Goal: Task Accomplishment & Management: Use online tool/utility

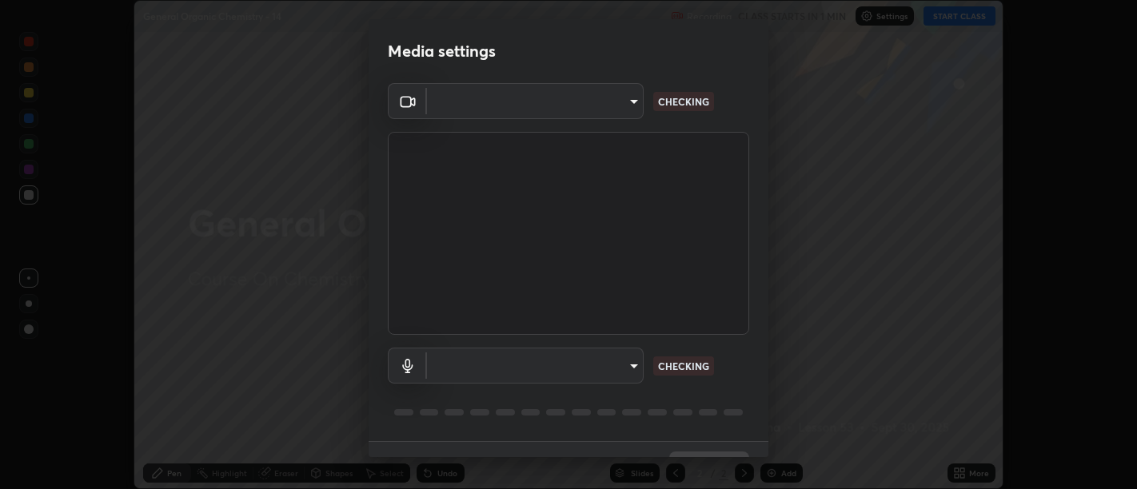
scroll to position [34, 0]
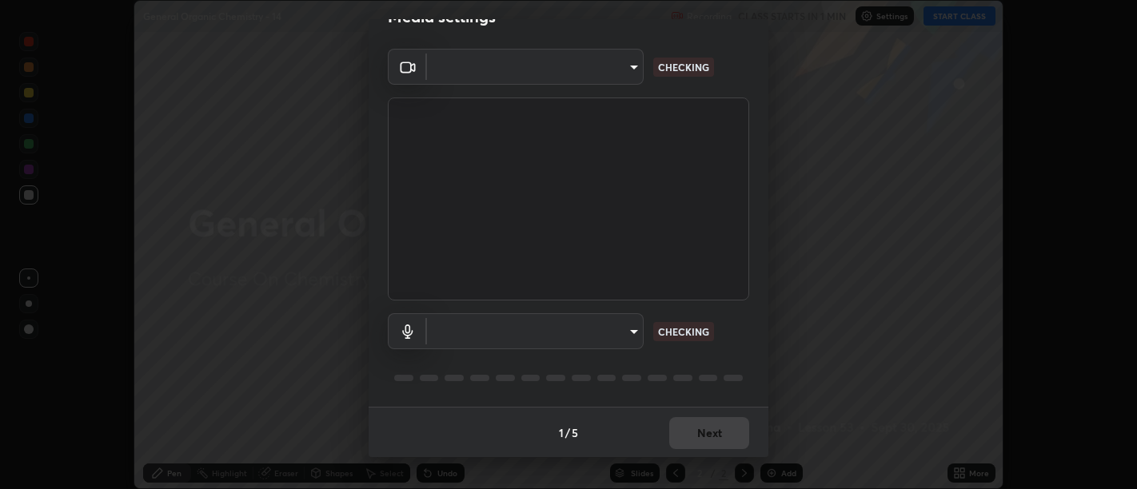
click at [629, 332] on body "Erase all General Organic Chemistry - 14 Recording CLASS STARTS IN 1 MIN Settin…" at bounding box center [568, 244] width 1137 height 489
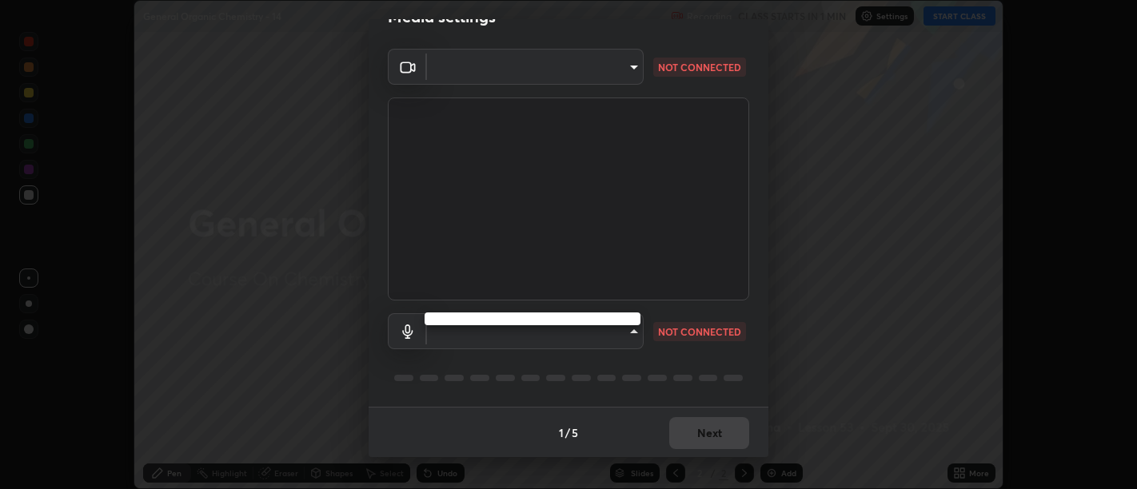
type input "d9b519daceb8a772394af6ea8e45353be5bbf62d8cb1cf3345c472de64055974"
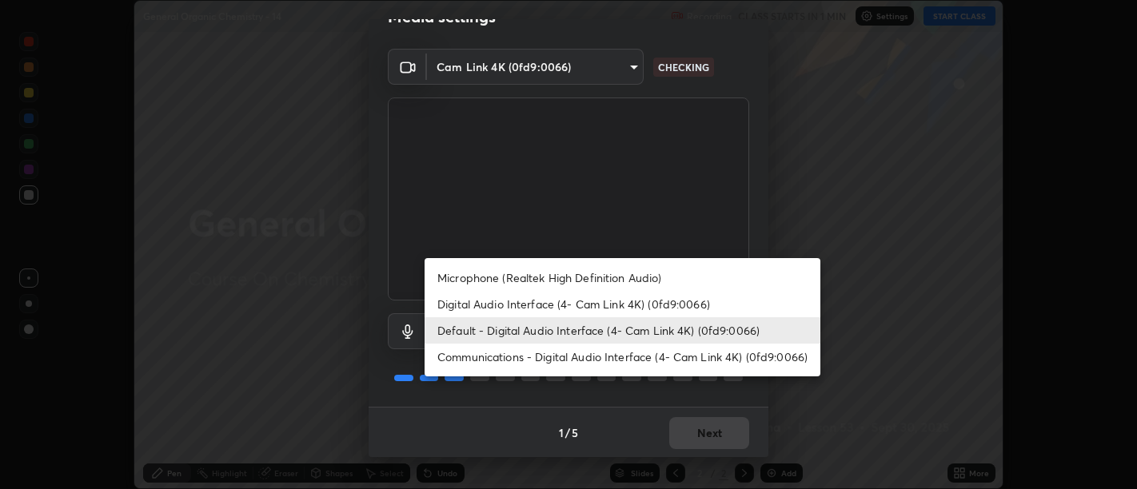
click at [620, 303] on li "Digital Audio Interface (4- Cam Link 4K) (0fd9:0066)" at bounding box center [622, 304] width 396 height 26
type input "5912877718746b52c0806f9022d40e7bdc2f1b37034d74c7cf9e990fd38ad14d"
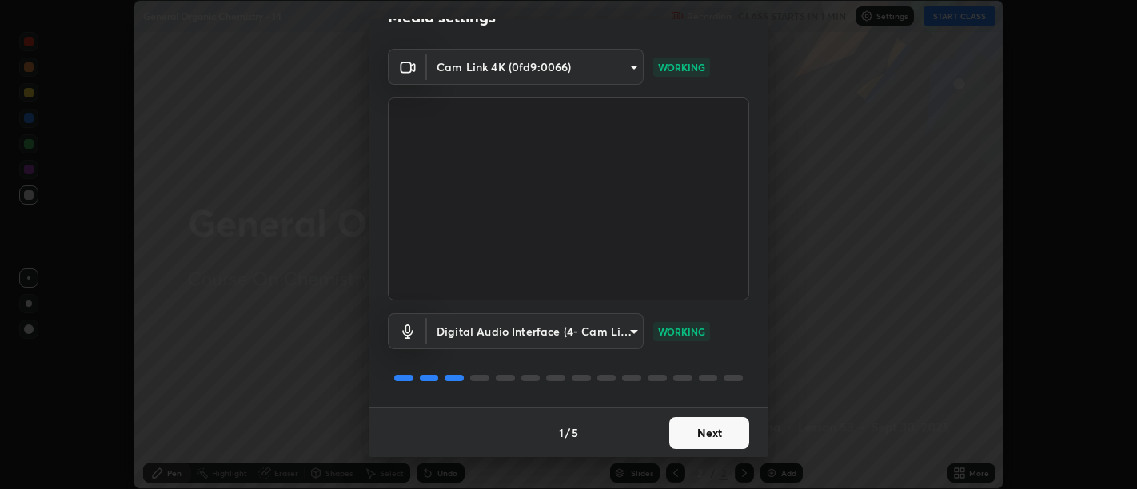
click at [705, 419] on button "Next" at bounding box center [709, 433] width 80 height 32
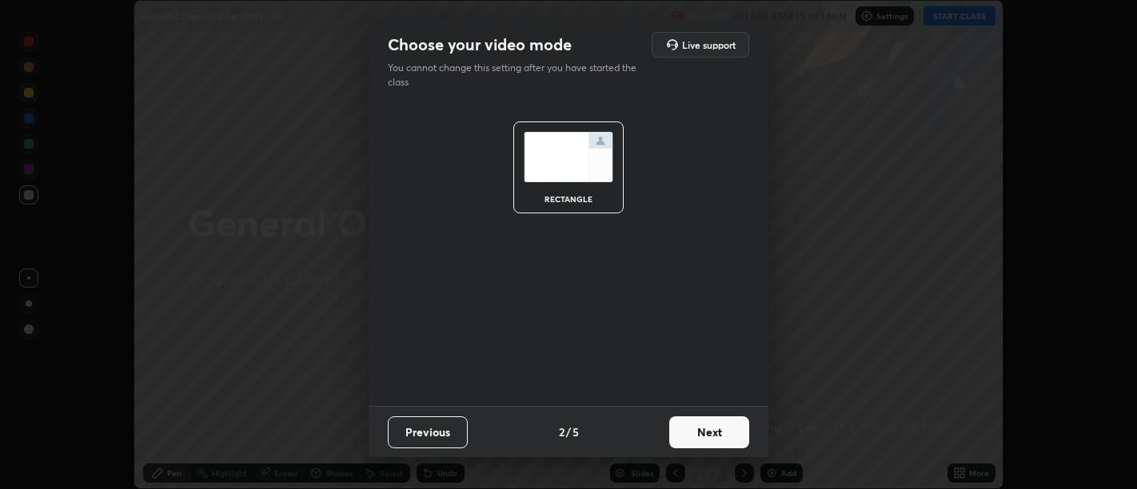
click at [707, 425] on button "Next" at bounding box center [709, 432] width 80 height 32
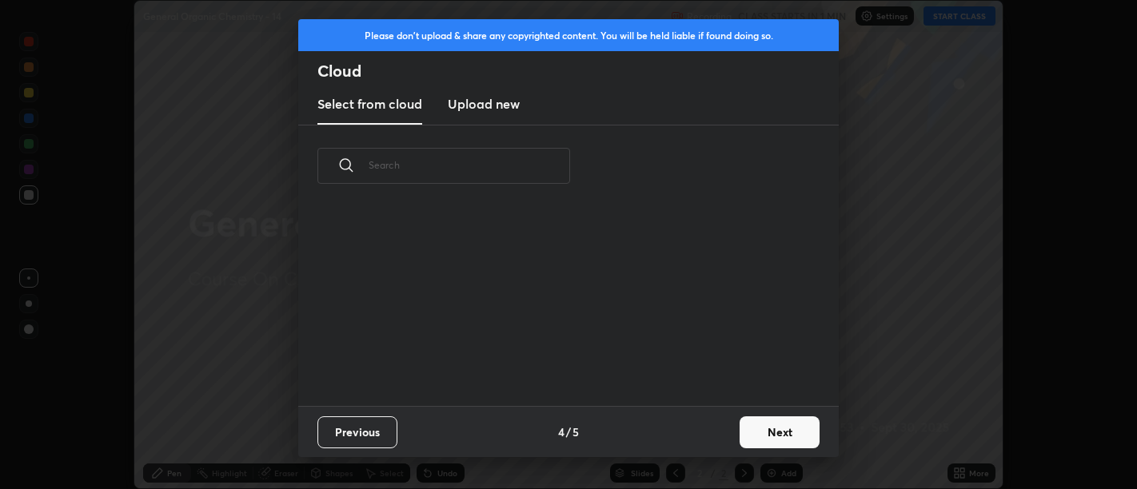
click at [714, 428] on div "Previous 4 / 5 Next" at bounding box center [568, 431] width 540 height 51
click at [773, 432] on button "Next" at bounding box center [779, 432] width 80 height 32
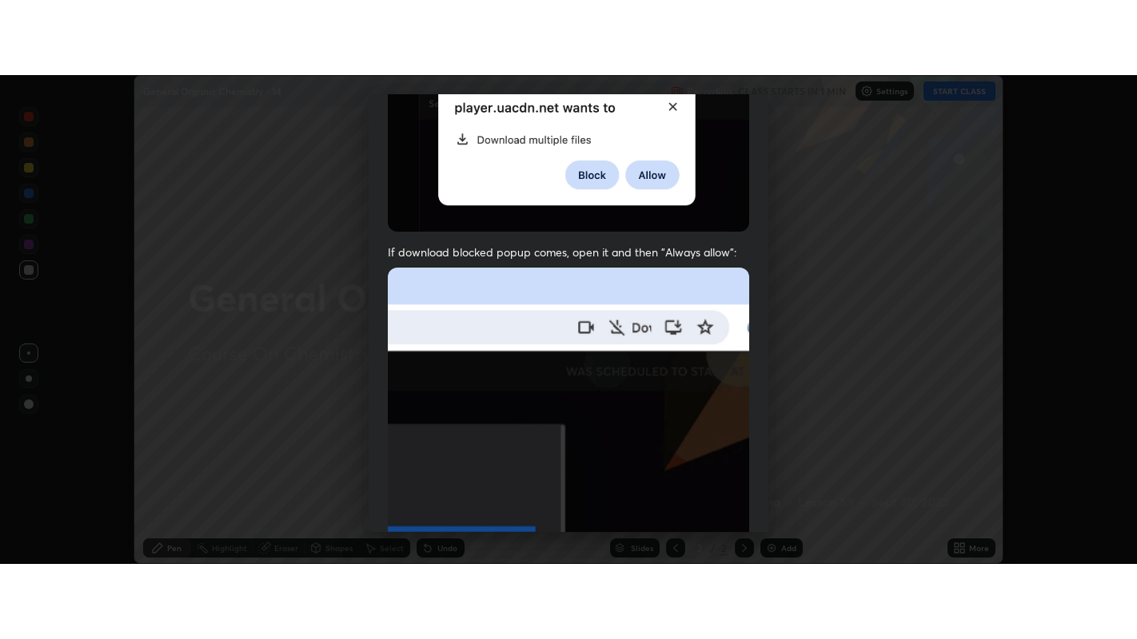
scroll to position [361, 0]
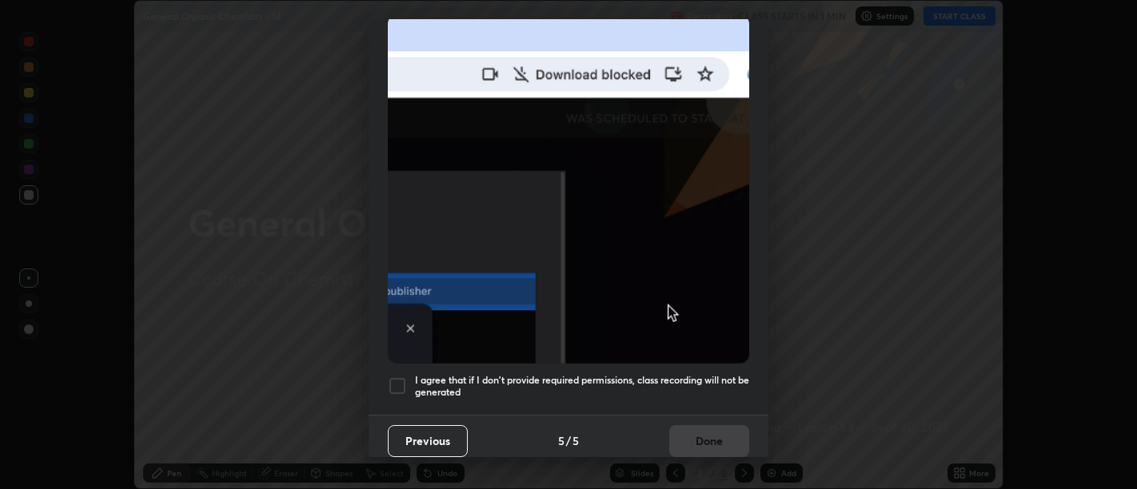
click at [643, 374] on h5 "I agree that if I don't provide required permissions, class recording will not …" at bounding box center [582, 386] width 334 height 25
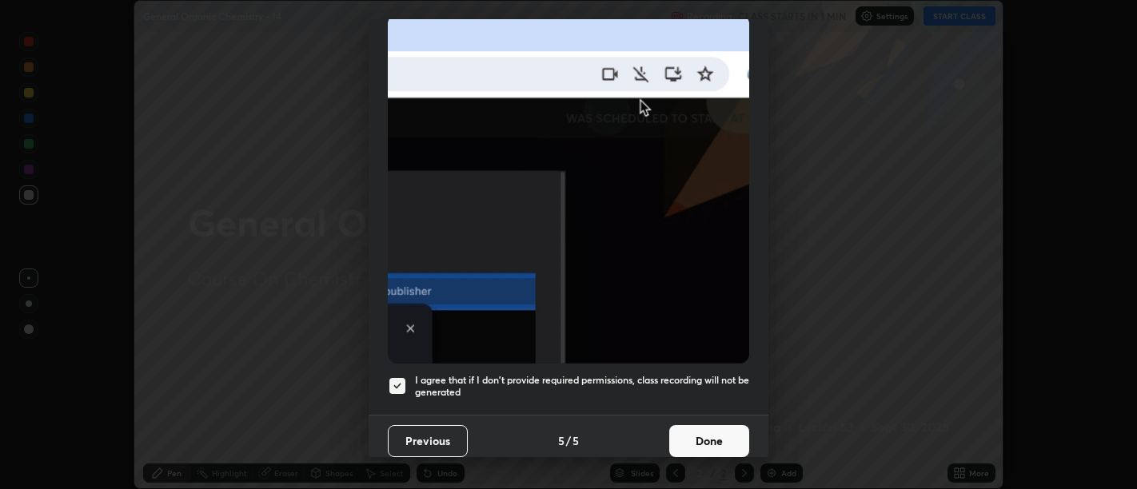
click at [712, 425] on button "Done" at bounding box center [709, 441] width 80 height 32
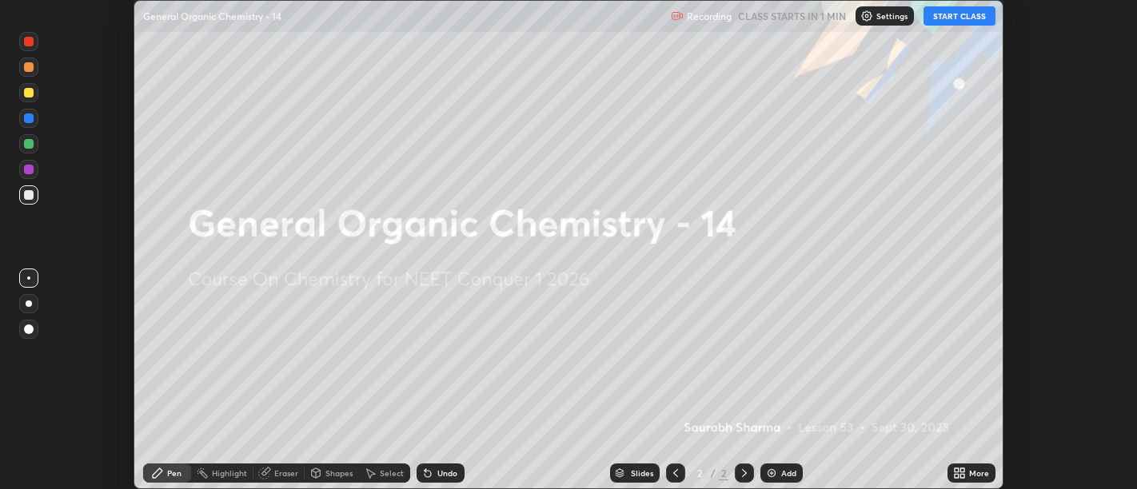
click at [956, 470] on icon at bounding box center [956, 470] width 4 height 4
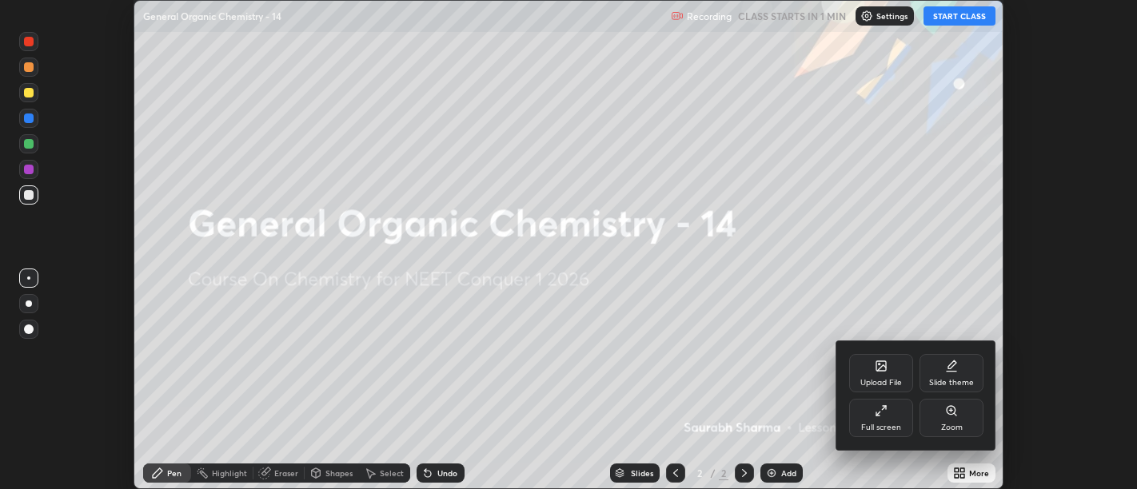
click at [879, 416] on icon at bounding box center [877, 413] width 3 height 3
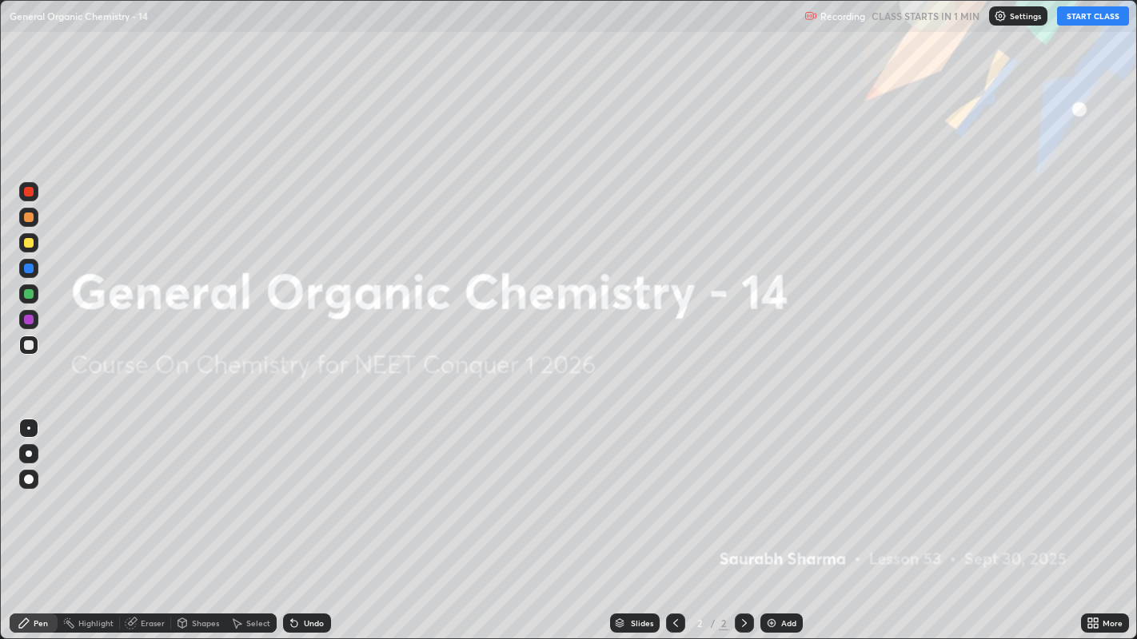
scroll to position [639, 1137]
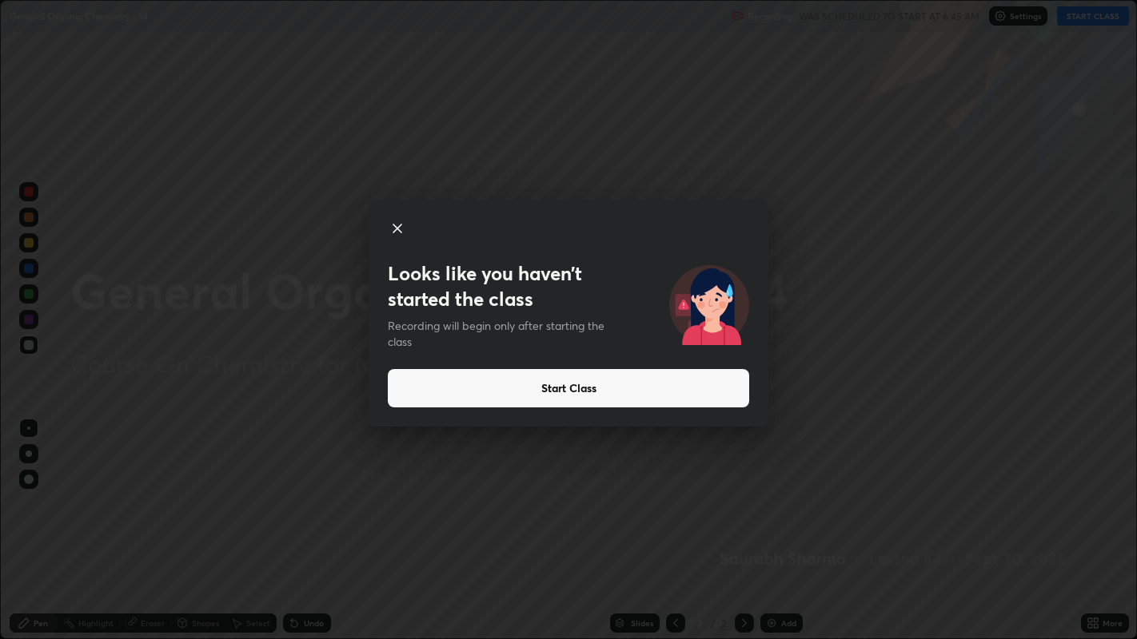
click at [712, 385] on button "Start Class" at bounding box center [568, 388] width 361 height 38
click at [666, 397] on button "Start Class" at bounding box center [568, 388] width 361 height 38
click at [659, 396] on button "Start Class" at bounding box center [568, 388] width 361 height 38
click at [662, 398] on button "Start Class" at bounding box center [568, 388] width 361 height 38
click at [670, 395] on button "Start Class" at bounding box center [568, 388] width 361 height 38
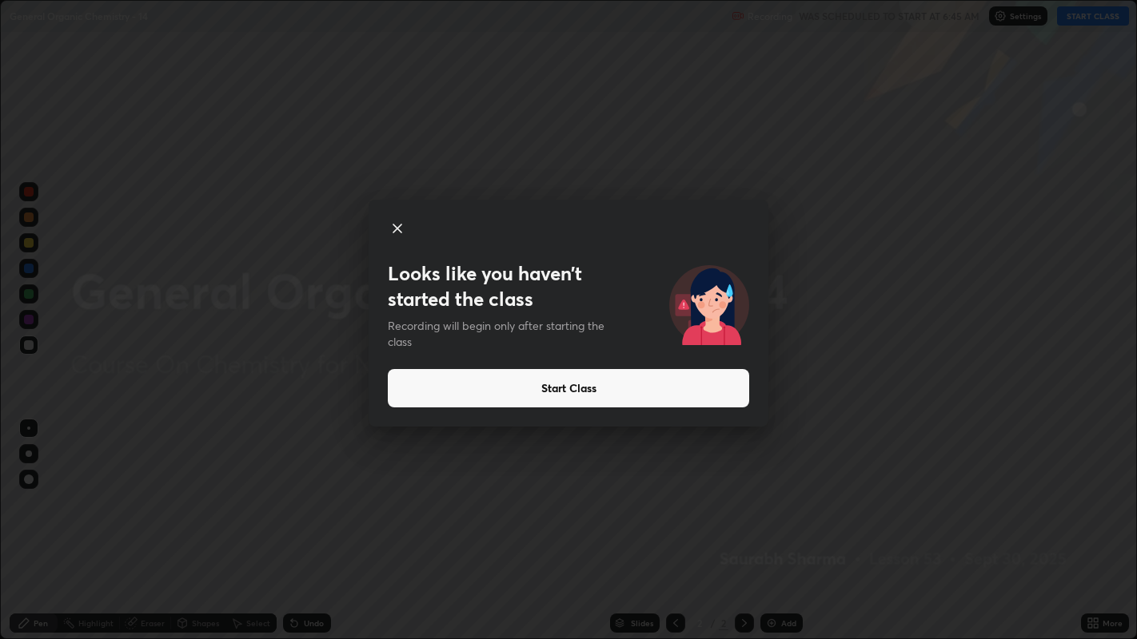
click at [691, 391] on button "Start Class" at bounding box center [568, 388] width 361 height 38
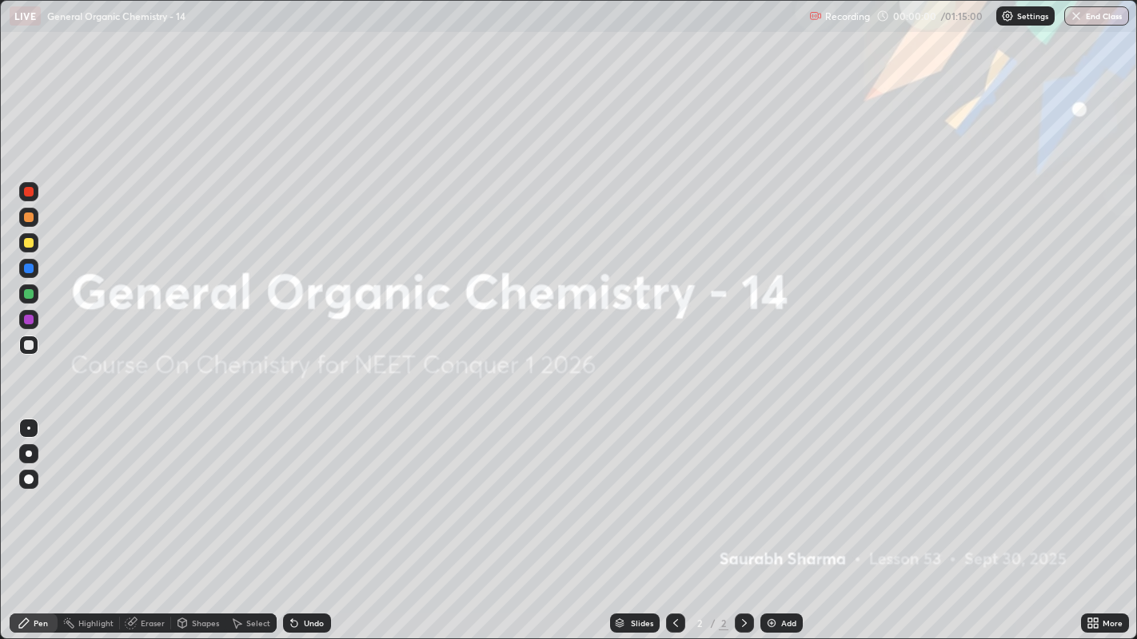
click at [785, 488] on div "Add" at bounding box center [788, 624] width 15 height 8
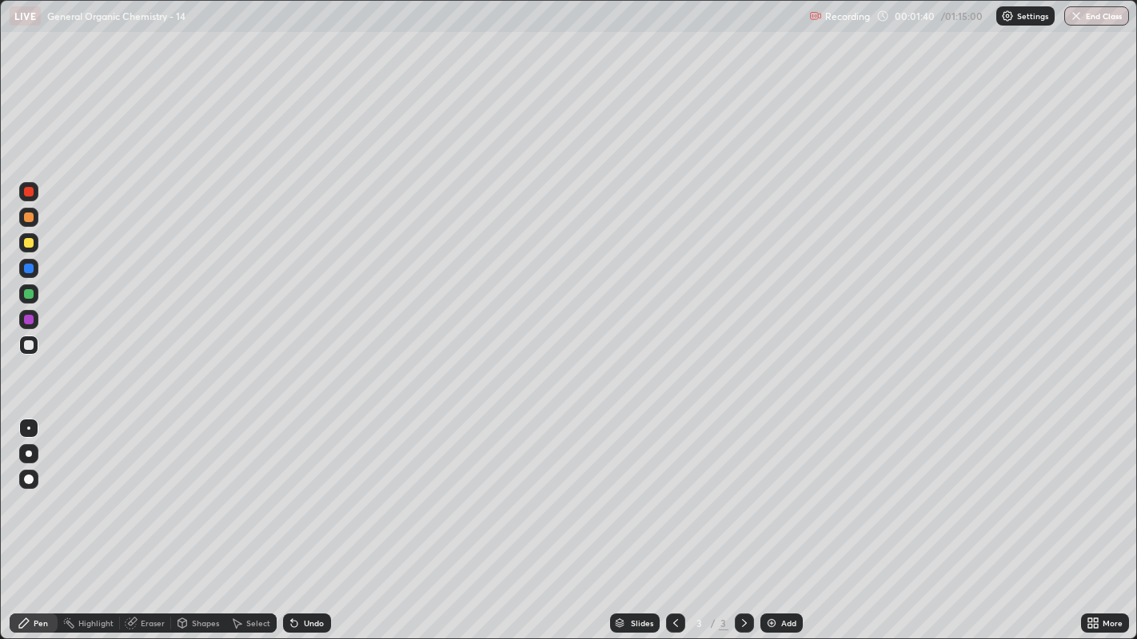
click at [185, 488] on div "Shapes" at bounding box center [198, 623] width 54 height 19
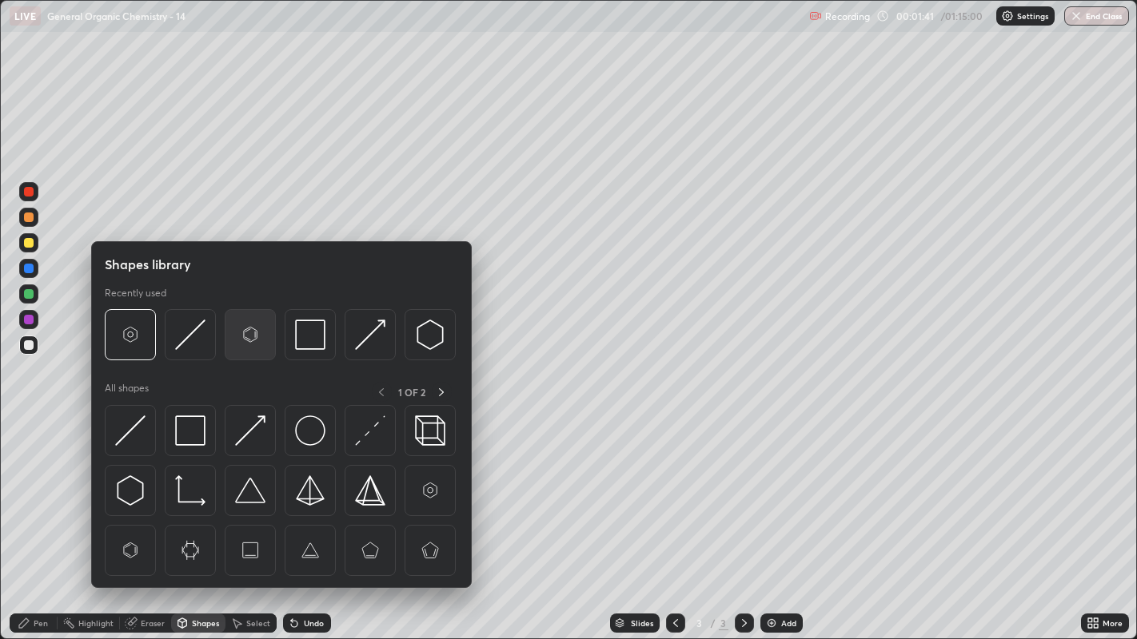
click at [244, 334] on img at bounding box center [250, 335] width 30 height 30
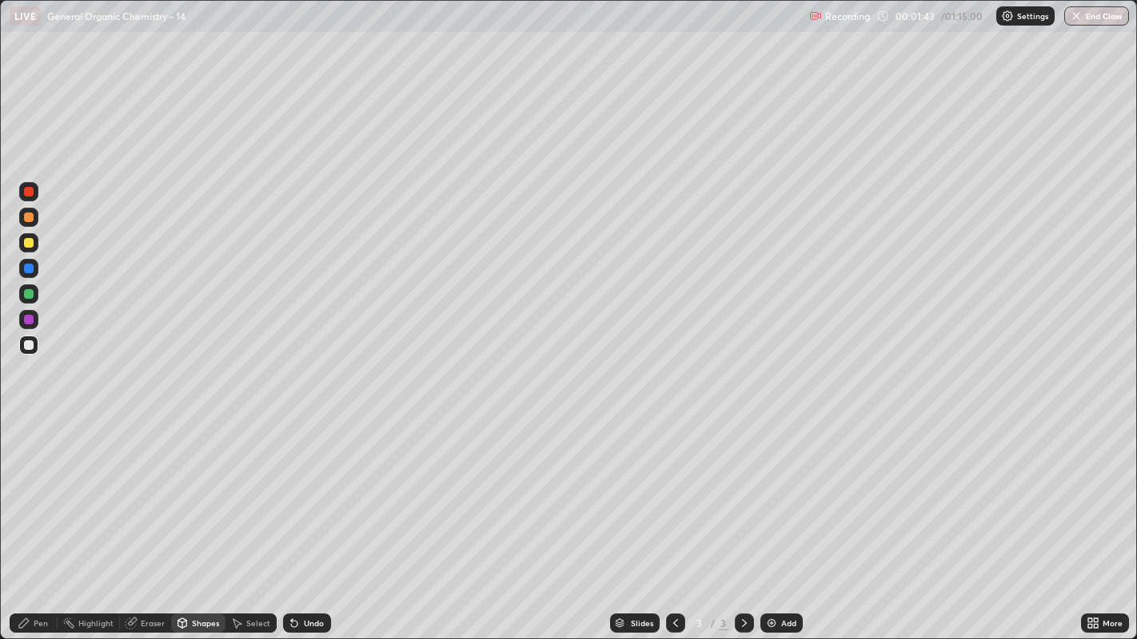
click at [39, 488] on div "Pen" at bounding box center [41, 624] width 14 height 8
click at [257, 488] on div "Select" at bounding box center [258, 624] width 24 height 8
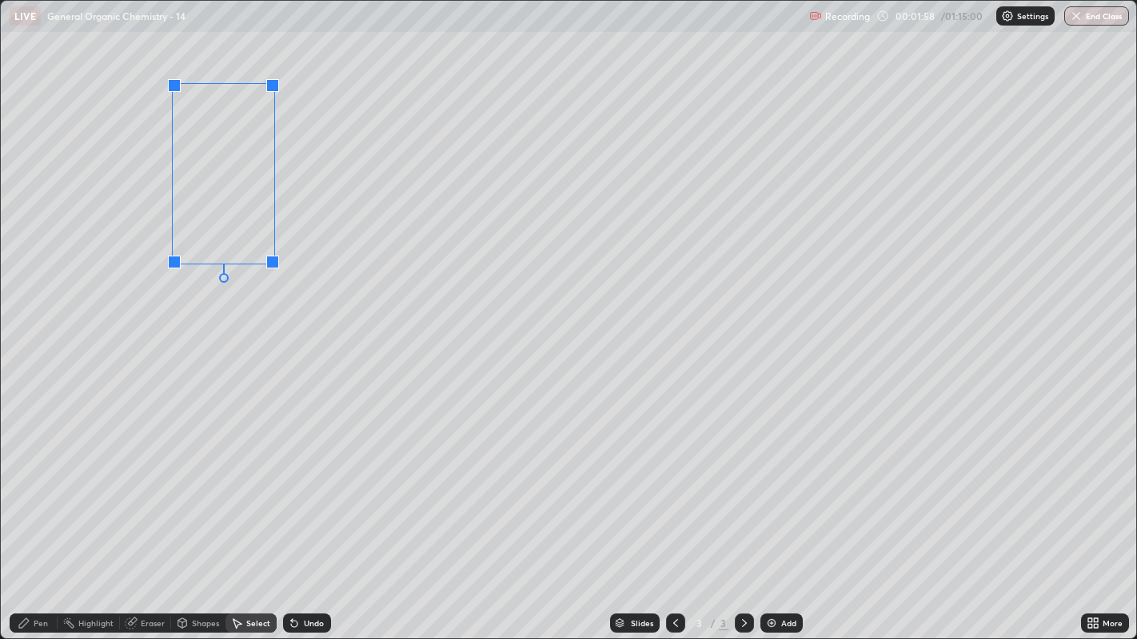
click at [263, 294] on div "0 ° Undo Copy Duplicate Duplicate to new slide Delete" at bounding box center [569, 320] width 1136 height 639
click at [33, 488] on div "Pen" at bounding box center [34, 623] width 48 height 19
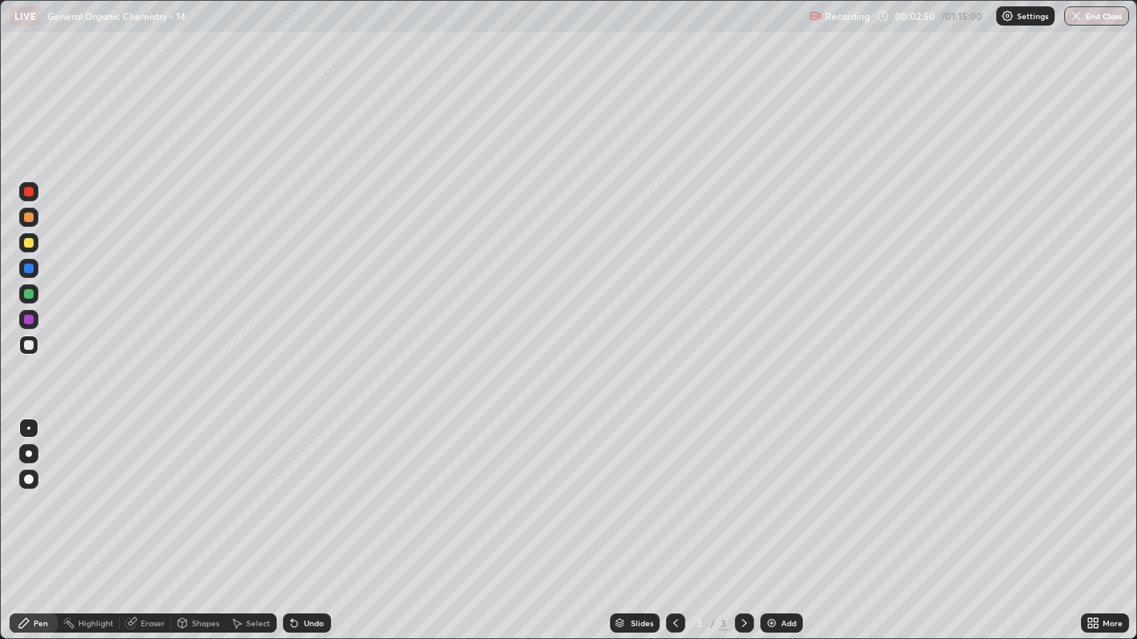
click at [30, 244] on div at bounding box center [29, 243] width 10 height 10
click at [31, 349] on div at bounding box center [29, 346] width 10 height 10
click at [188, 488] on div "Shapes" at bounding box center [198, 623] width 54 height 19
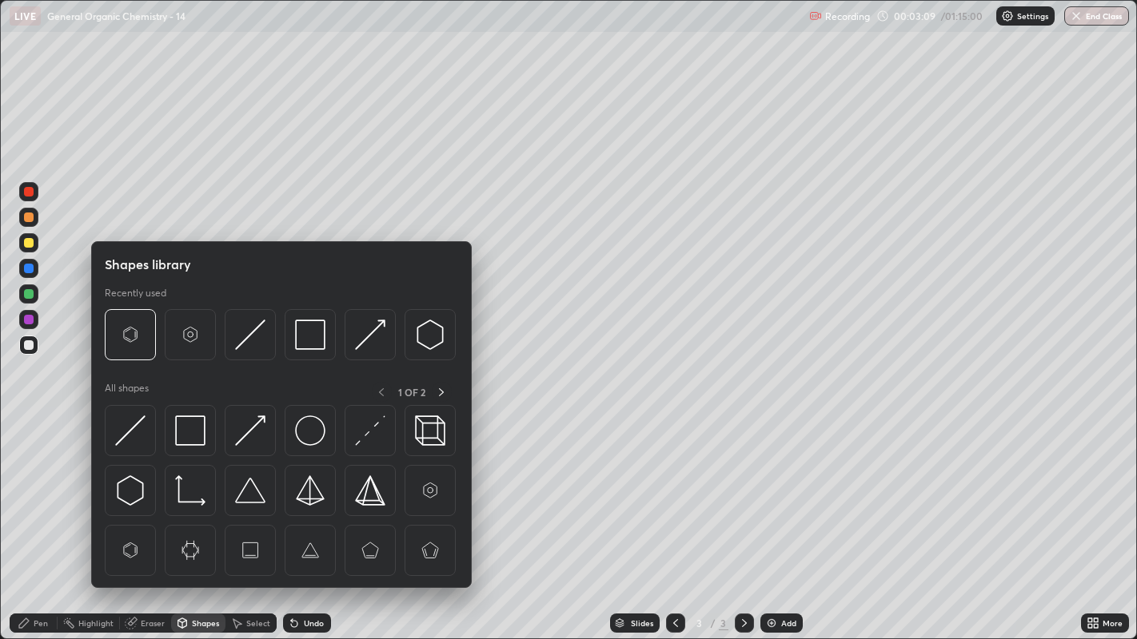
click at [247, 488] on div "Select" at bounding box center [250, 623] width 51 height 19
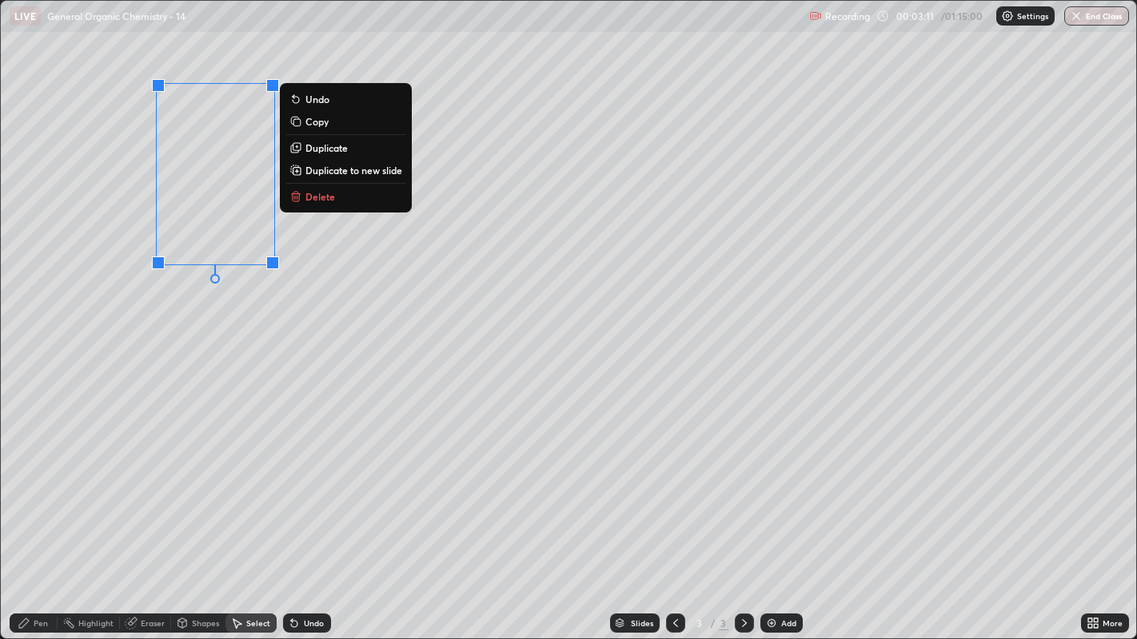
click at [337, 149] on p "Duplicate" at bounding box center [326, 147] width 42 height 13
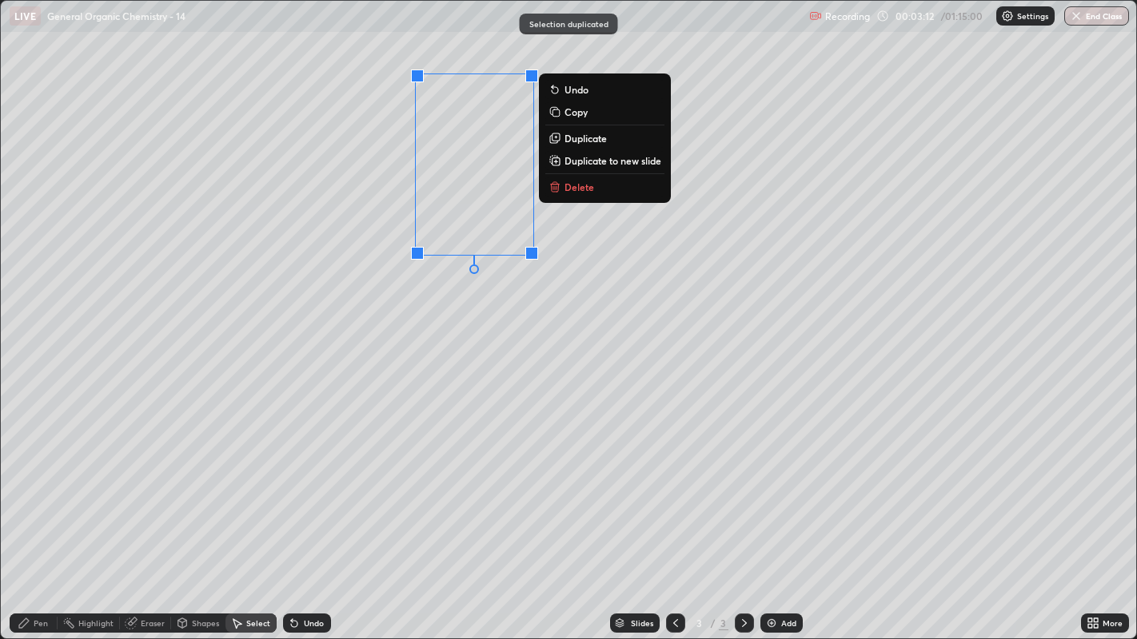
click at [429, 318] on div "0 ° Undo Copy Duplicate Duplicate to new slide Delete" at bounding box center [569, 320] width 1136 height 639
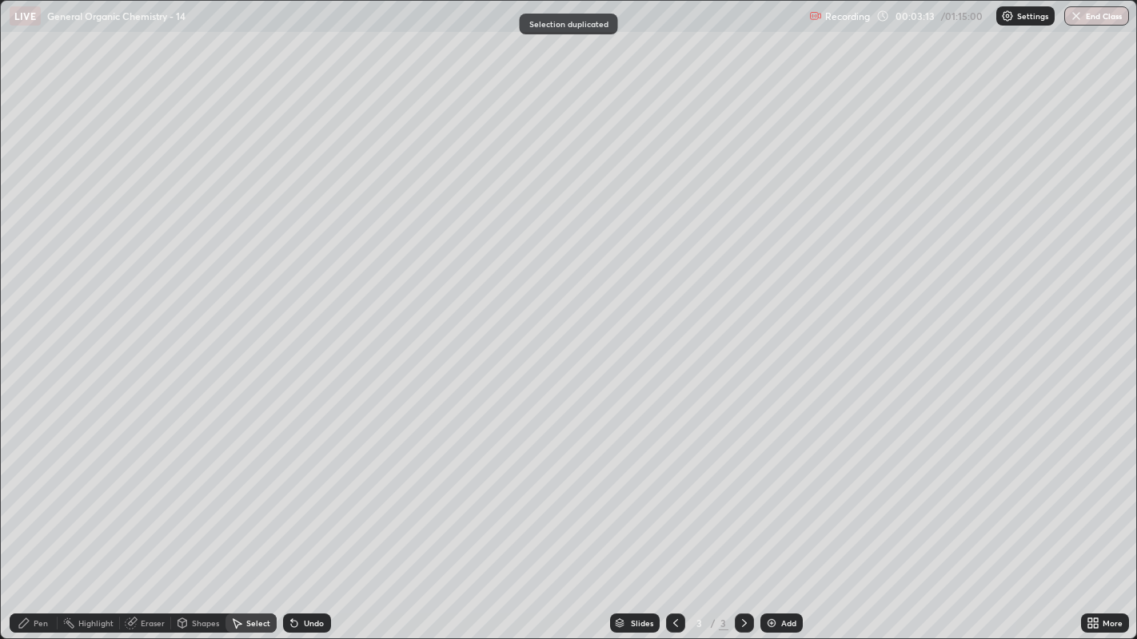
click at [152, 488] on div "Eraser" at bounding box center [153, 624] width 24 height 8
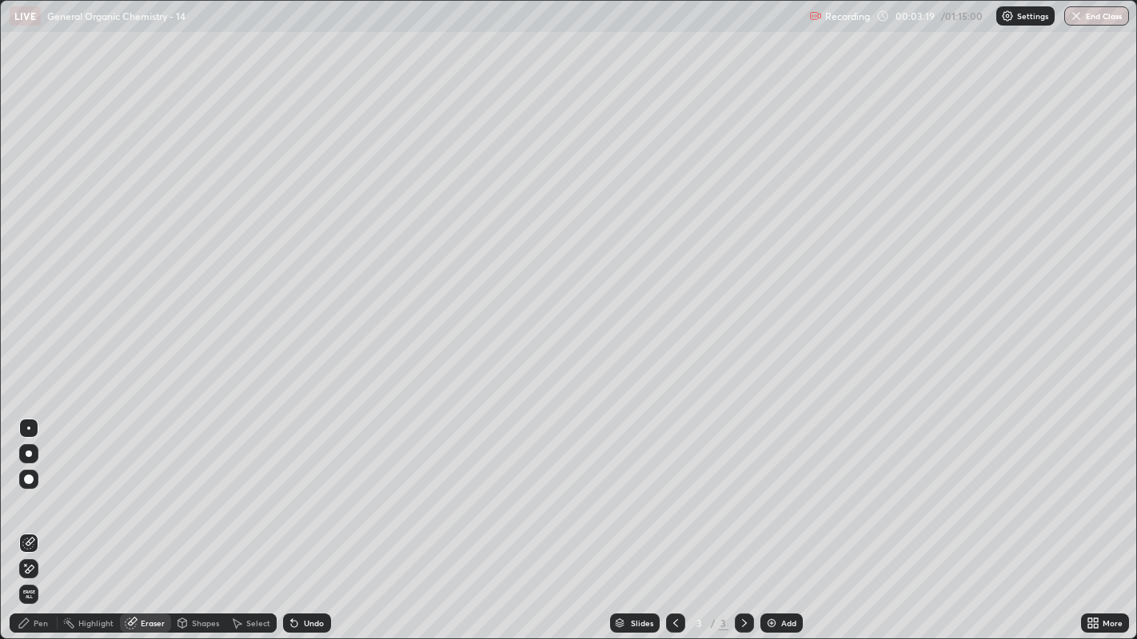
click at [42, 488] on div "Pen" at bounding box center [41, 624] width 14 height 8
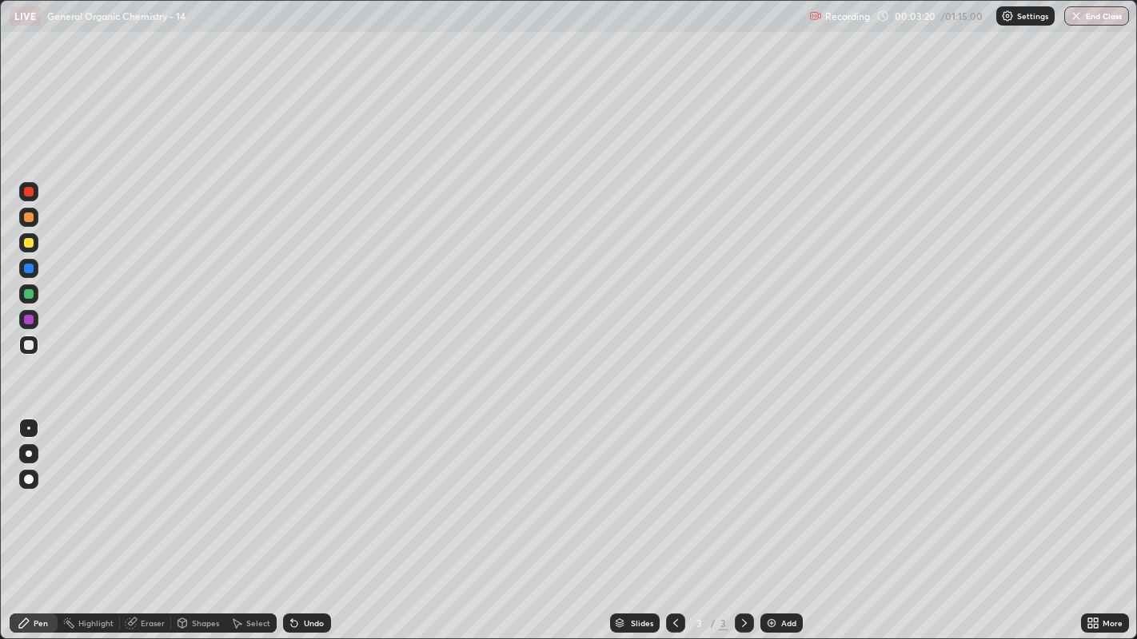
click at [28, 345] on div at bounding box center [29, 346] width 10 height 10
click at [30, 237] on div at bounding box center [28, 242] width 19 height 19
click at [30, 243] on div at bounding box center [29, 243] width 10 height 10
click at [27, 345] on div at bounding box center [29, 346] width 10 height 10
click at [193, 488] on div "Shapes" at bounding box center [205, 624] width 27 height 8
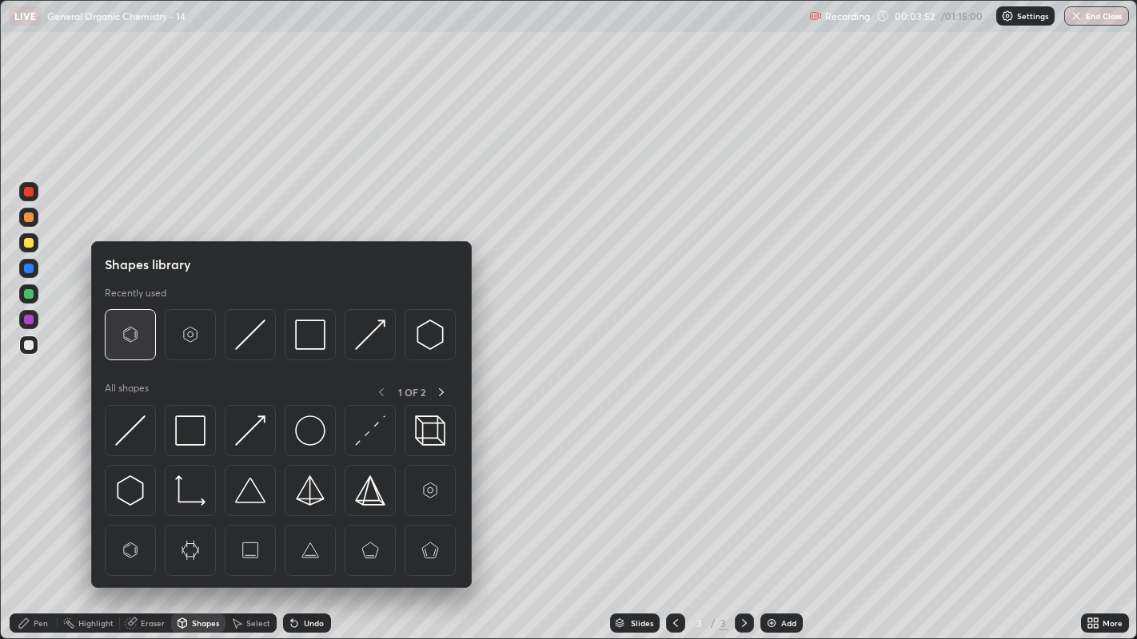
click at [132, 336] on img at bounding box center [130, 335] width 30 height 30
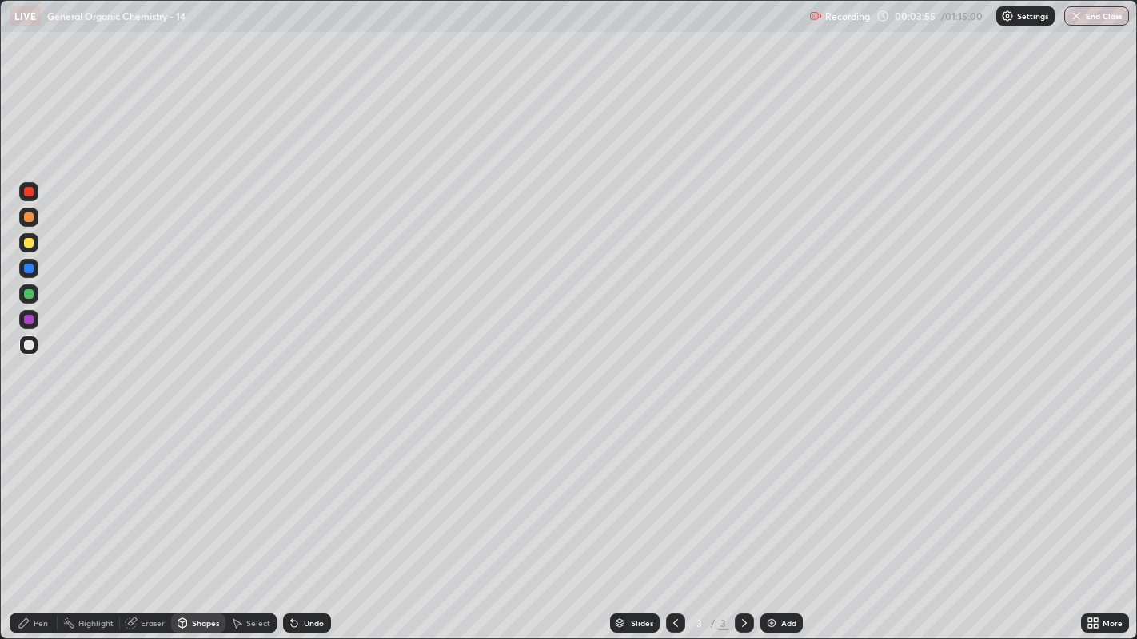
click at [145, 488] on div "Eraser" at bounding box center [145, 623] width 51 height 19
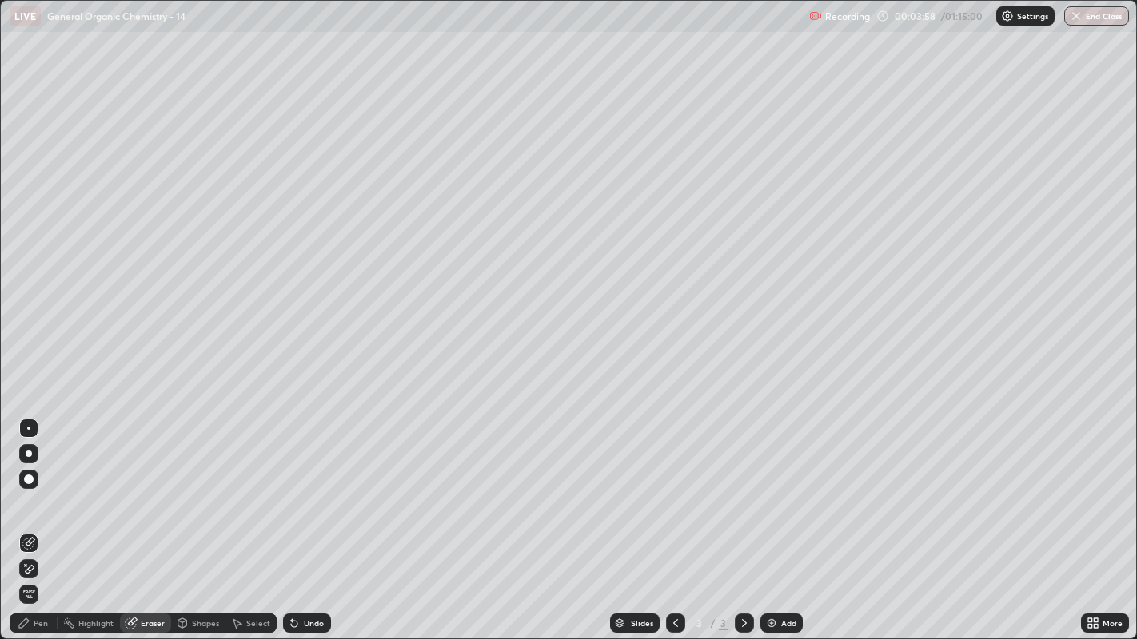
click at [35, 488] on div "Pen" at bounding box center [41, 624] width 14 height 8
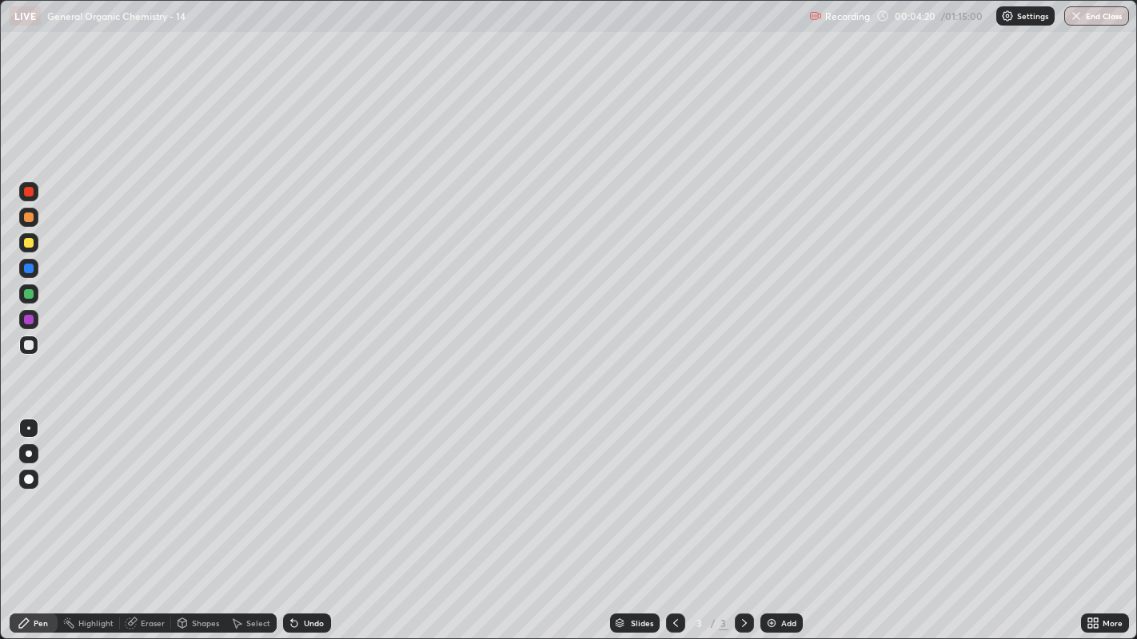
click at [192, 488] on div "Shapes" at bounding box center [205, 624] width 27 height 8
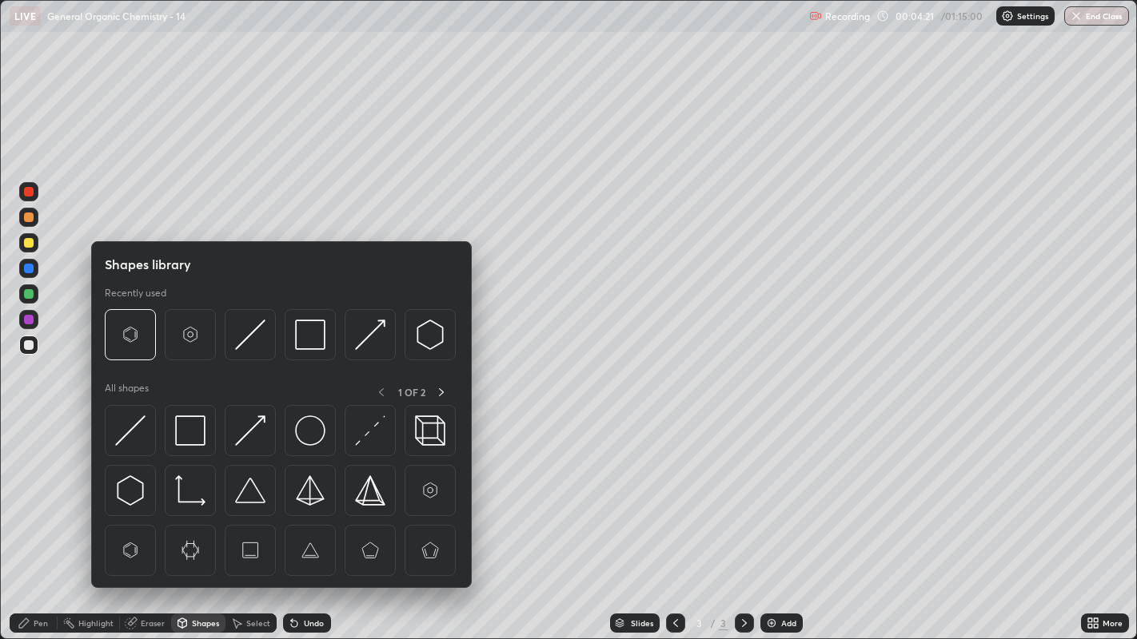
click at [149, 488] on div "Eraser" at bounding box center [145, 623] width 51 height 19
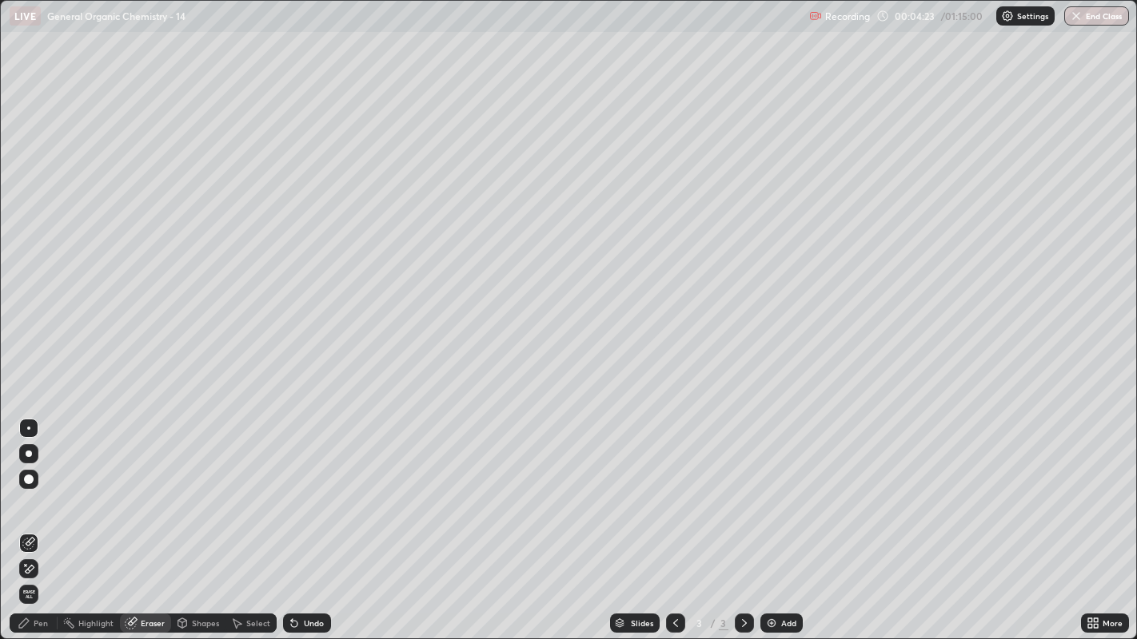
click at [251, 488] on div "Select" at bounding box center [258, 624] width 24 height 8
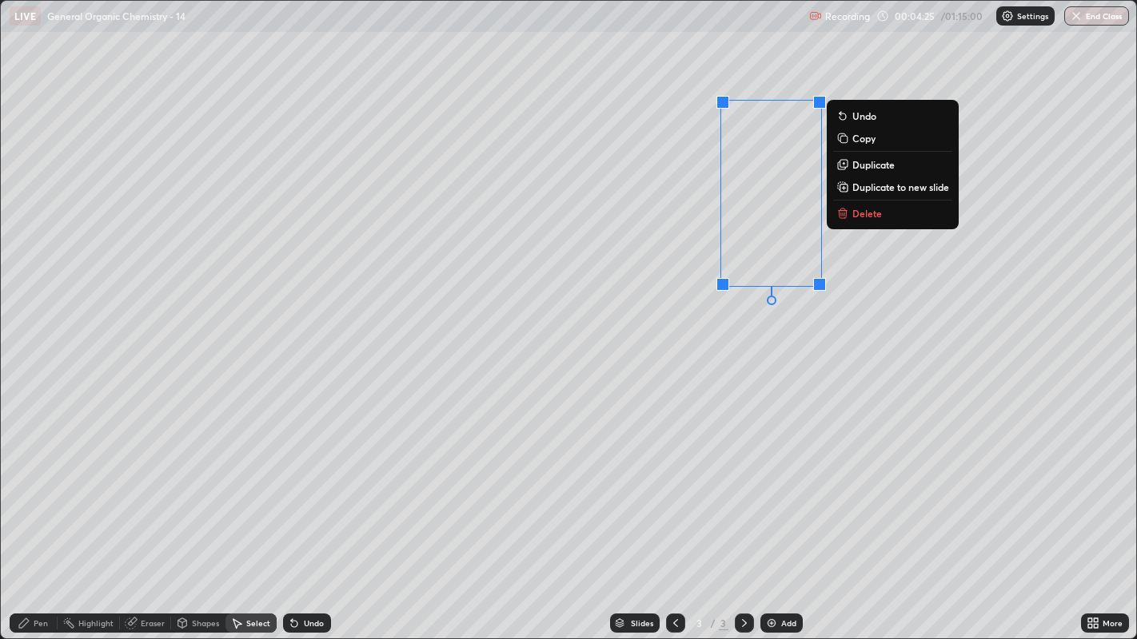
click at [775, 331] on div "0 ° Undo Copy Duplicate Duplicate to new slide Delete" at bounding box center [569, 320] width 1136 height 639
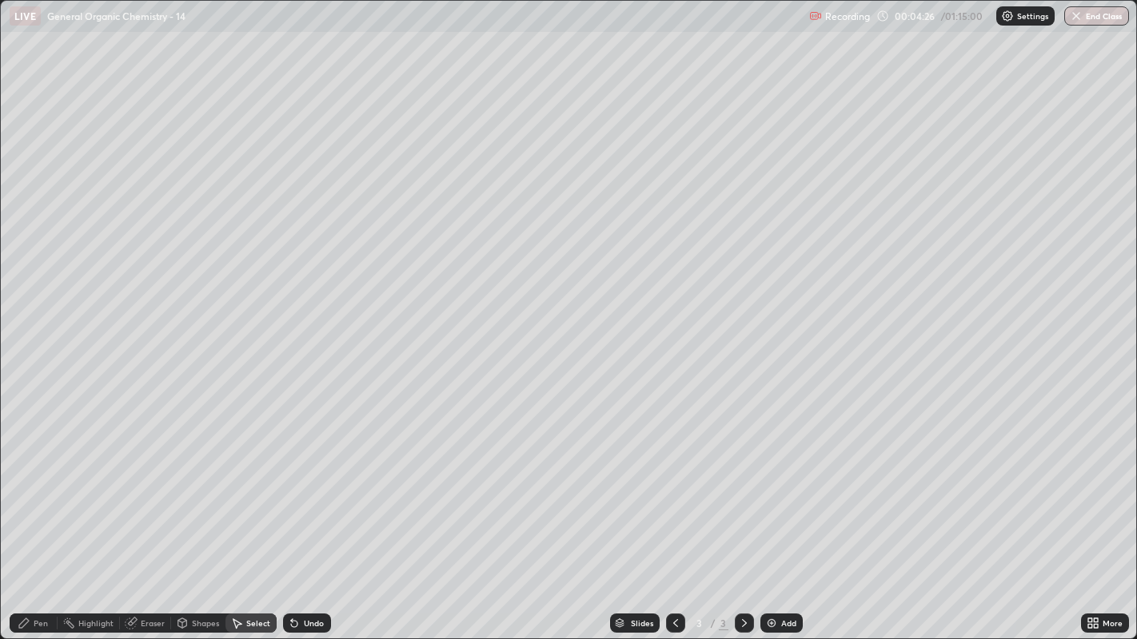
click at [33, 488] on div "Pen" at bounding box center [34, 623] width 48 height 19
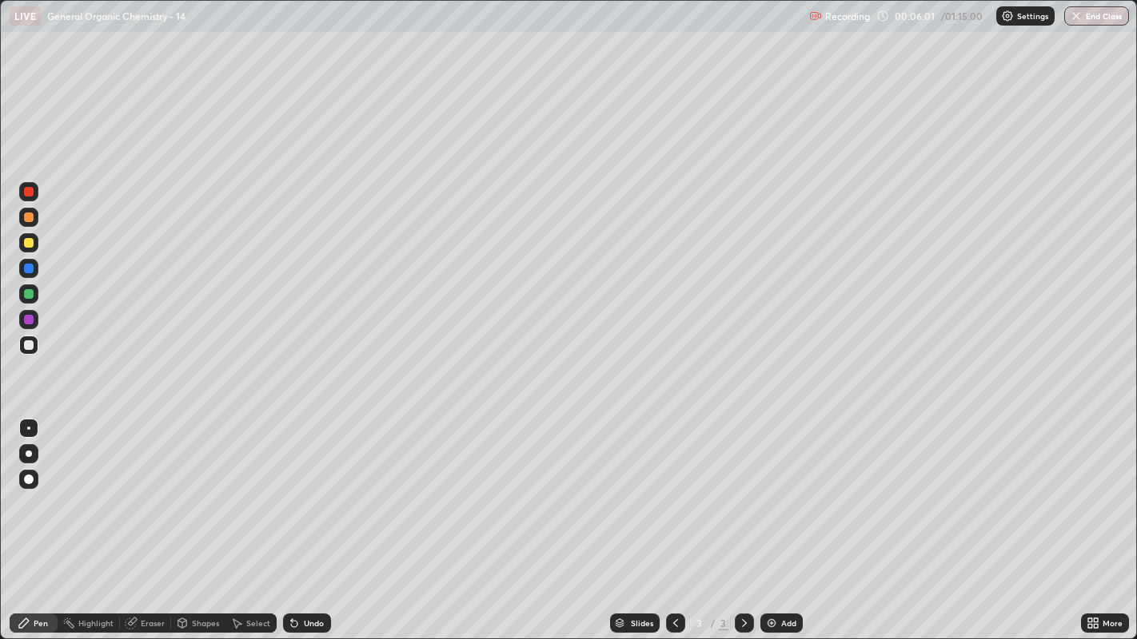
click at [27, 243] on div at bounding box center [29, 243] width 10 height 10
click at [291, 488] on icon at bounding box center [292, 621] width 2 height 2
click at [305, 488] on div "Undo" at bounding box center [307, 623] width 48 height 19
click at [28, 342] on div at bounding box center [29, 346] width 10 height 10
click at [185, 488] on icon at bounding box center [182, 622] width 9 height 2
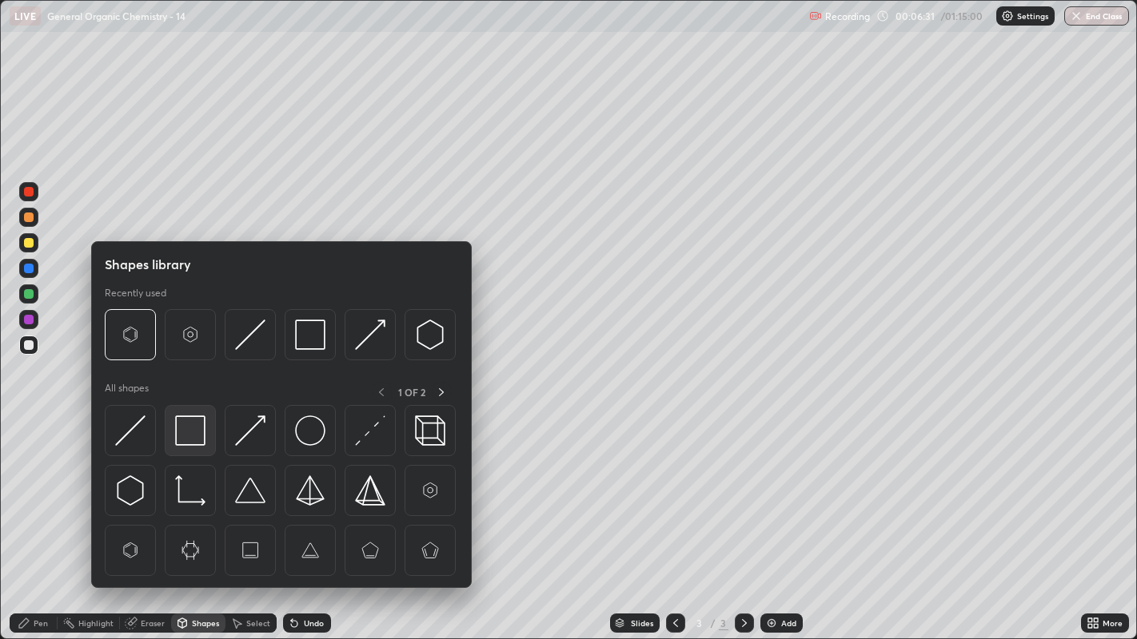
click at [187, 430] on img at bounding box center [190, 431] width 30 height 30
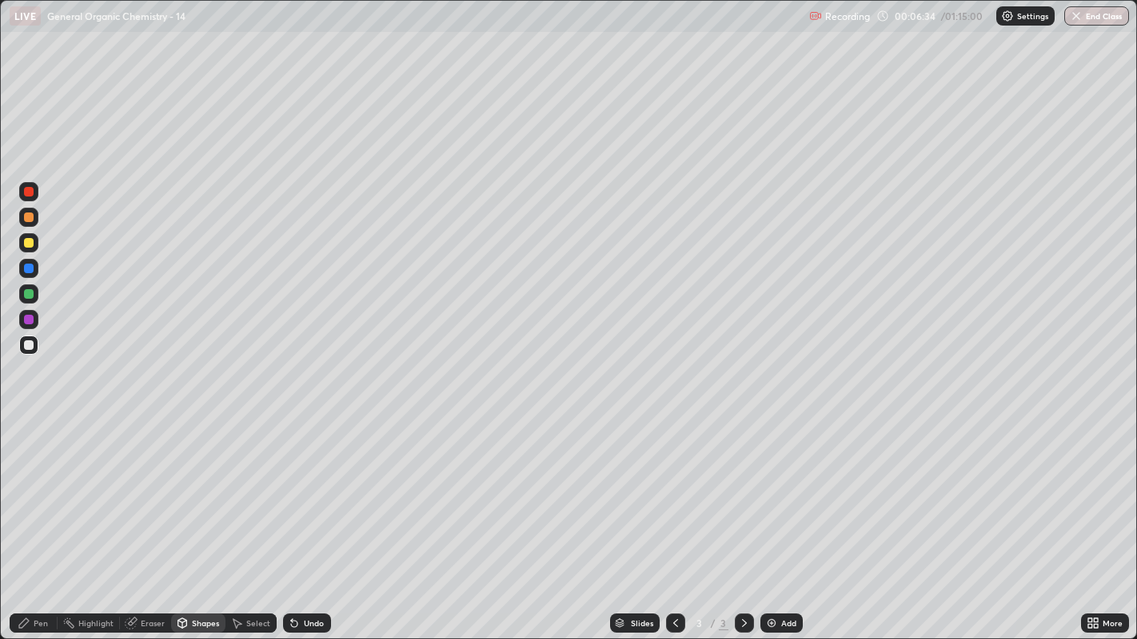
click at [38, 488] on div "Pen" at bounding box center [34, 623] width 48 height 19
click at [768, 488] on img at bounding box center [771, 623] width 13 height 13
click at [26, 349] on div at bounding box center [29, 346] width 10 height 10
click at [201, 488] on div "Shapes" at bounding box center [205, 624] width 27 height 8
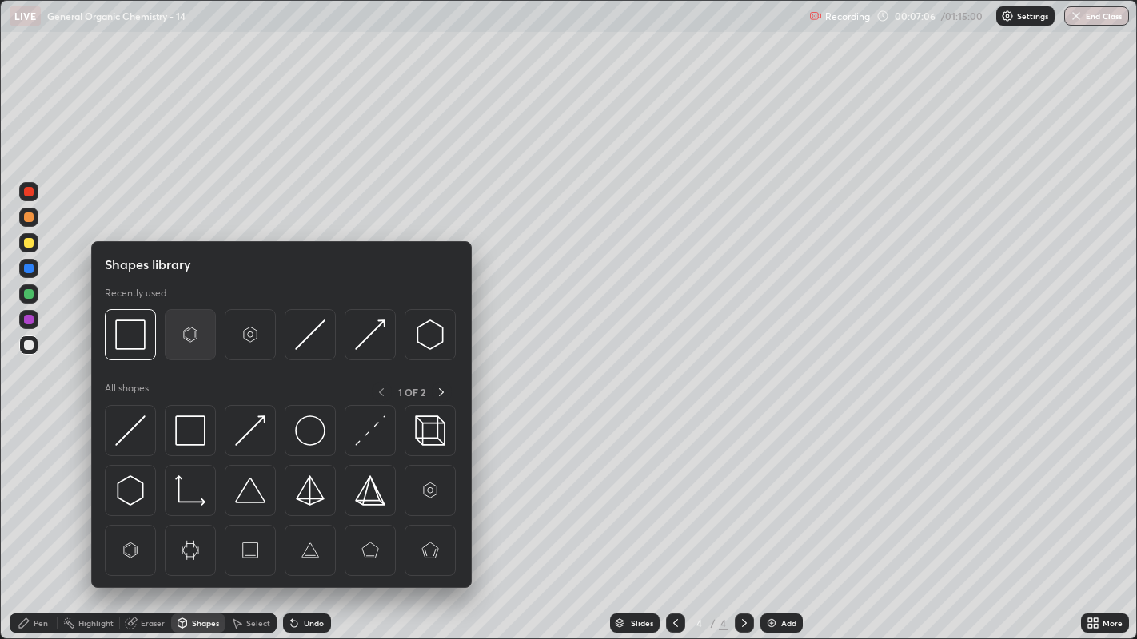
click at [181, 335] on img at bounding box center [190, 335] width 30 height 30
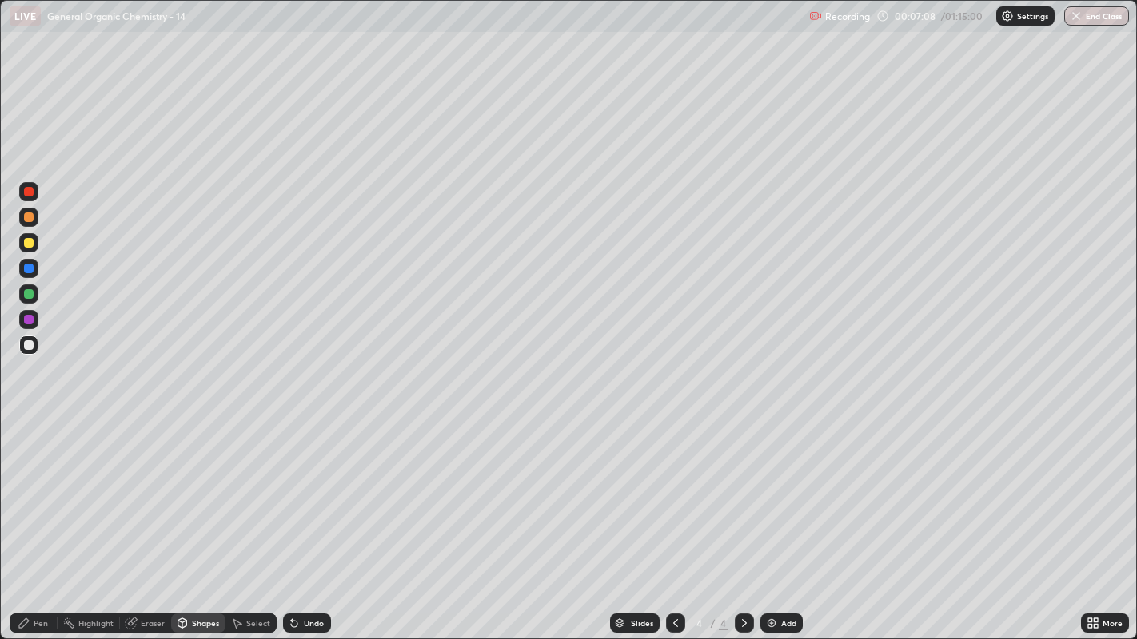
click at [50, 488] on div "Pen" at bounding box center [34, 623] width 48 height 19
click at [28, 243] on div at bounding box center [29, 243] width 10 height 10
click at [249, 488] on div "Select" at bounding box center [258, 624] width 24 height 8
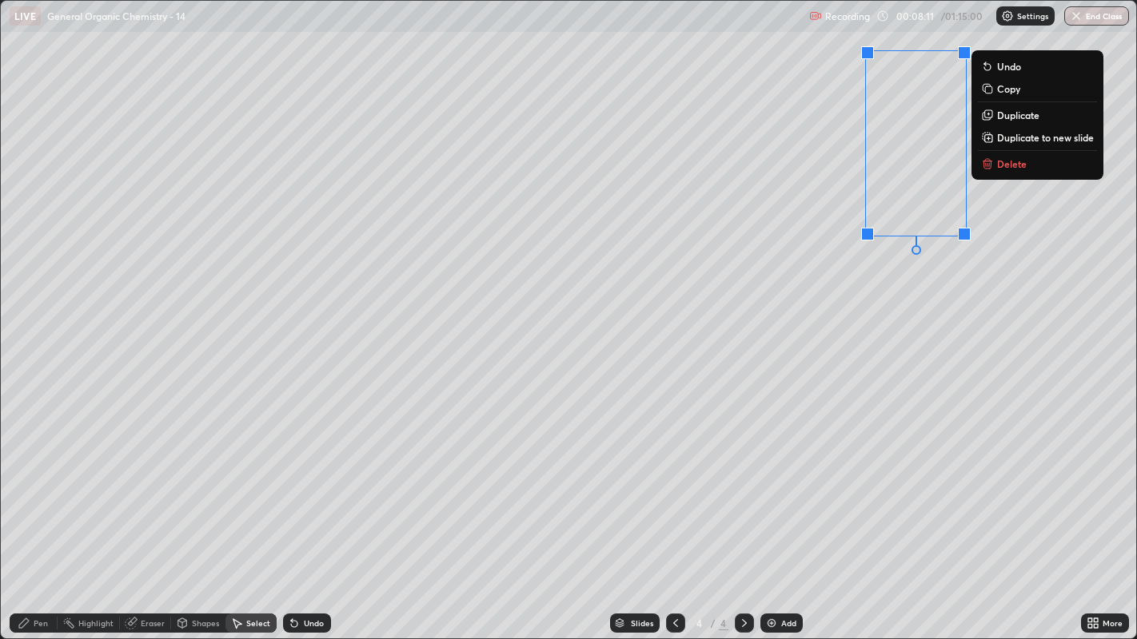
click at [1025, 167] on p "Delete" at bounding box center [1012, 163] width 30 height 13
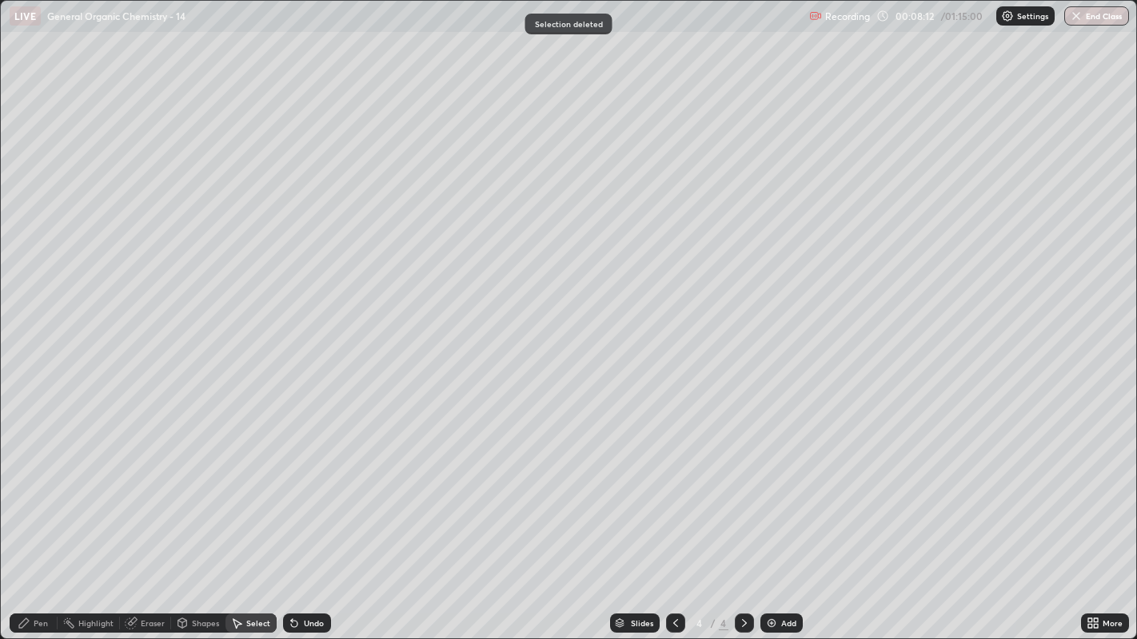
click at [40, 488] on div "Pen" at bounding box center [41, 624] width 14 height 8
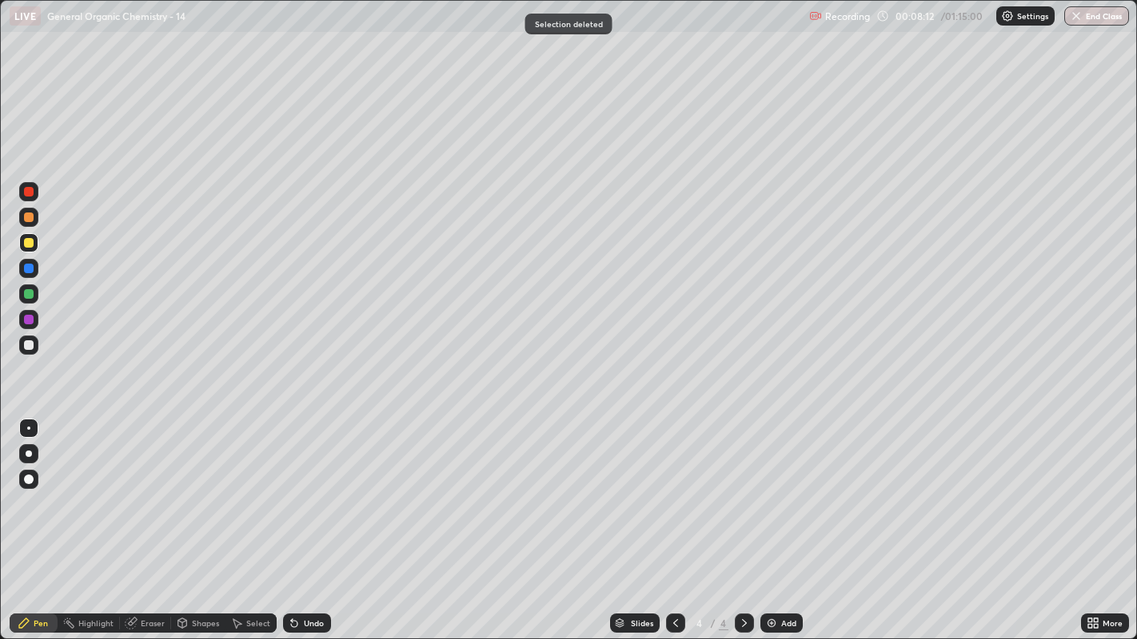
click at [30, 345] on div at bounding box center [29, 346] width 10 height 10
click at [27, 244] on div at bounding box center [29, 243] width 10 height 10
click at [240, 488] on icon at bounding box center [236, 623] width 13 height 13
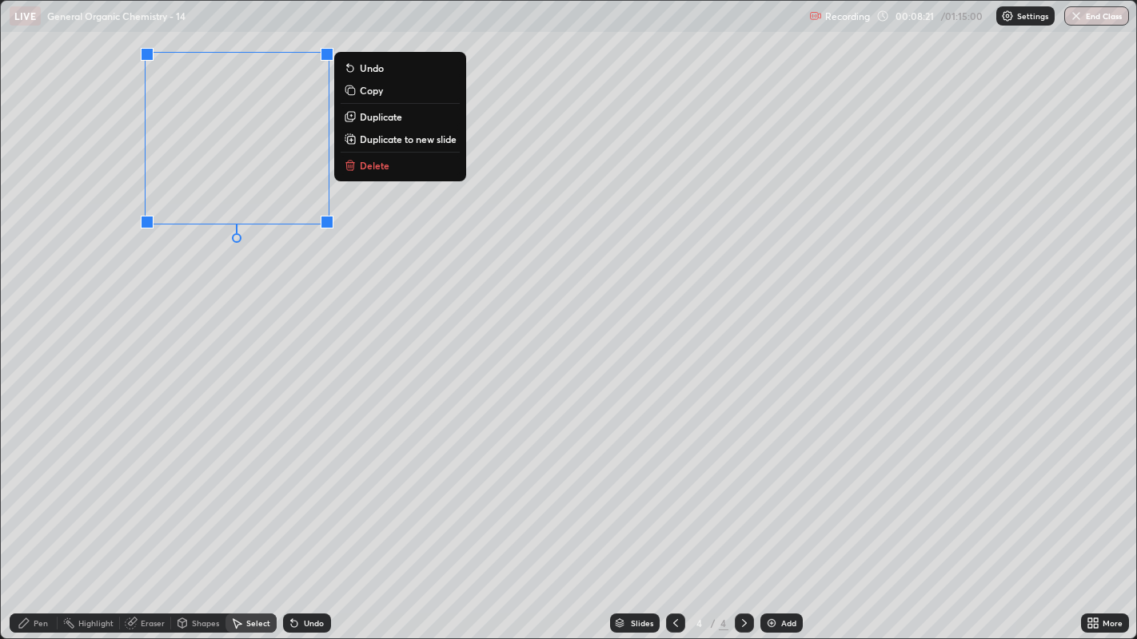
click at [262, 312] on div "0 ° Undo Copy Duplicate Duplicate to new slide Delete" at bounding box center [569, 320] width 1136 height 639
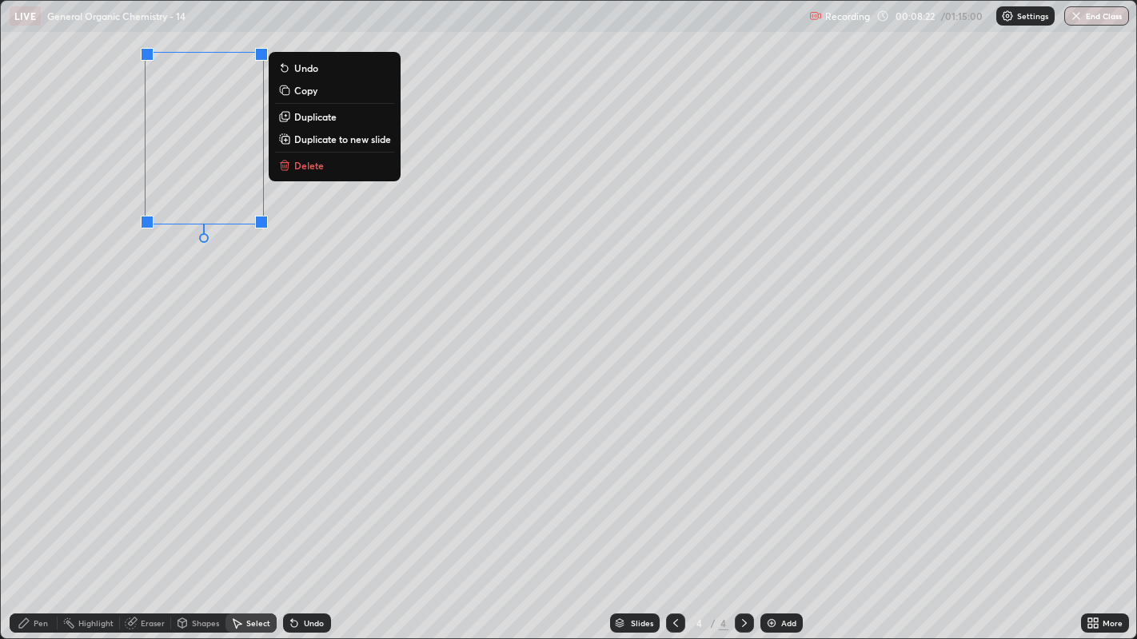
click at [315, 118] on p "Duplicate" at bounding box center [315, 116] width 42 height 13
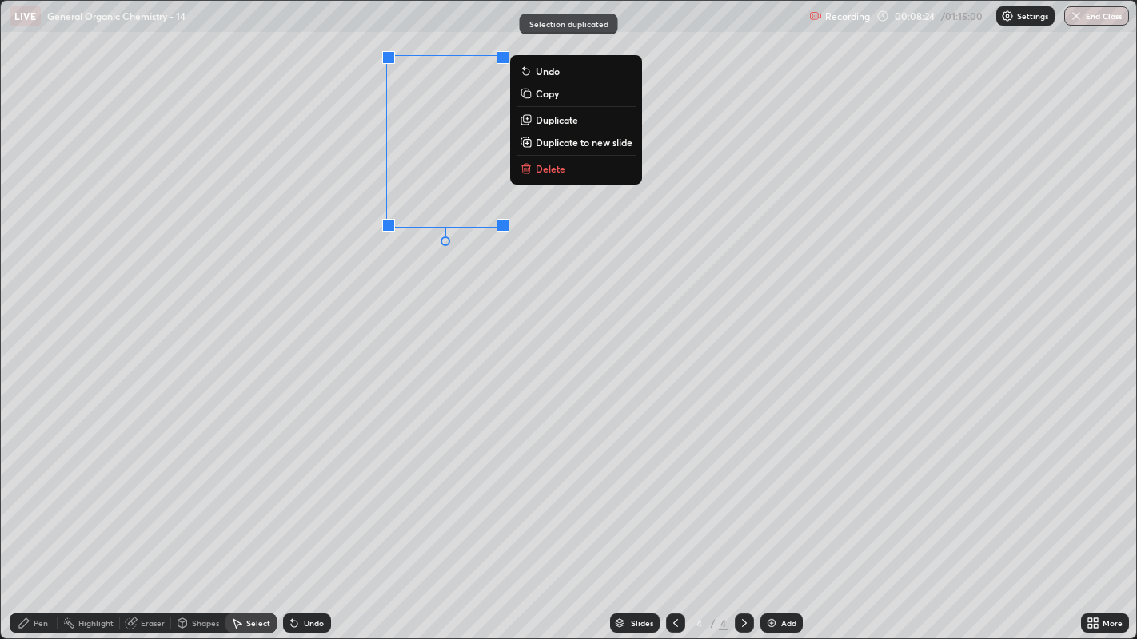
click at [429, 274] on div "0 ° Undo Copy Duplicate Duplicate to new slide Delete" at bounding box center [569, 320] width 1136 height 639
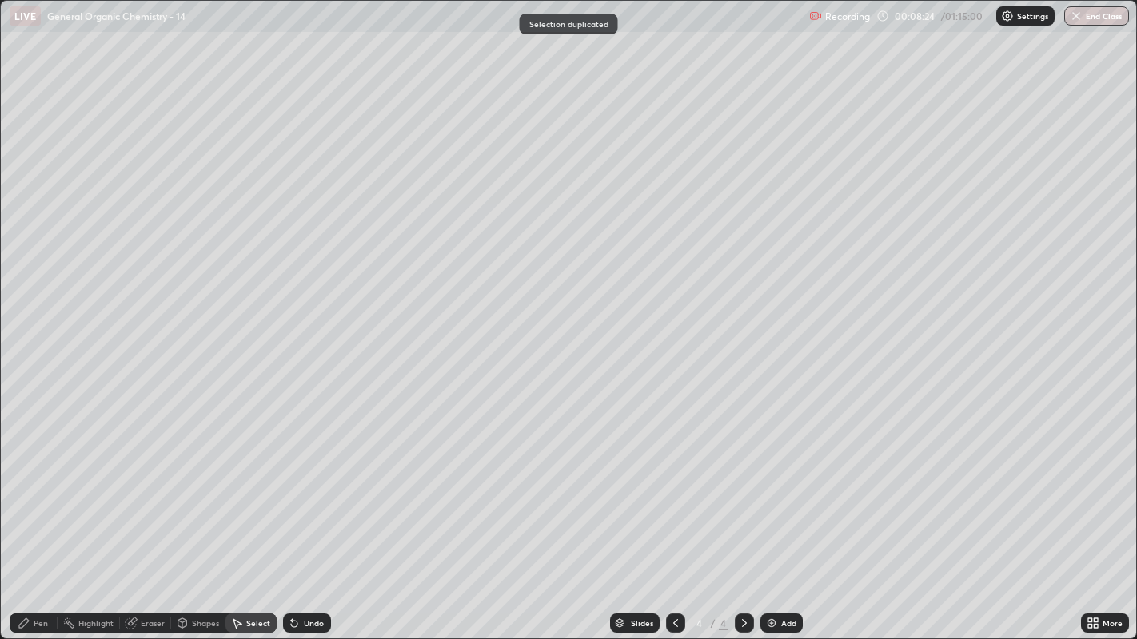
click at [131, 488] on icon at bounding box center [132, 622] width 9 height 8
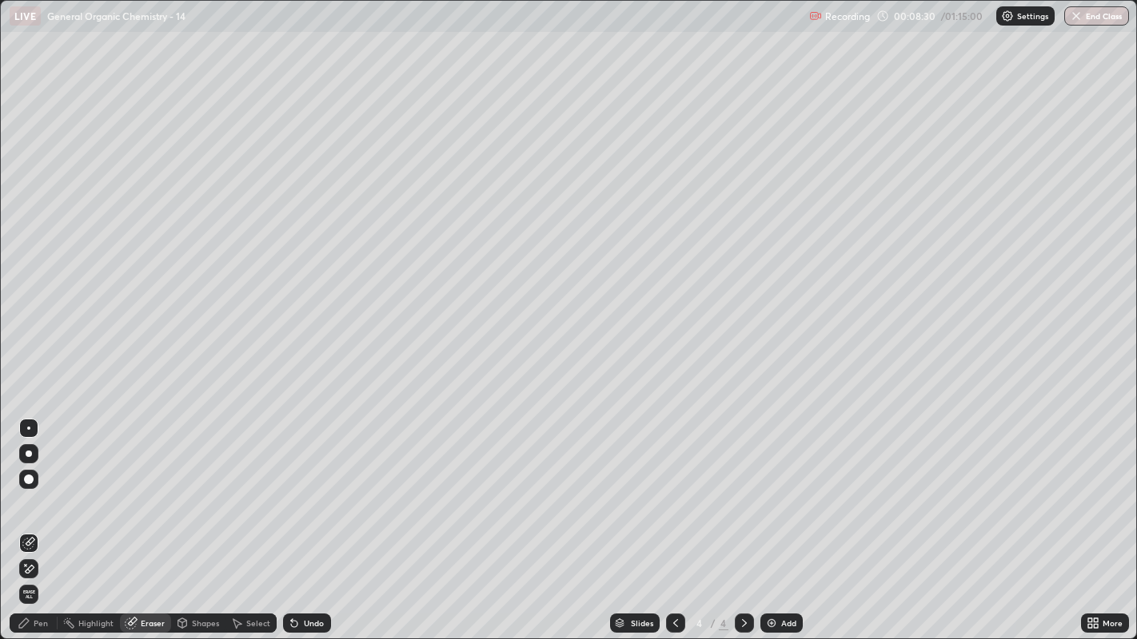
click at [46, 488] on div "Pen" at bounding box center [41, 624] width 14 height 8
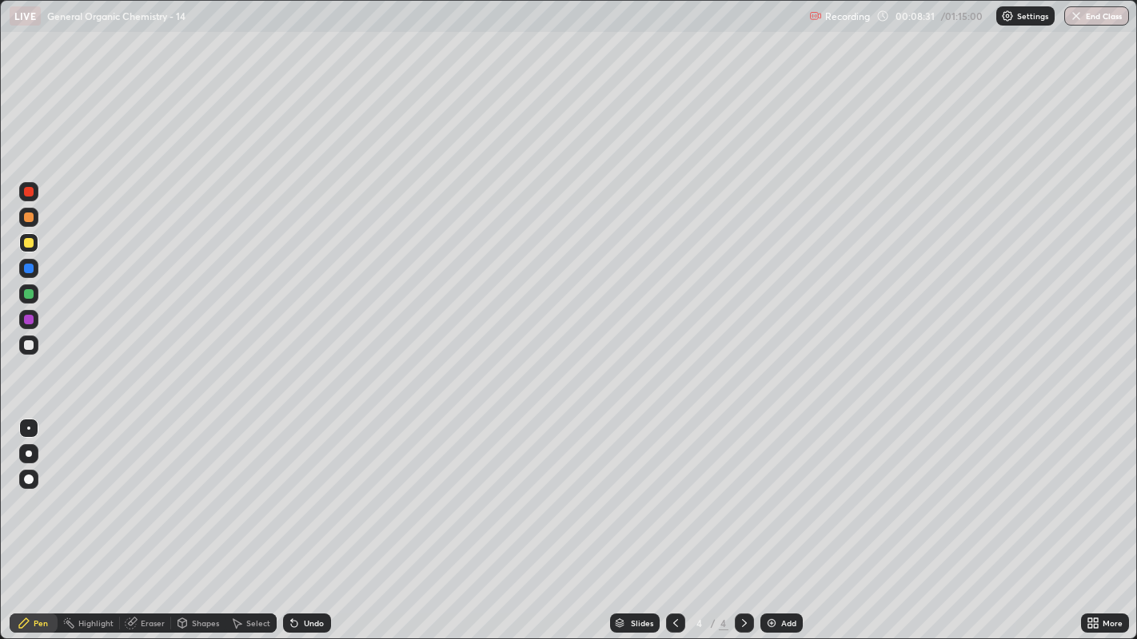
click at [28, 345] on div at bounding box center [29, 346] width 10 height 10
click at [30, 240] on div at bounding box center [29, 243] width 10 height 10
click at [26, 348] on div at bounding box center [29, 346] width 10 height 10
click at [200, 488] on div "Shapes" at bounding box center [205, 624] width 27 height 8
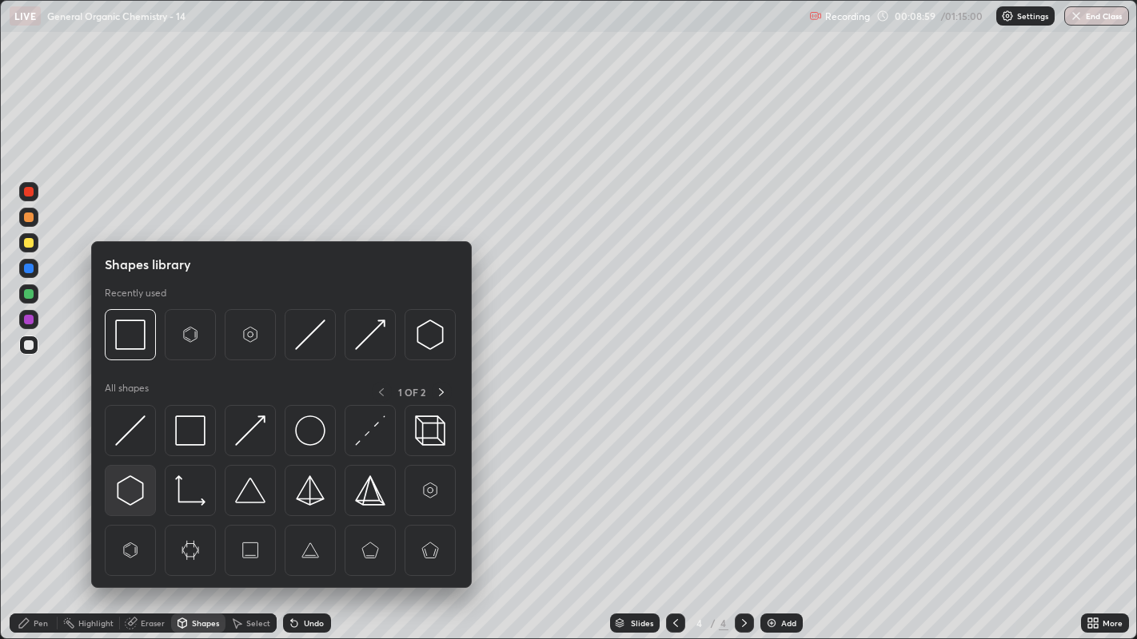
click at [136, 488] on img at bounding box center [130, 491] width 30 height 30
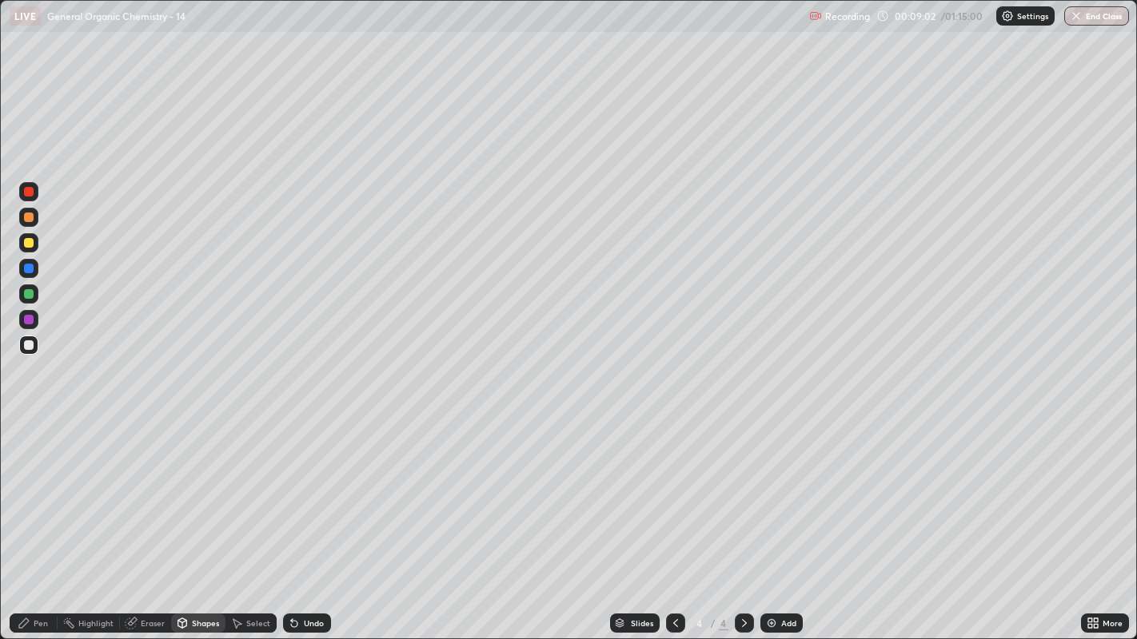
click at [36, 488] on div "Pen" at bounding box center [41, 624] width 14 height 8
click at [24, 245] on div at bounding box center [29, 243] width 10 height 10
click at [22, 341] on div at bounding box center [28, 345] width 19 height 19
click at [193, 488] on div "Shapes" at bounding box center [198, 623] width 54 height 19
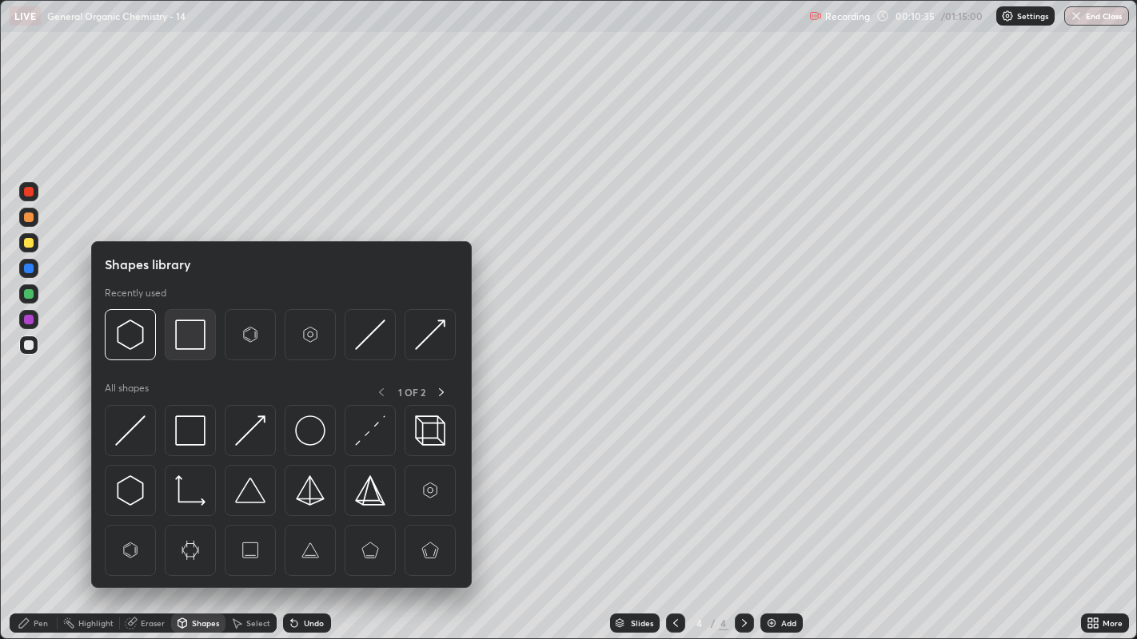
click at [180, 339] on img at bounding box center [190, 335] width 30 height 30
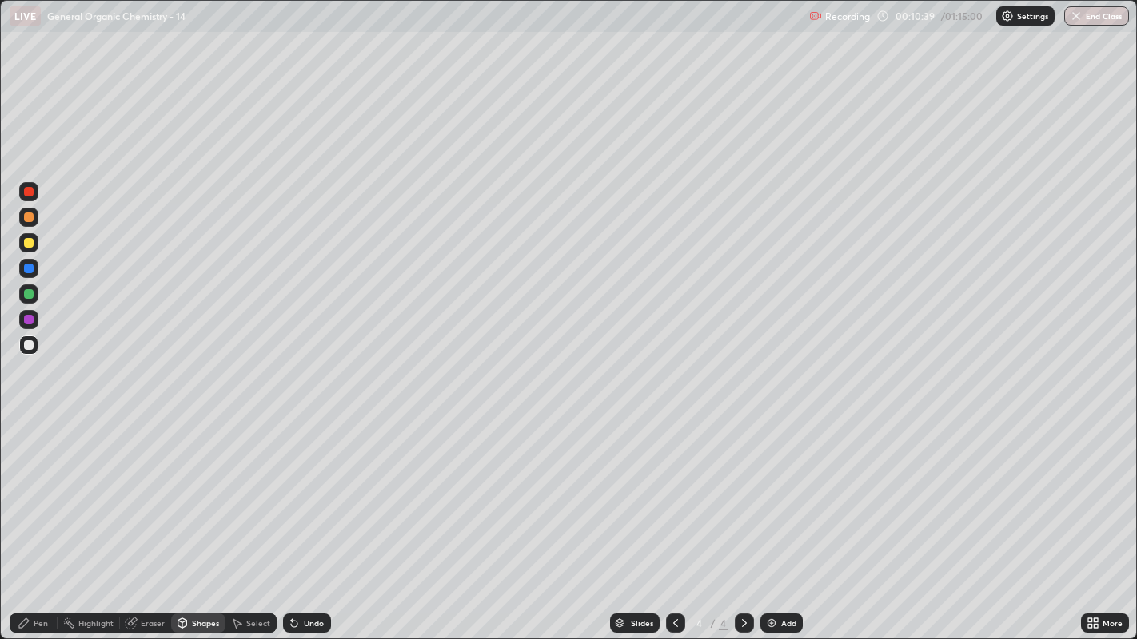
click at [24, 488] on icon at bounding box center [24, 624] width 10 height 10
click at [776, 488] on div "Add" at bounding box center [781, 623] width 42 height 19
click at [786, 488] on div "Add" at bounding box center [788, 624] width 15 height 8
click at [673, 488] on icon at bounding box center [675, 623] width 13 height 13
click at [28, 245] on div at bounding box center [29, 243] width 10 height 10
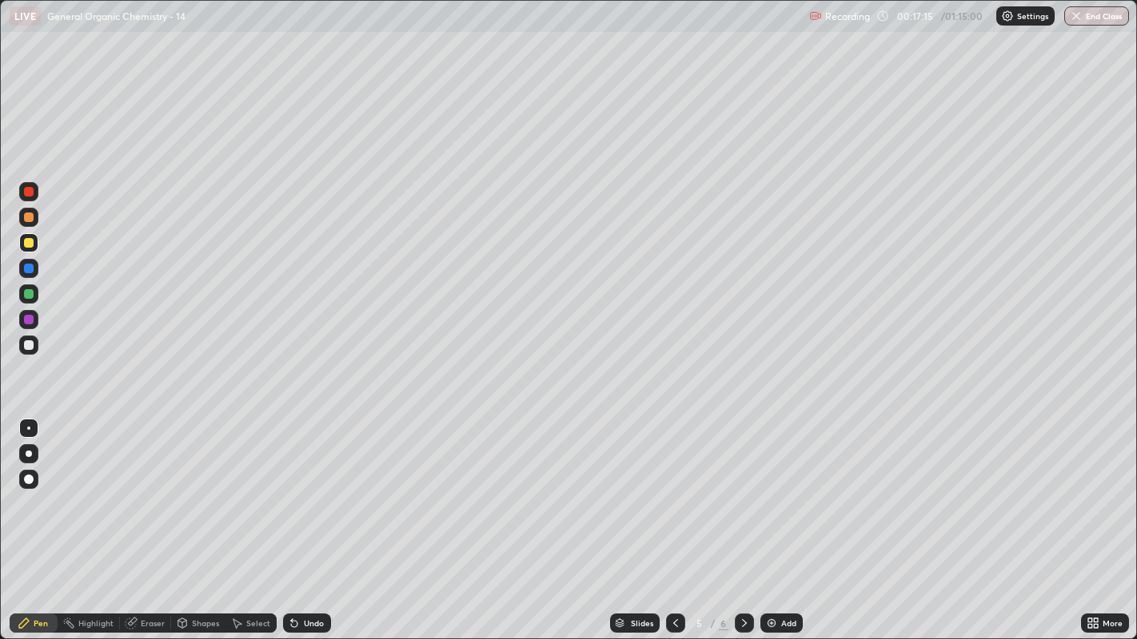
click at [244, 488] on div "Select" at bounding box center [250, 623] width 51 height 19
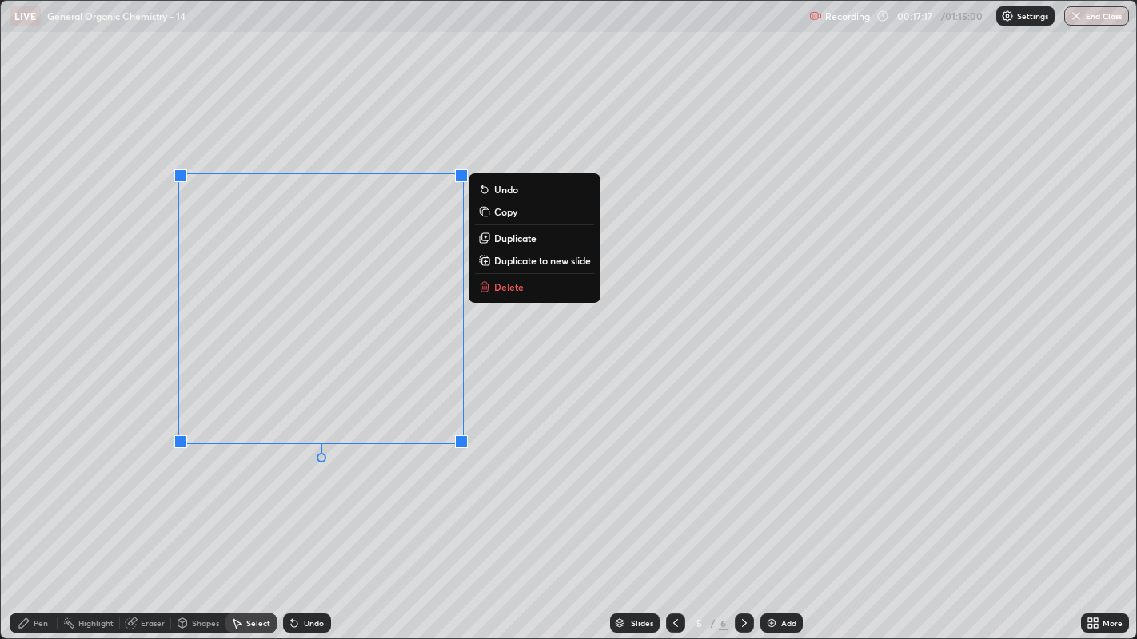
click at [524, 285] on button "Delete" at bounding box center [534, 286] width 119 height 19
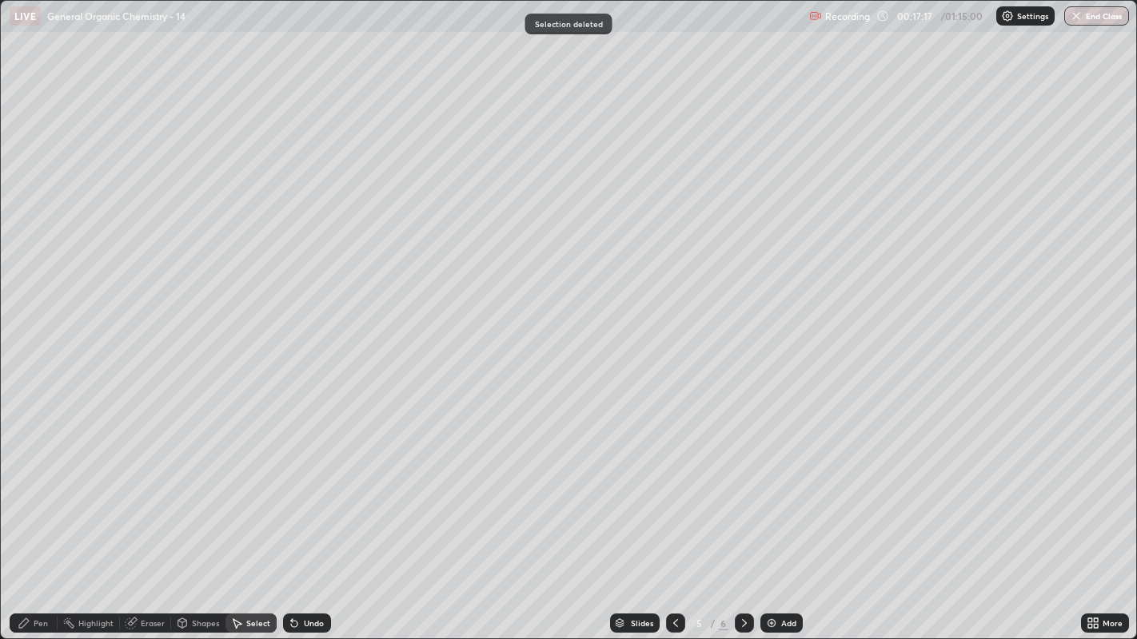
click at [44, 488] on div "Pen" at bounding box center [41, 624] width 14 height 8
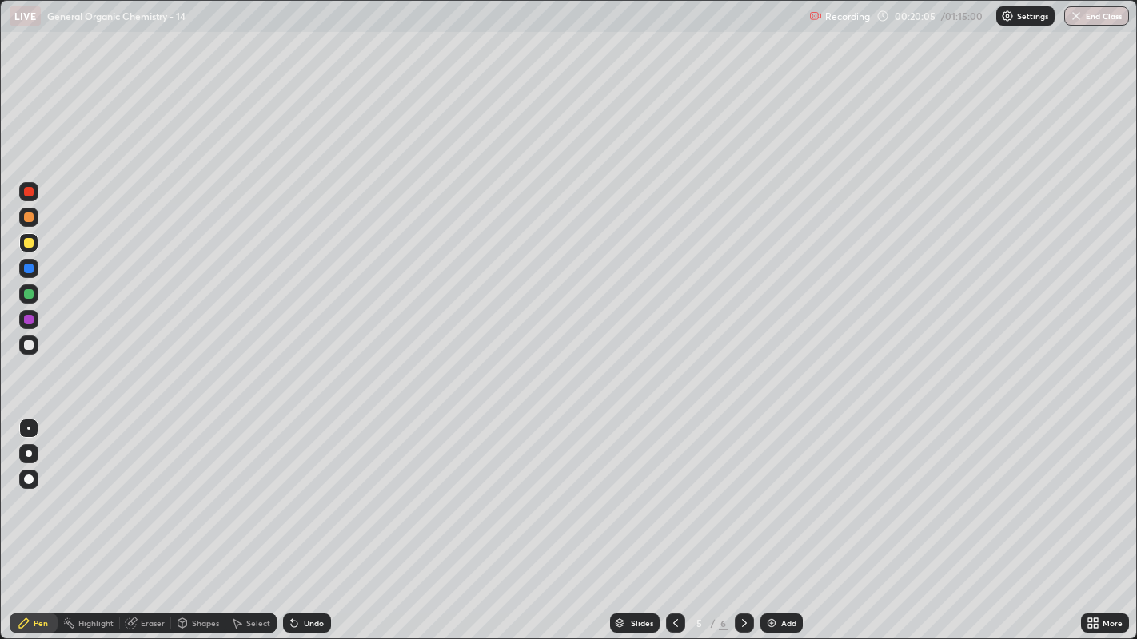
click at [267, 488] on div "Select" at bounding box center [250, 624] width 51 height 32
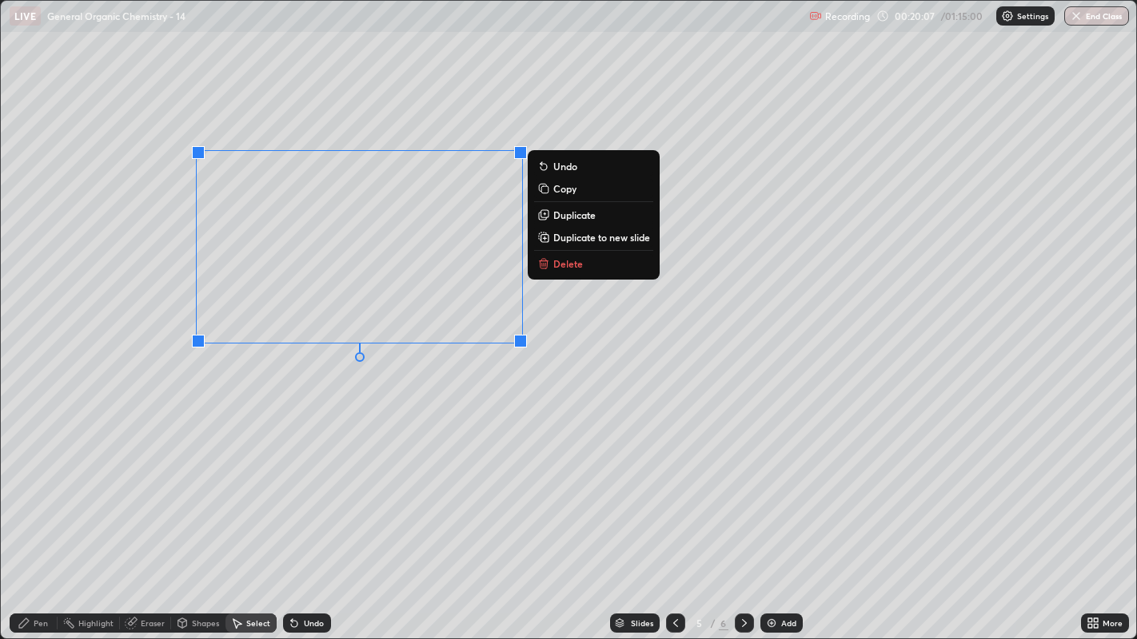
click at [584, 272] on button "Delete" at bounding box center [593, 263] width 119 height 19
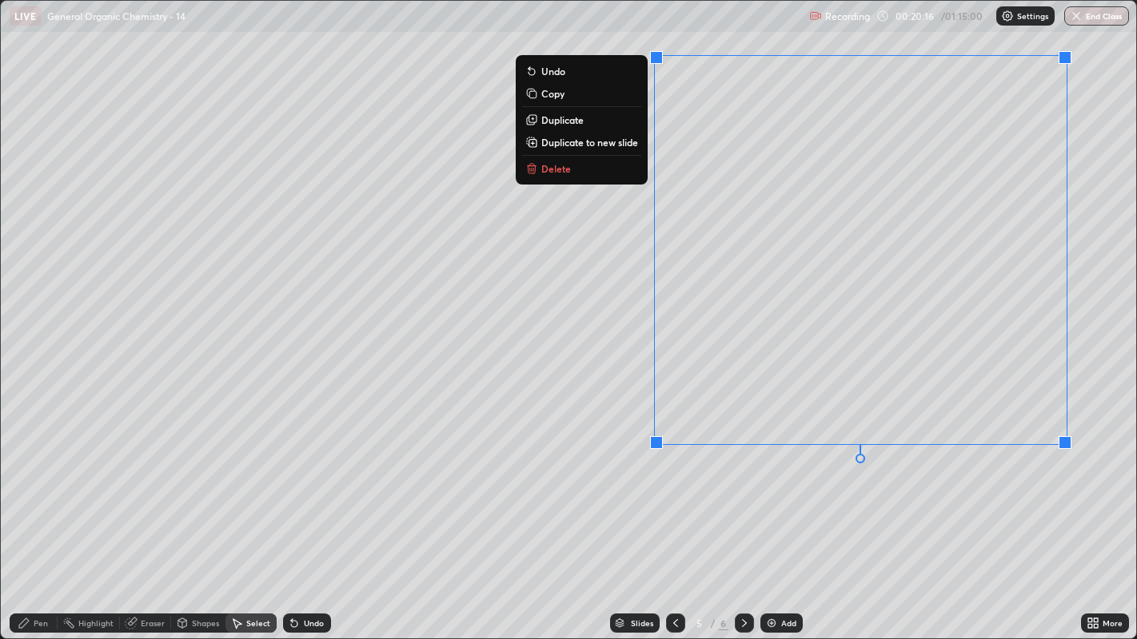
click at [595, 173] on button "Delete" at bounding box center [581, 168] width 119 height 19
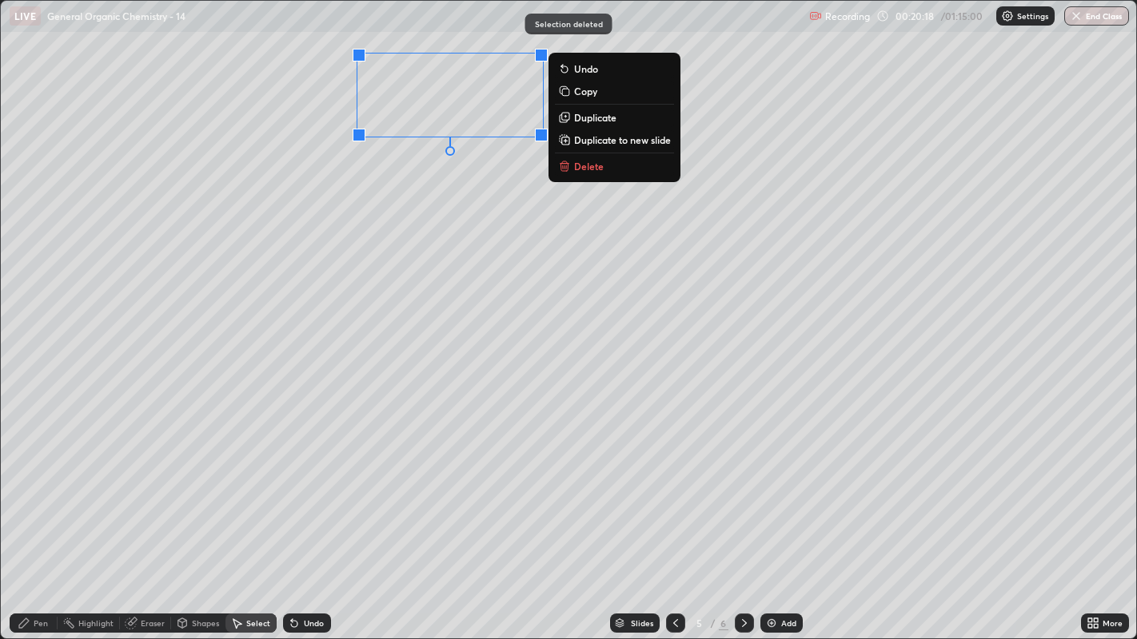
click at [598, 169] on p "Delete" at bounding box center [589, 166] width 30 height 13
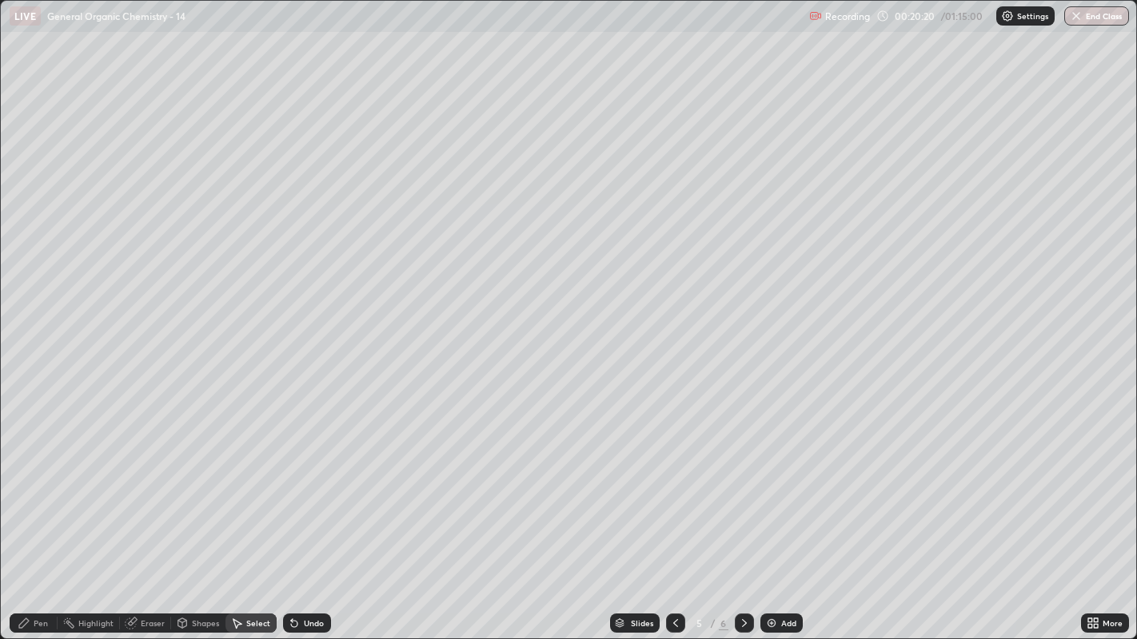
click at [314, 488] on div "Undo" at bounding box center [307, 623] width 48 height 19
click at [38, 488] on div "Pen" at bounding box center [41, 624] width 14 height 8
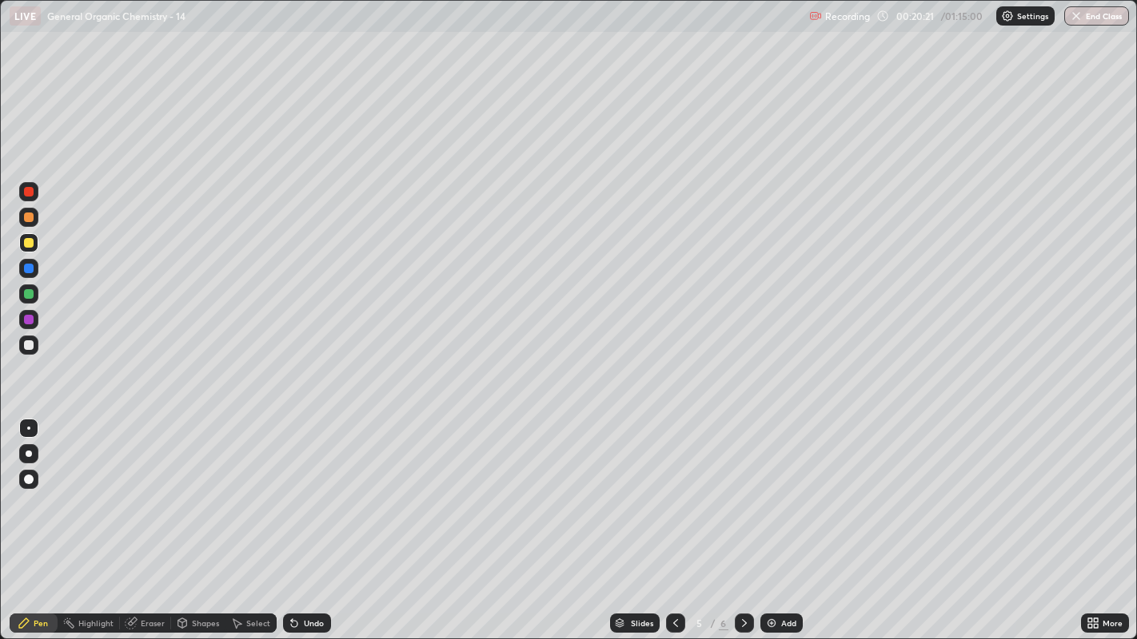
click at [27, 337] on div at bounding box center [28, 345] width 19 height 19
click at [27, 242] on div at bounding box center [29, 243] width 10 height 10
click at [29, 267] on div at bounding box center [29, 269] width 10 height 10
click at [27, 291] on div at bounding box center [29, 294] width 10 height 10
click at [28, 345] on div at bounding box center [29, 346] width 10 height 10
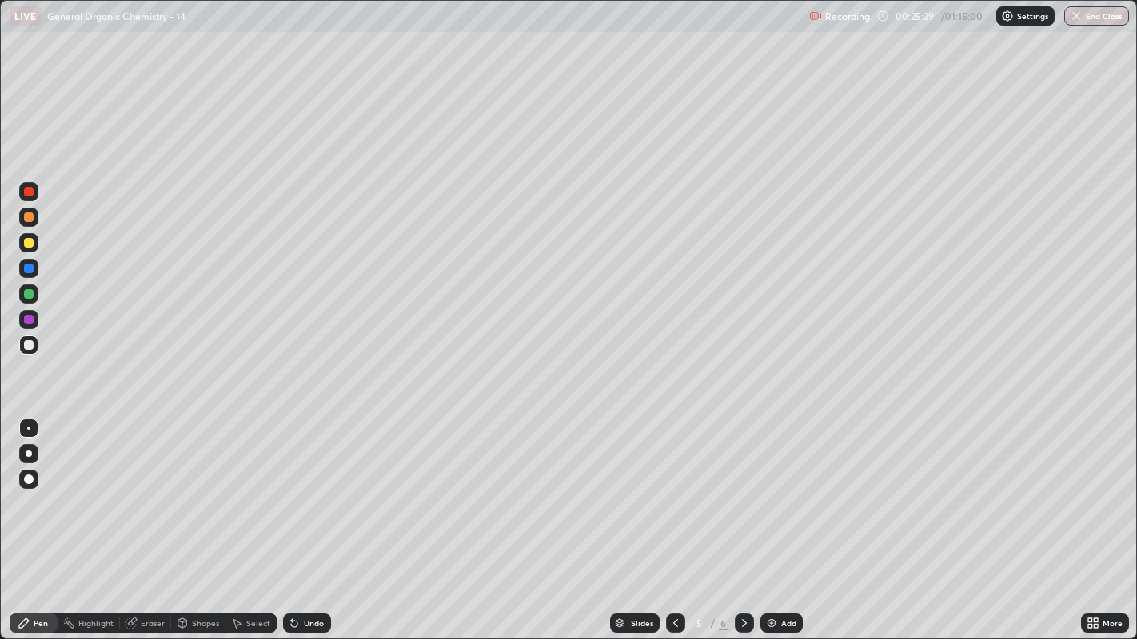
click at [237, 488] on div "Select" at bounding box center [250, 623] width 51 height 19
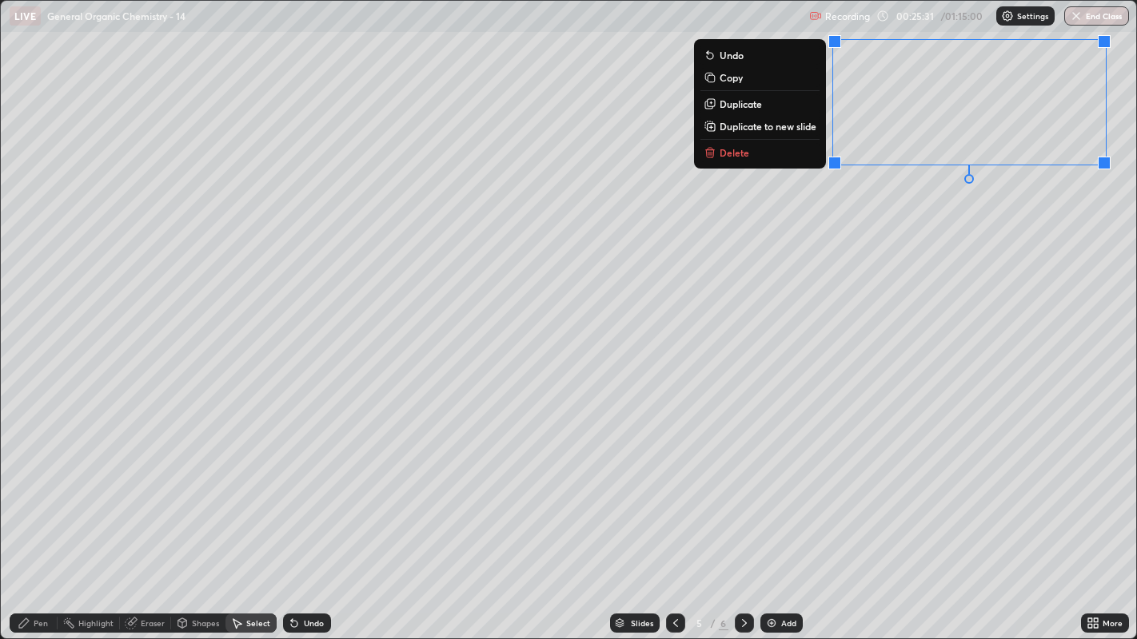
click at [759, 153] on button "Delete" at bounding box center [759, 152] width 119 height 19
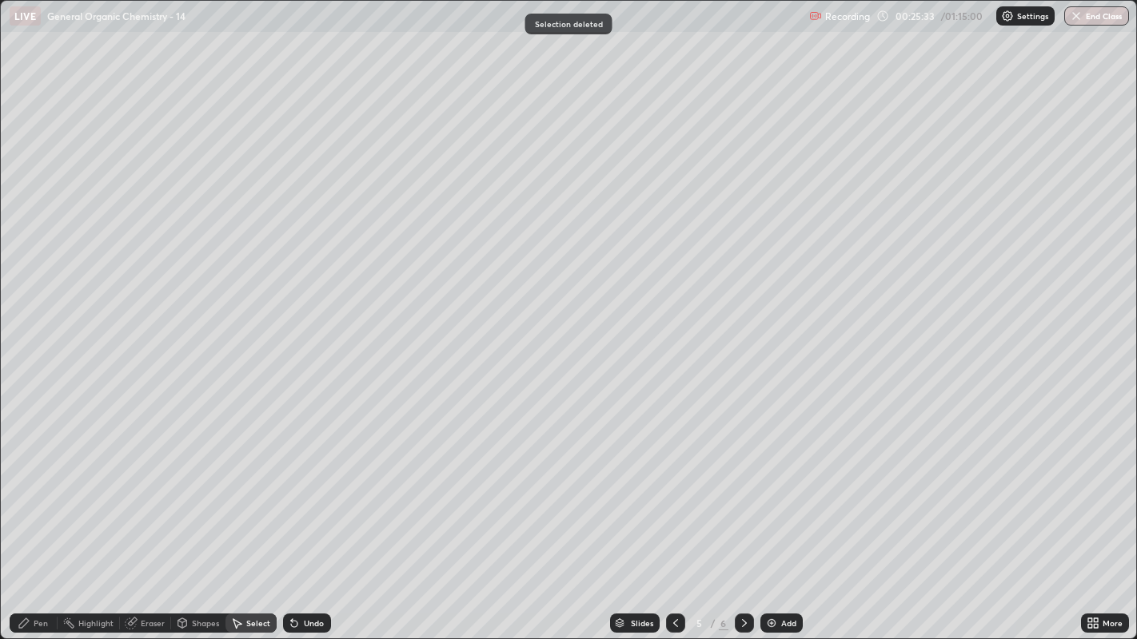
click at [44, 488] on div "Pen" at bounding box center [34, 623] width 48 height 19
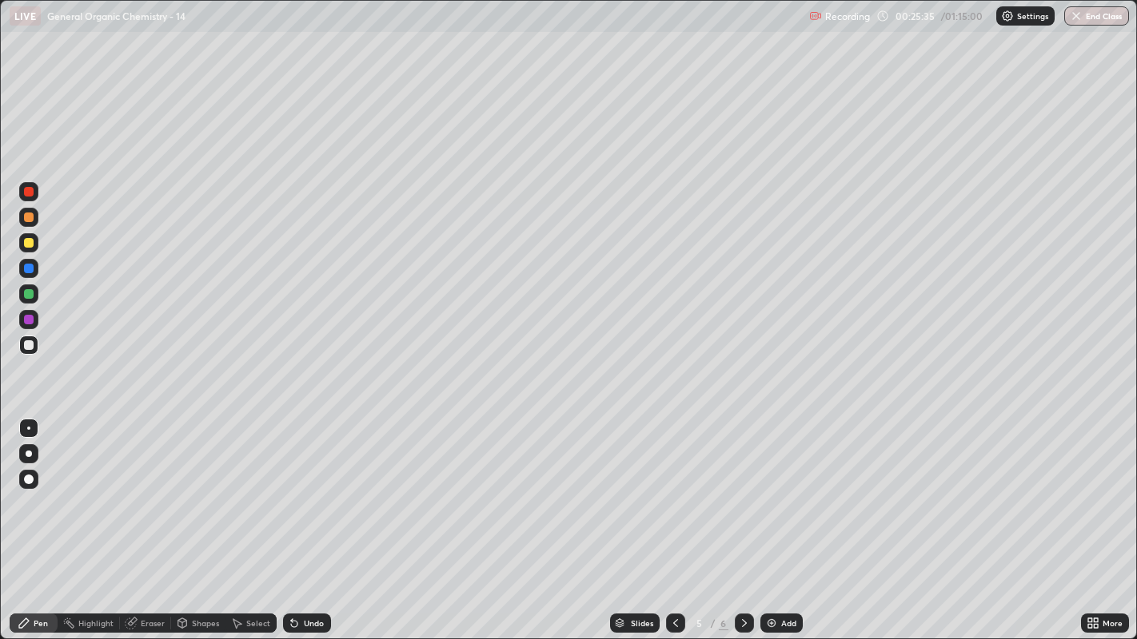
click at [28, 268] on div at bounding box center [29, 269] width 10 height 10
click at [28, 293] on div at bounding box center [29, 294] width 10 height 10
click at [28, 341] on div at bounding box center [29, 346] width 10 height 10
click at [196, 488] on div "Shapes" at bounding box center [198, 623] width 54 height 19
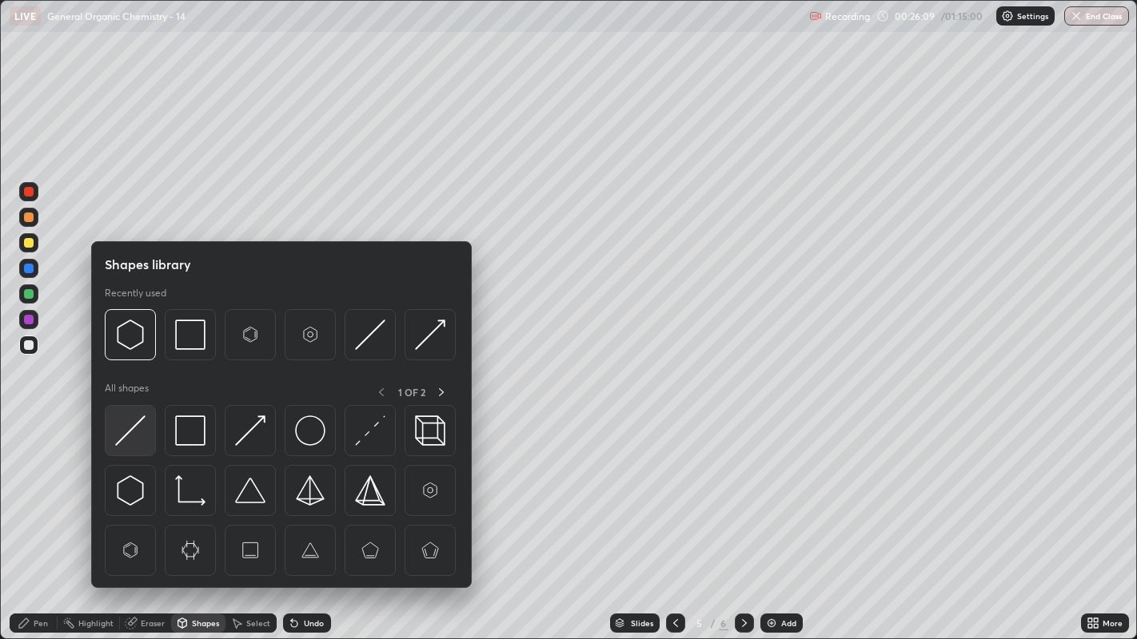
click at [135, 416] on img at bounding box center [130, 431] width 30 height 30
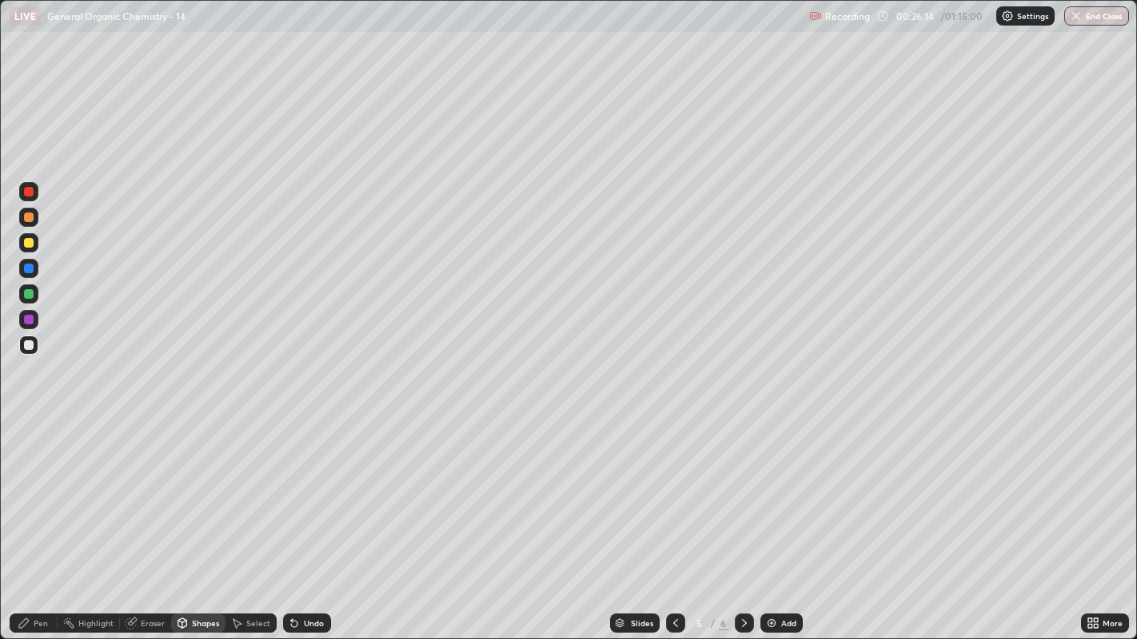
click at [38, 488] on div "Pen" at bounding box center [41, 624] width 14 height 8
click at [253, 488] on div "Select" at bounding box center [258, 624] width 24 height 8
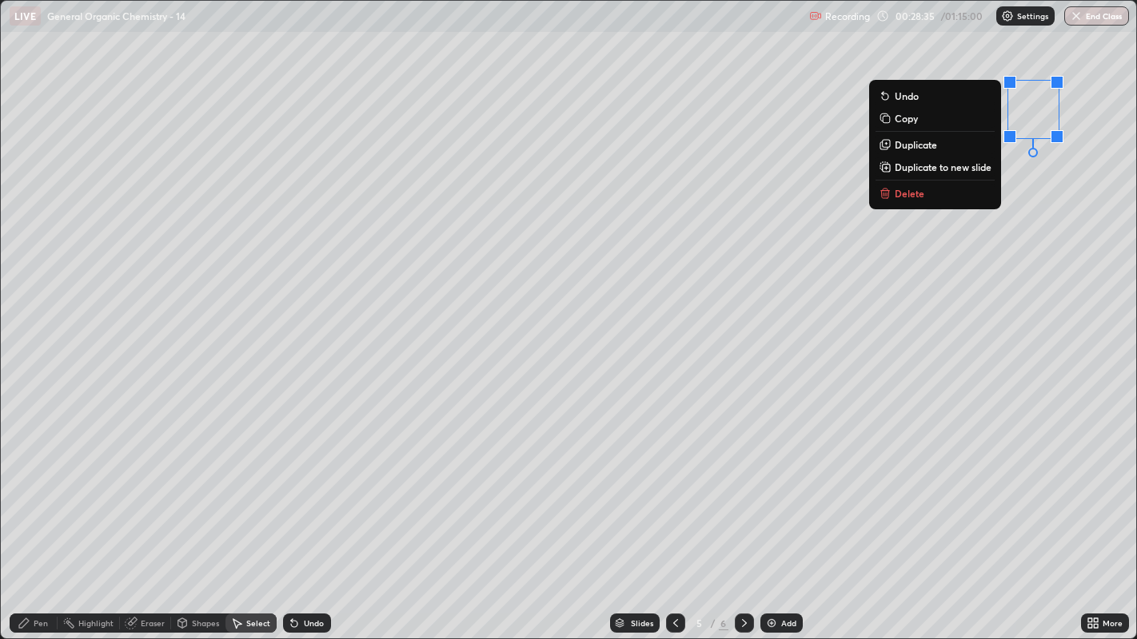
click at [926, 194] on button "Delete" at bounding box center [934, 193] width 119 height 19
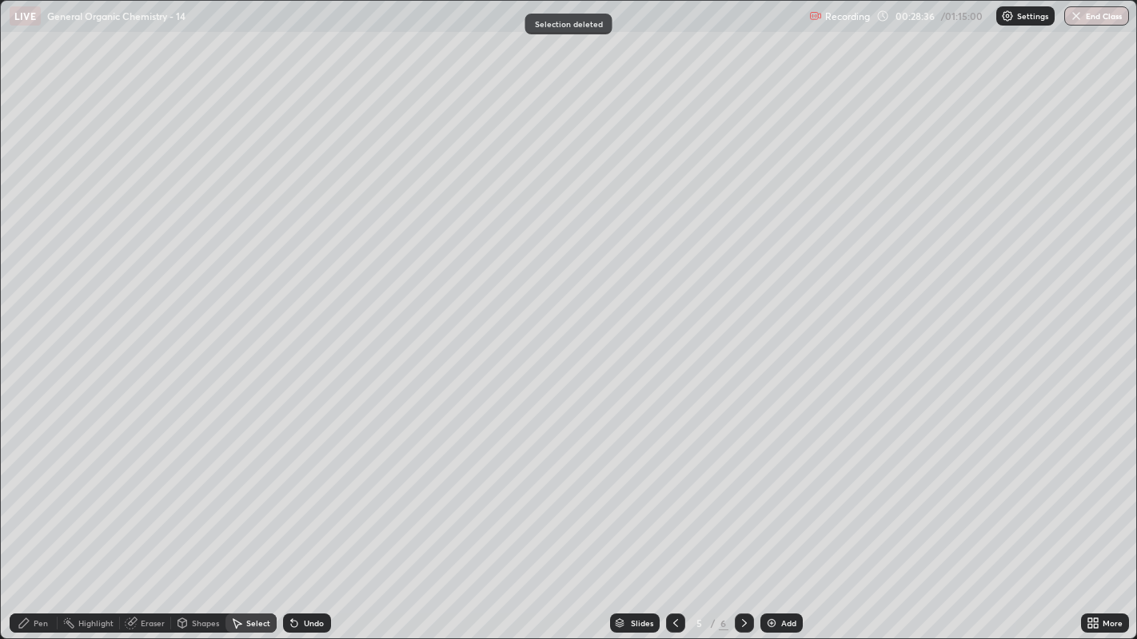
click at [29, 488] on div "Pen" at bounding box center [34, 623] width 48 height 19
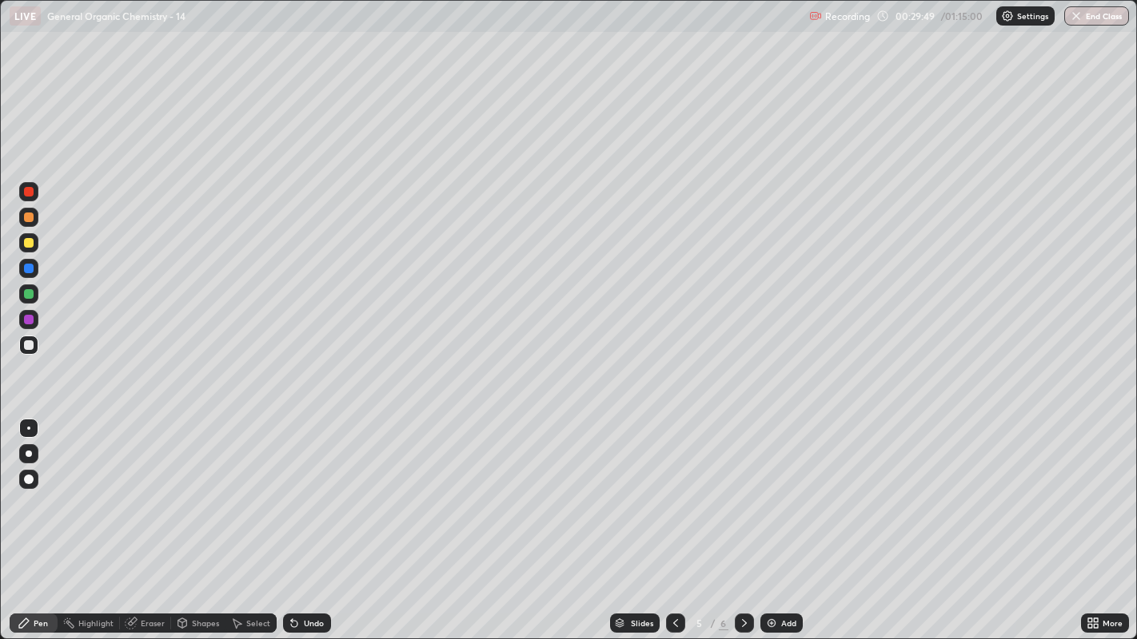
click at [153, 488] on div "Eraser" at bounding box center [153, 624] width 24 height 8
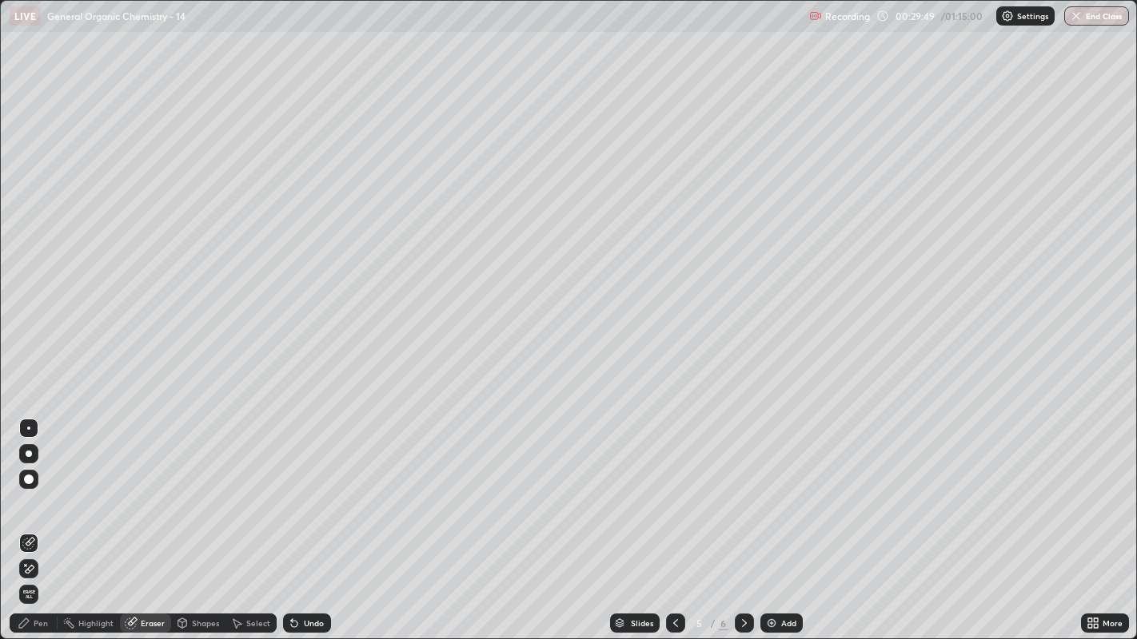
click at [25, 488] on icon at bounding box center [26, 565] width 2 height 2
click at [41, 488] on div "Pen" at bounding box center [41, 624] width 14 height 8
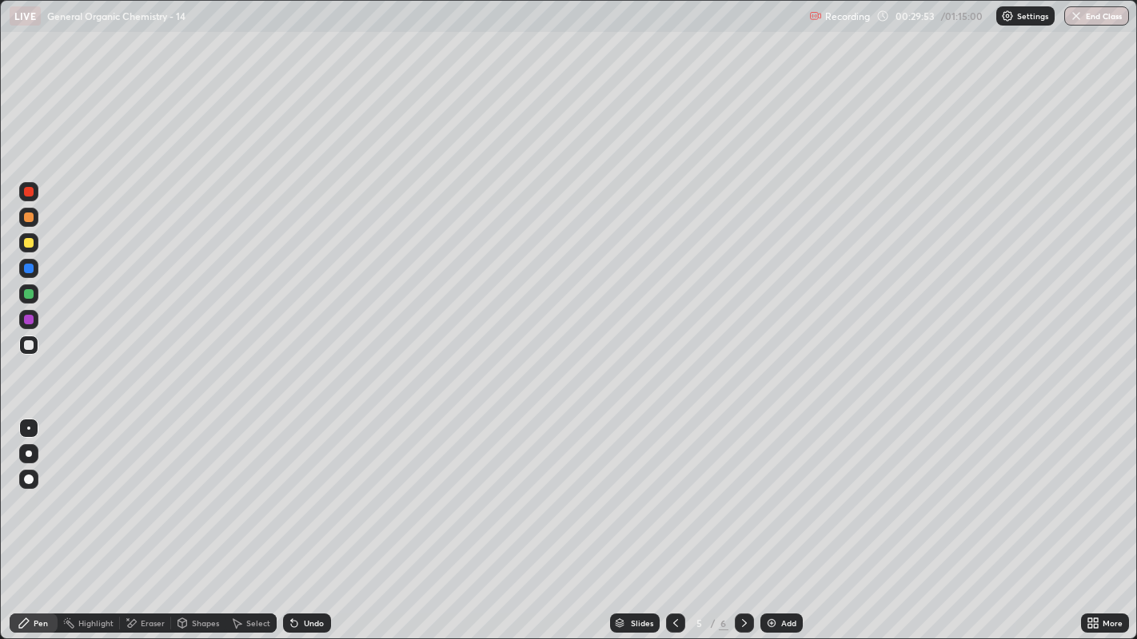
click at [149, 488] on div "Eraser" at bounding box center [153, 624] width 24 height 8
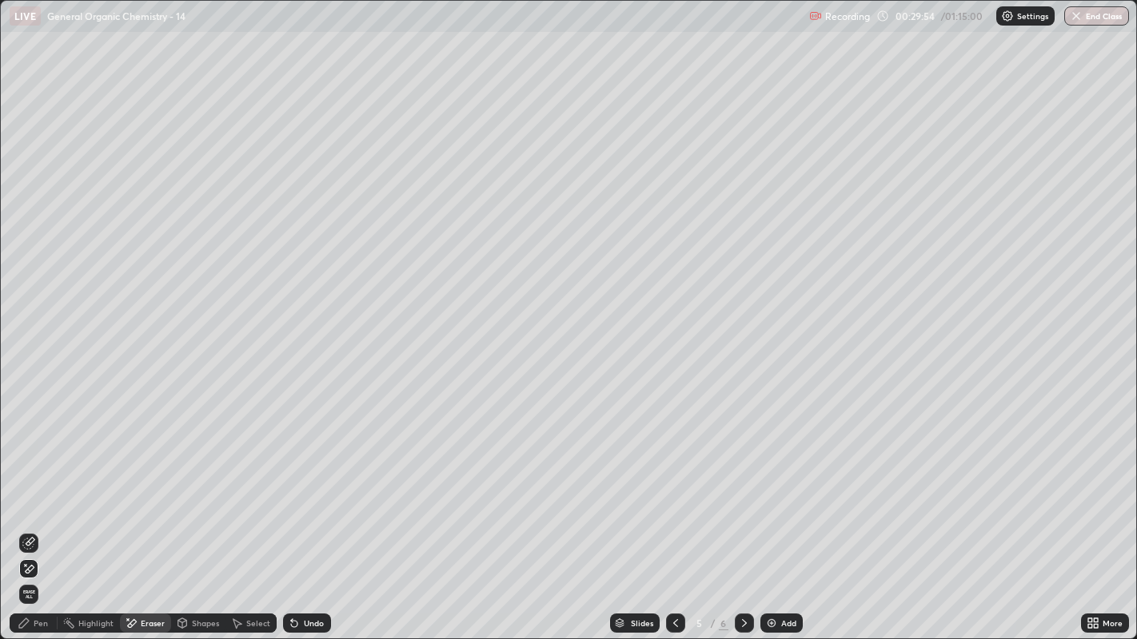
click at [30, 488] on icon at bounding box center [28, 543] width 13 height 13
click at [32, 488] on div "Pen" at bounding box center [34, 623] width 48 height 19
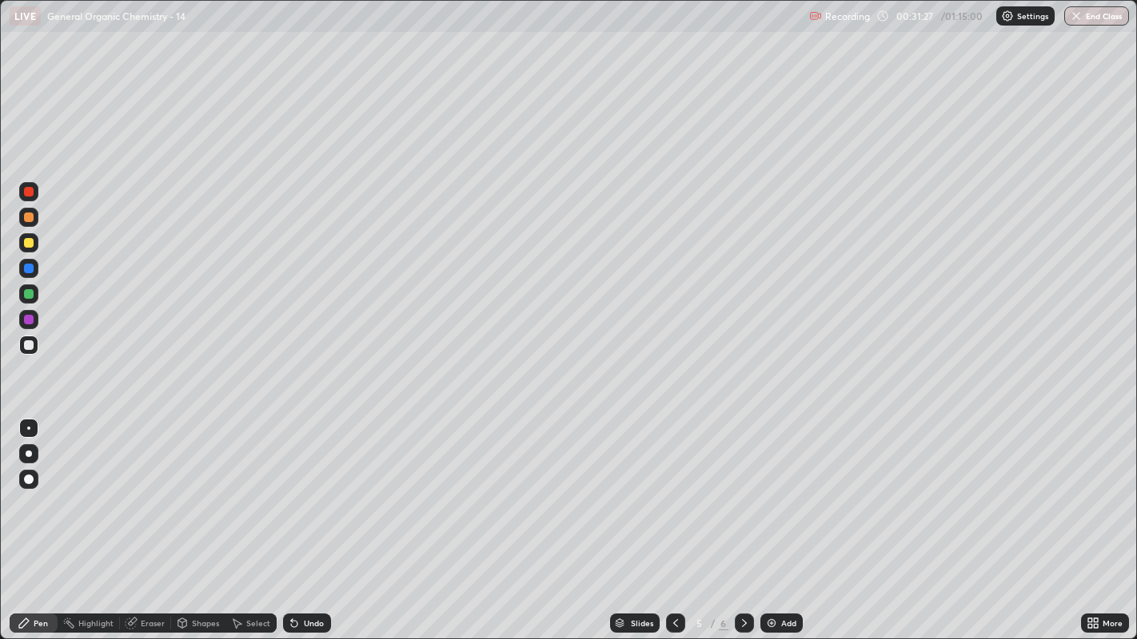
click at [29, 247] on div at bounding box center [29, 243] width 10 height 10
click at [88, 488] on div "Highlight" at bounding box center [95, 624] width 35 height 8
click at [739, 488] on div at bounding box center [744, 623] width 19 height 19
click at [138, 488] on div "Eraser" at bounding box center [145, 623] width 51 height 19
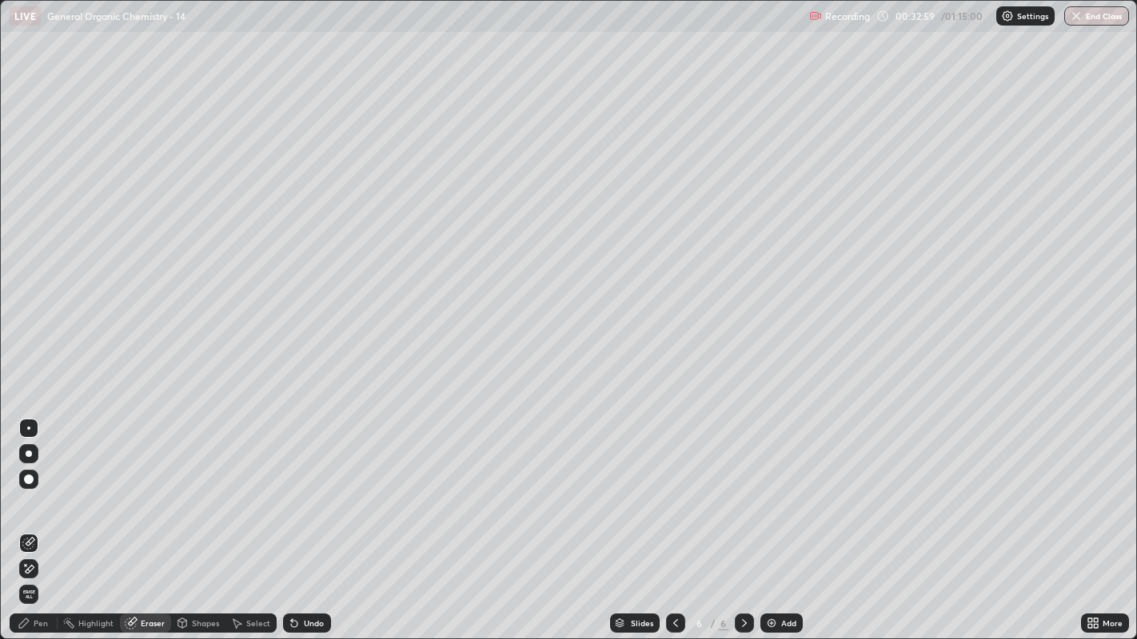
click at [30, 488] on span "Erase all" at bounding box center [29, 595] width 18 height 10
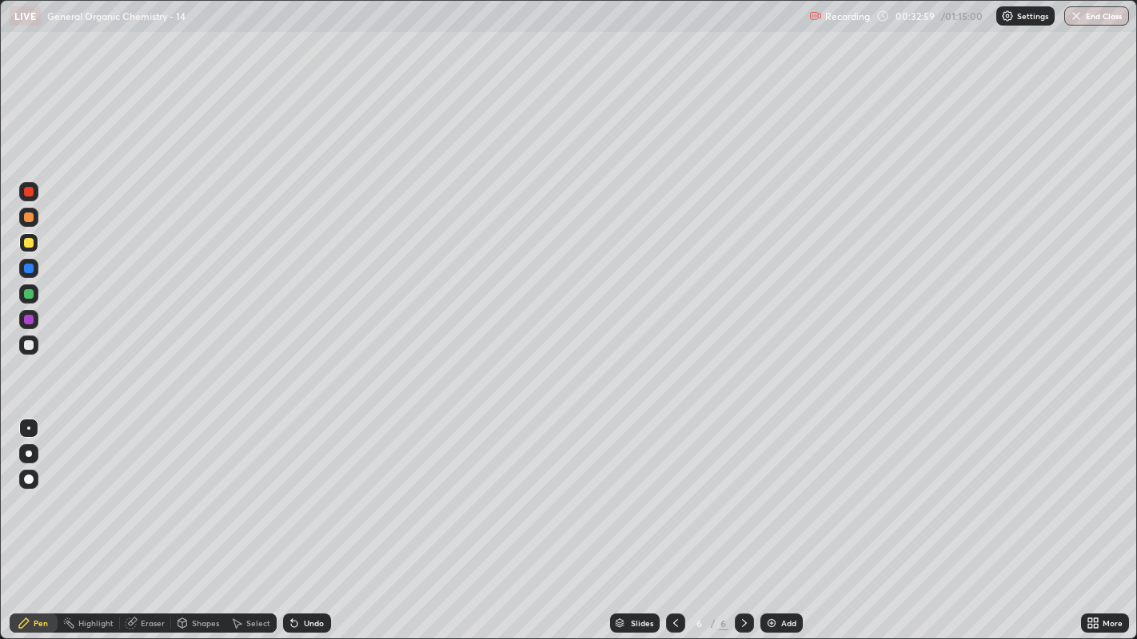
click at [26, 488] on icon at bounding box center [24, 623] width 13 height 13
click at [291, 488] on icon at bounding box center [292, 621] width 2 height 2
click at [312, 488] on div "Undo" at bounding box center [307, 623] width 48 height 19
click at [309, 488] on div "Undo" at bounding box center [307, 623] width 48 height 19
click at [32, 348] on div at bounding box center [29, 346] width 10 height 10
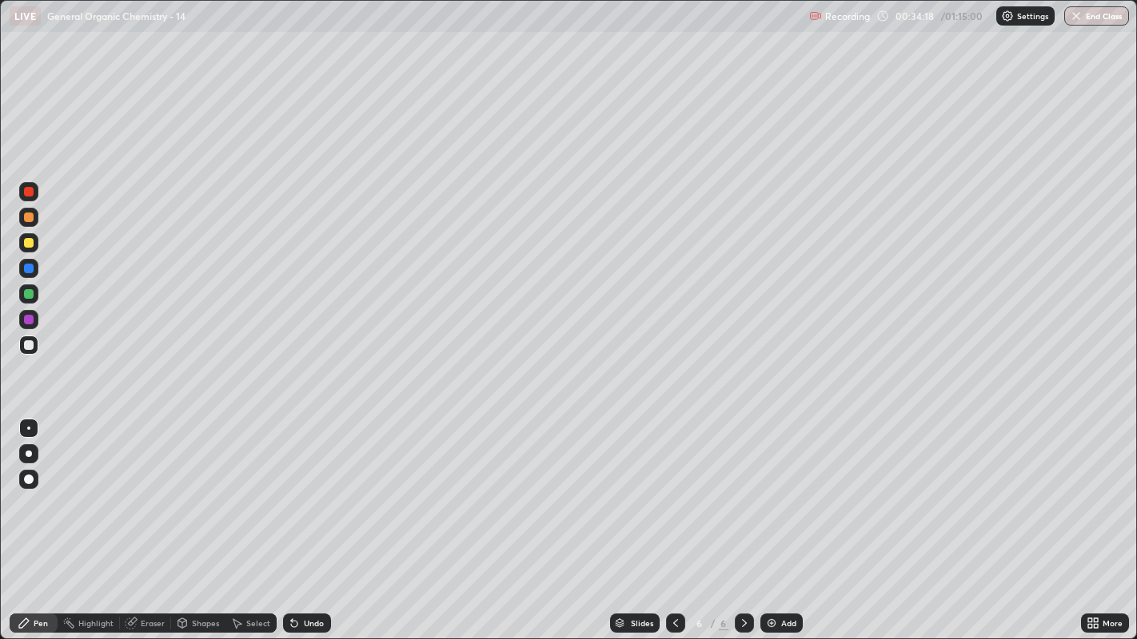
click at [767, 488] on img at bounding box center [771, 623] width 13 height 13
click at [147, 488] on div "Eraser" at bounding box center [145, 623] width 51 height 19
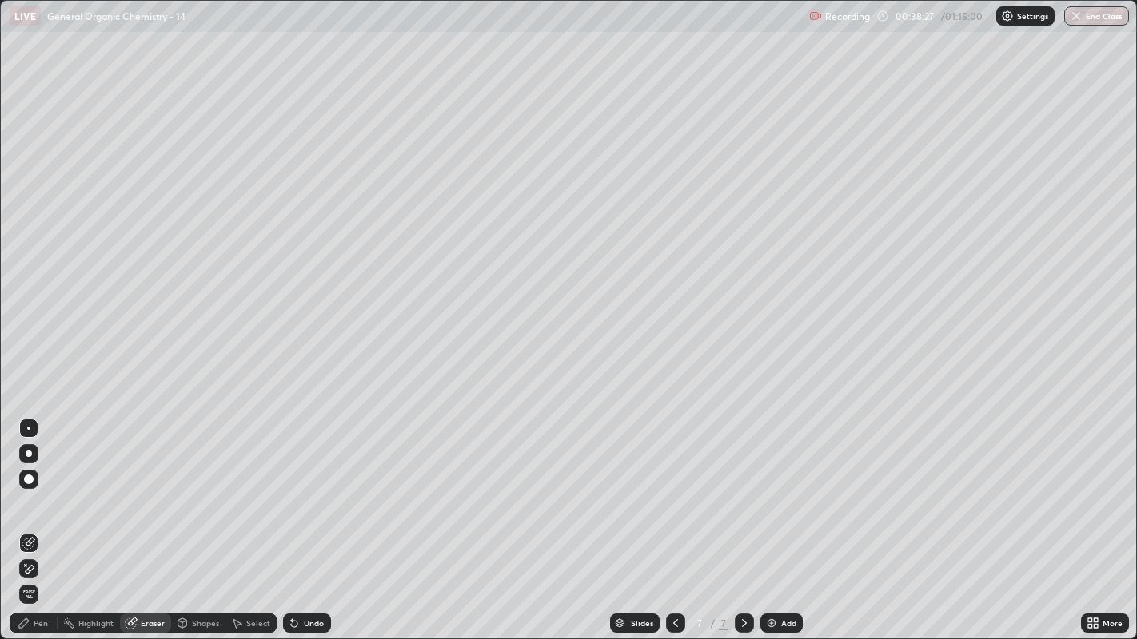
click at [38, 488] on div "Pen" at bounding box center [41, 624] width 14 height 8
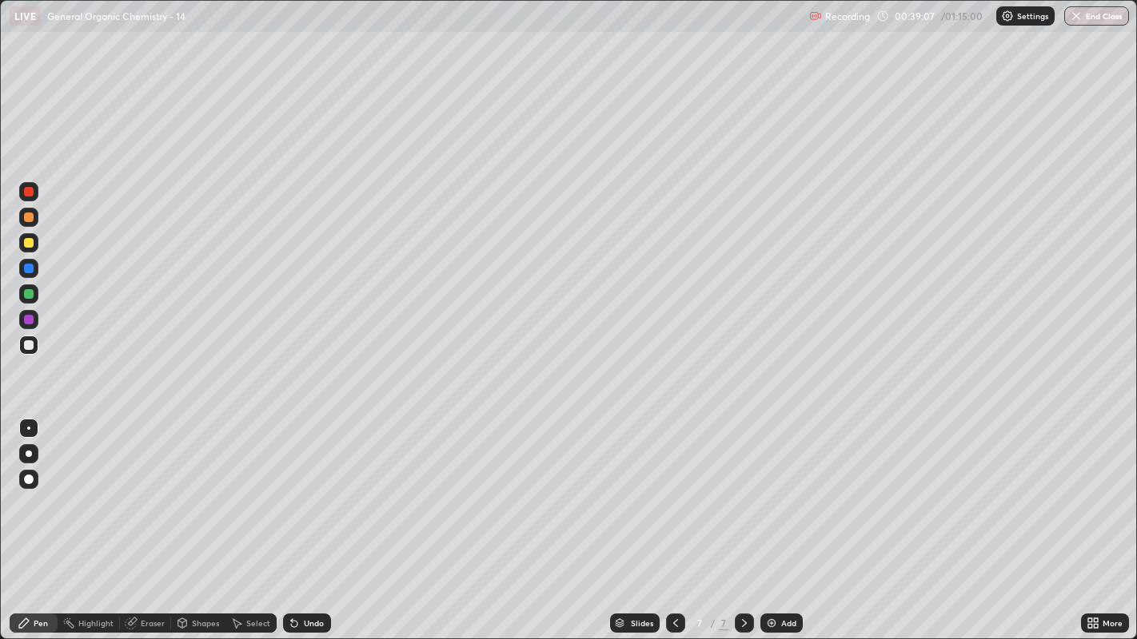
click at [671, 488] on icon at bounding box center [675, 623] width 13 height 13
click at [97, 488] on div "Highlight" at bounding box center [89, 623] width 62 height 19
click at [743, 488] on div at bounding box center [744, 623] width 19 height 19
click at [778, 488] on div "Add" at bounding box center [781, 623] width 42 height 19
click at [32, 488] on div "Pen" at bounding box center [34, 623] width 48 height 19
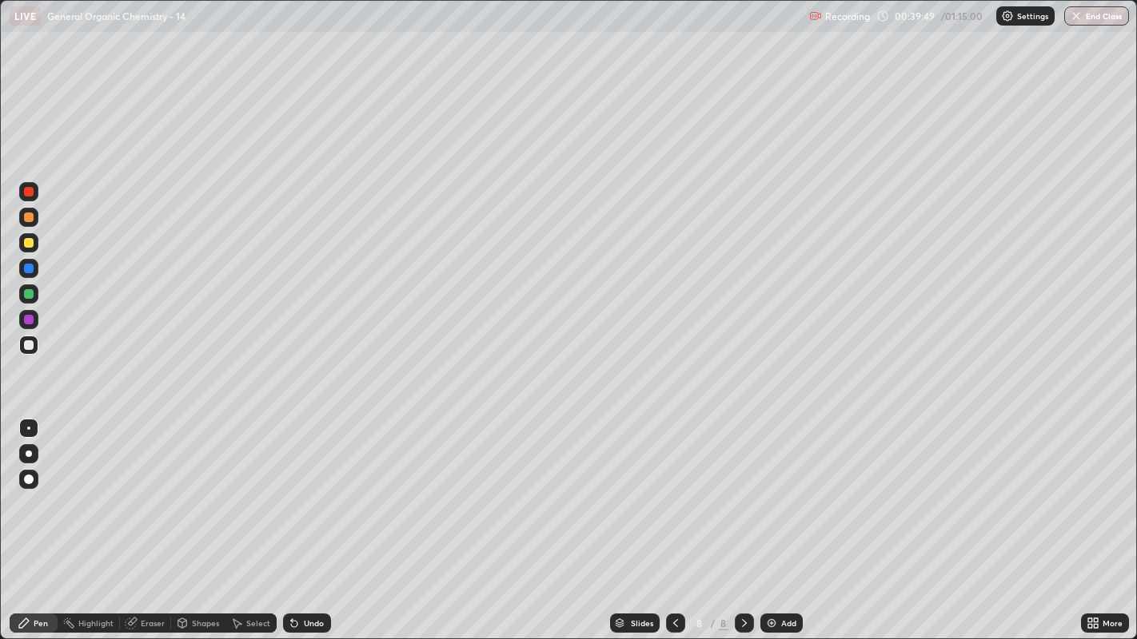
click at [306, 488] on div "Undo" at bounding box center [307, 623] width 48 height 19
click at [313, 488] on div "Undo" at bounding box center [307, 623] width 48 height 19
click at [301, 488] on div "Undo" at bounding box center [307, 623] width 48 height 19
click at [31, 241] on div at bounding box center [29, 243] width 10 height 10
click at [197, 488] on div "Shapes" at bounding box center [205, 624] width 27 height 8
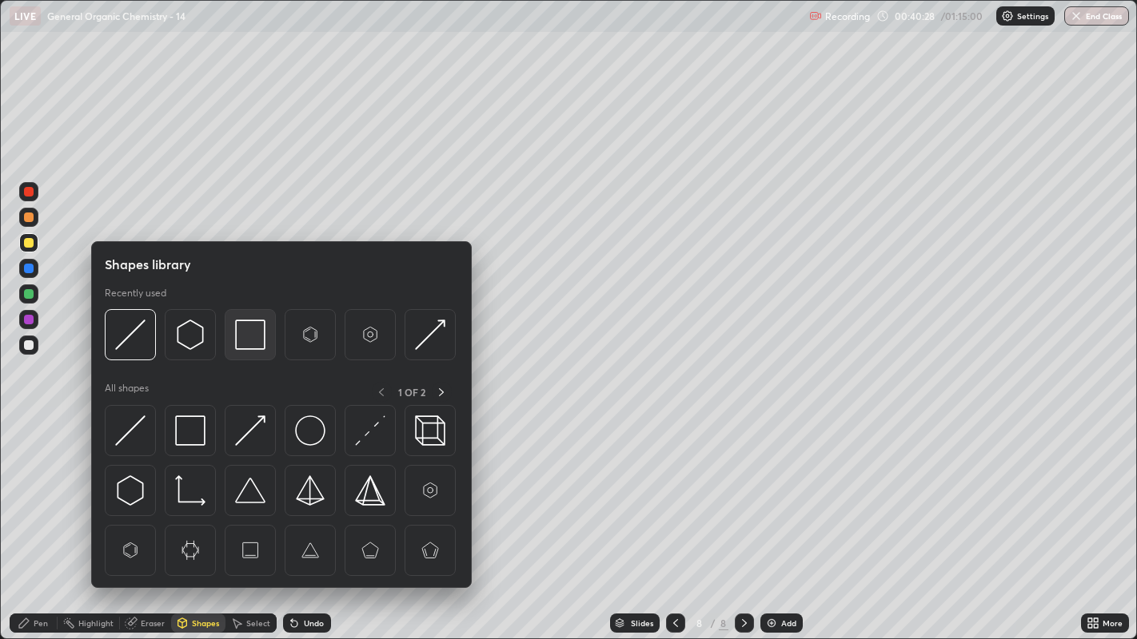
click at [246, 331] on img at bounding box center [250, 335] width 30 height 30
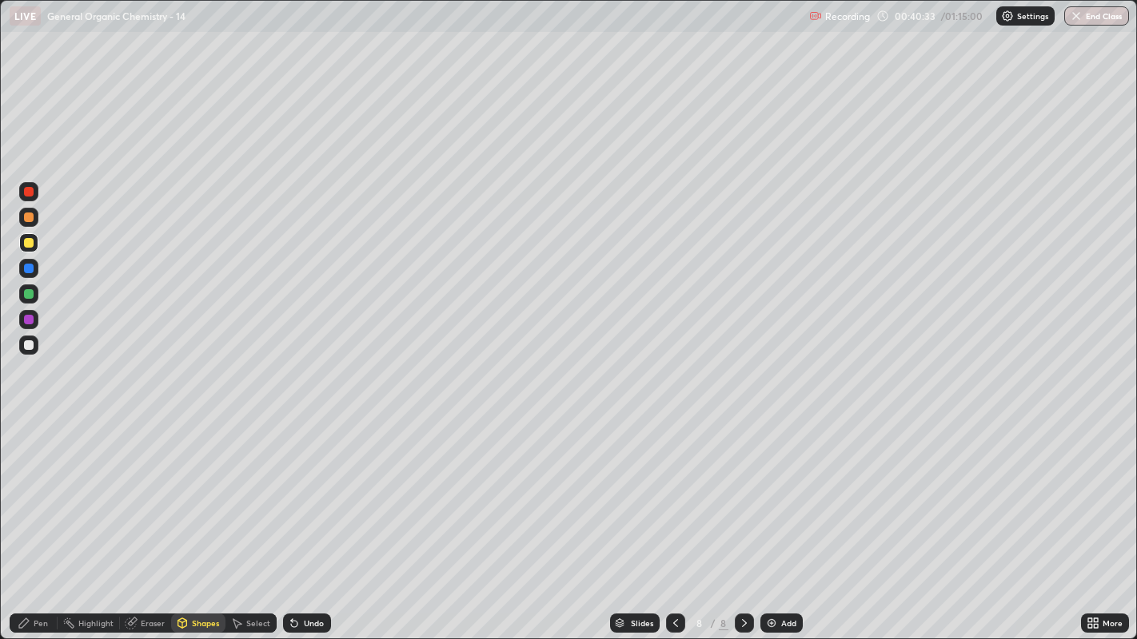
click at [37, 488] on div "Pen" at bounding box center [41, 624] width 14 height 8
click at [30, 354] on div at bounding box center [28, 345] width 19 height 19
click at [30, 241] on div at bounding box center [29, 243] width 10 height 10
click at [315, 488] on div "Undo" at bounding box center [307, 623] width 48 height 19
click at [308, 488] on div "Undo" at bounding box center [314, 624] width 20 height 8
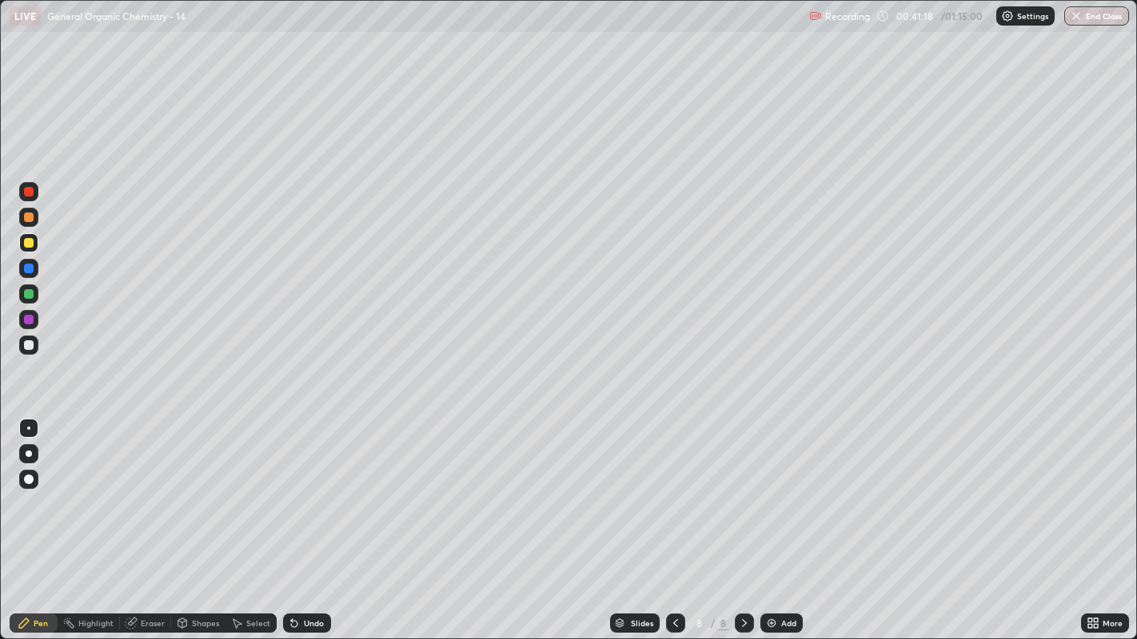
click at [27, 345] on div at bounding box center [29, 346] width 10 height 10
click at [290, 488] on icon at bounding box center [294, 623] width 13 height 13
click at [291, 488] on icon at bounding box center [292, 621] width 2 height 2
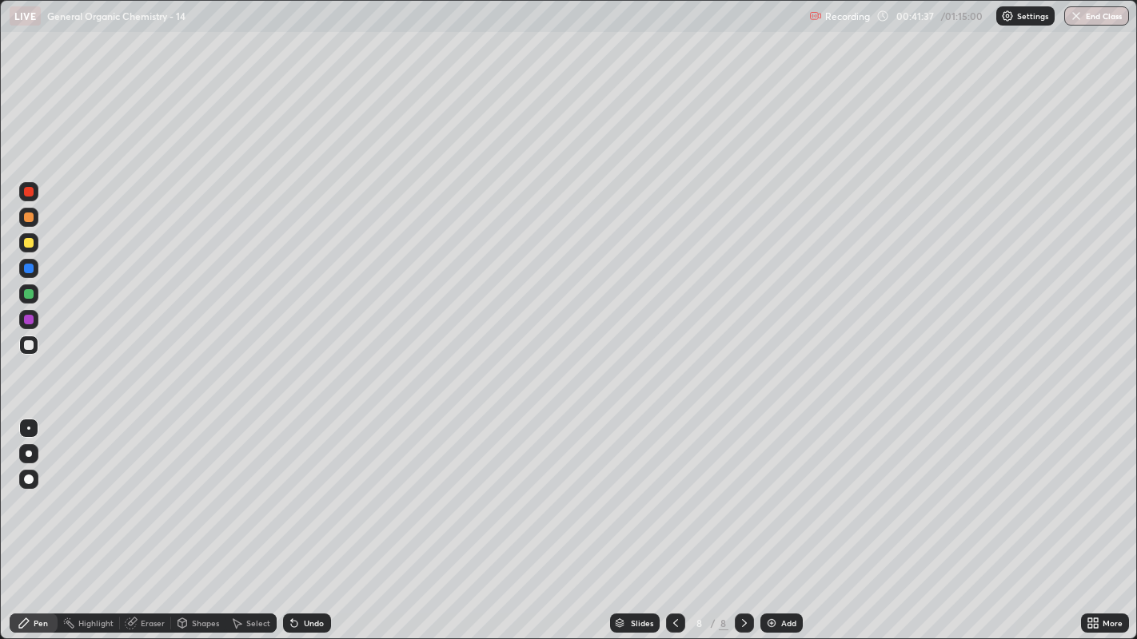
click at [291, 488] on icon at bounding box center [292, 621] width 2 height 2
click at [793, 488] on div "Add" at bounding box center [781, 623] width 42 height 19
click at [301, 488] on div "Undo" at bounding box center [307, 623] width 48 height 19
click at [305, 488] on div "Undo" at bounding box center [304, 624] width 54 height 32
click at [20, 242] on div at bounding box center [28, 242] width 19 height 19
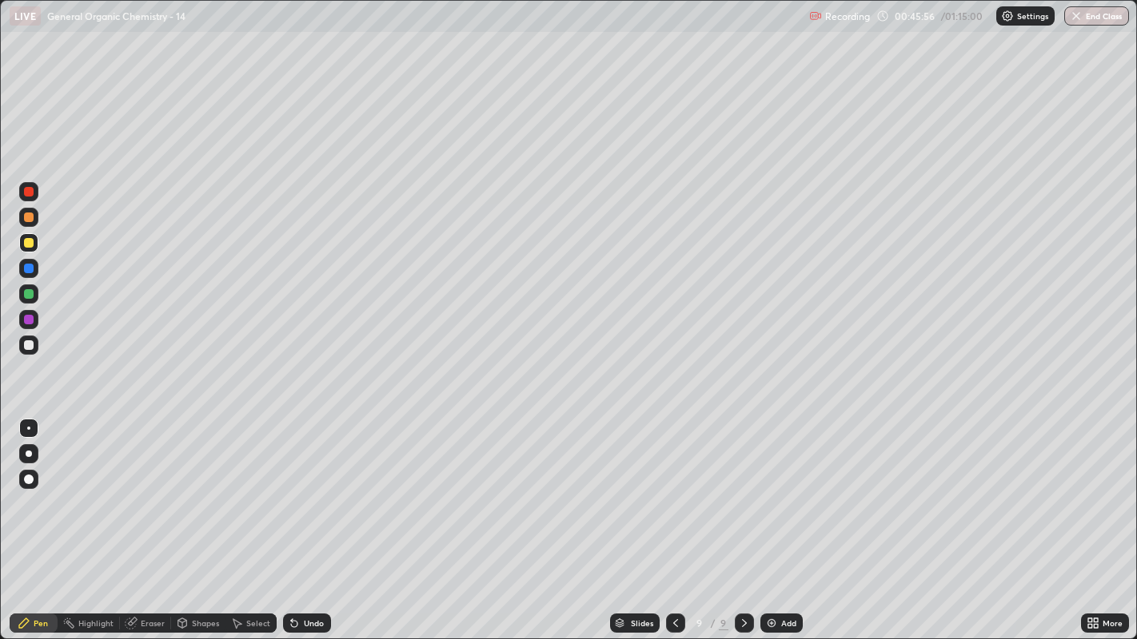
click at [309, 488] on div "Undo" at bounding box center [314, 624] width 20 height 8
click at [28, 346] on div at bounding box center [29, 346] width 10 height 10
click at [775, 488] on img at bounding box center [771, 623] width 13 height 13
click at [30, 239] on div at bounding box center [29, 243] width 10 height 10
click at [36, 344] on div at bounding box center [28, 345] width 19 height 19
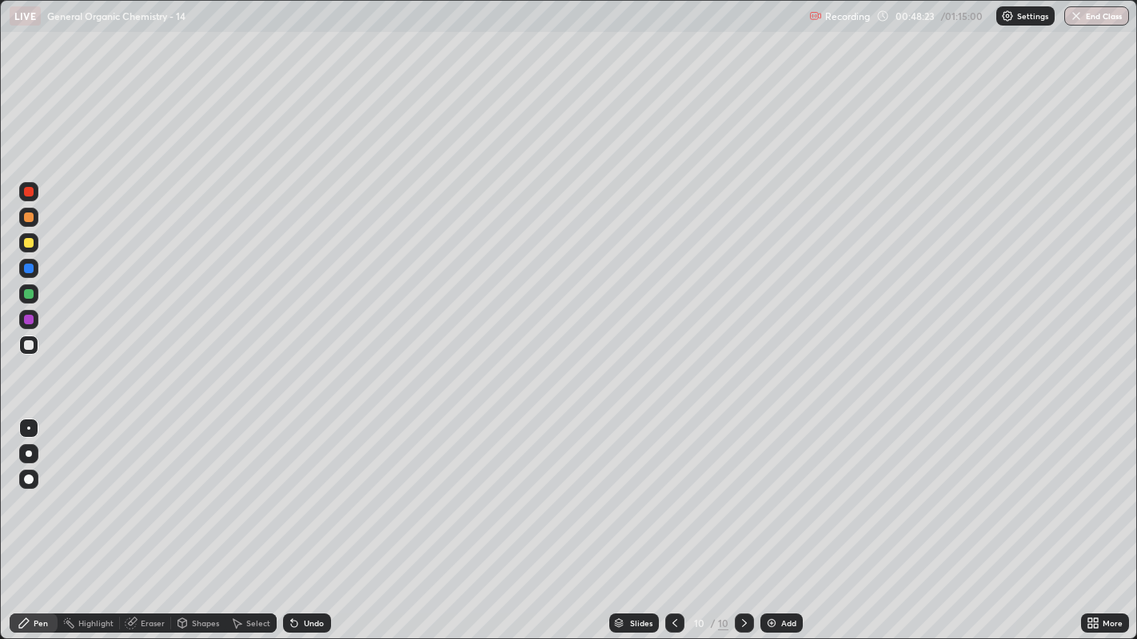
click at [777, 488] on div "Add" at bounding box center [781, 623] width 42 height 19
click at [297, 488] on div "Undo" at bounding box center [307, 623] width 48 height 19
click at [149, 488] on div "Eraser" at bounding box center [145, 623] width 51 height 19
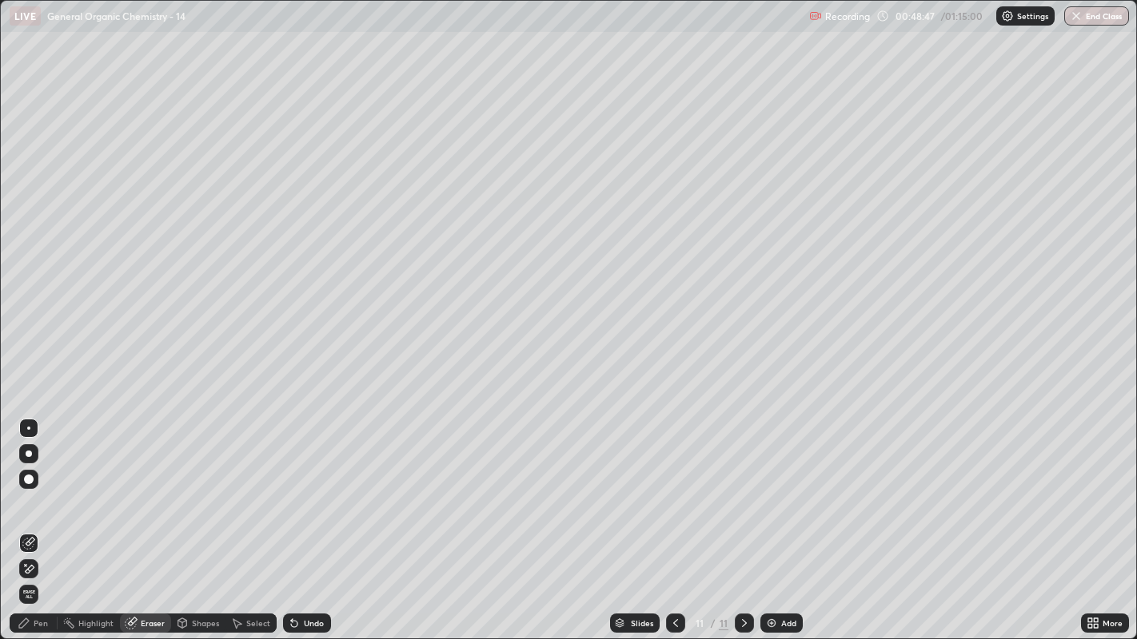
click at [31, 488] on div "Pen" at bounding box center [34, 623] width 48 height 19
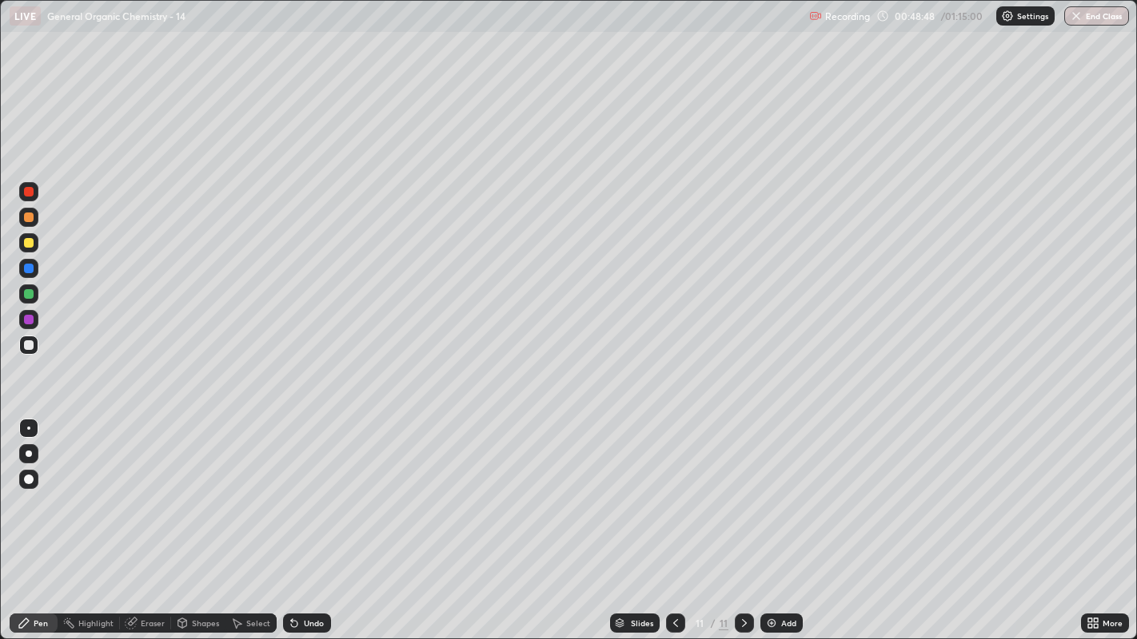
click at [29, 242] on div at bounding box center [29, 243] width 10 height 10
click at [313, 488] on div "Undo" at bounding box center [314, 624] width 20 height 8
click at [311, 488] on div "Undo" at bounding box center [307, 623] width 48 height 19
click at [305, 488] on div "Undo" at bounding box center [314, 624] width 20 height 8
click at [301, 488] on div "Undo" at bounding box center [307, 623] width 48 height 19
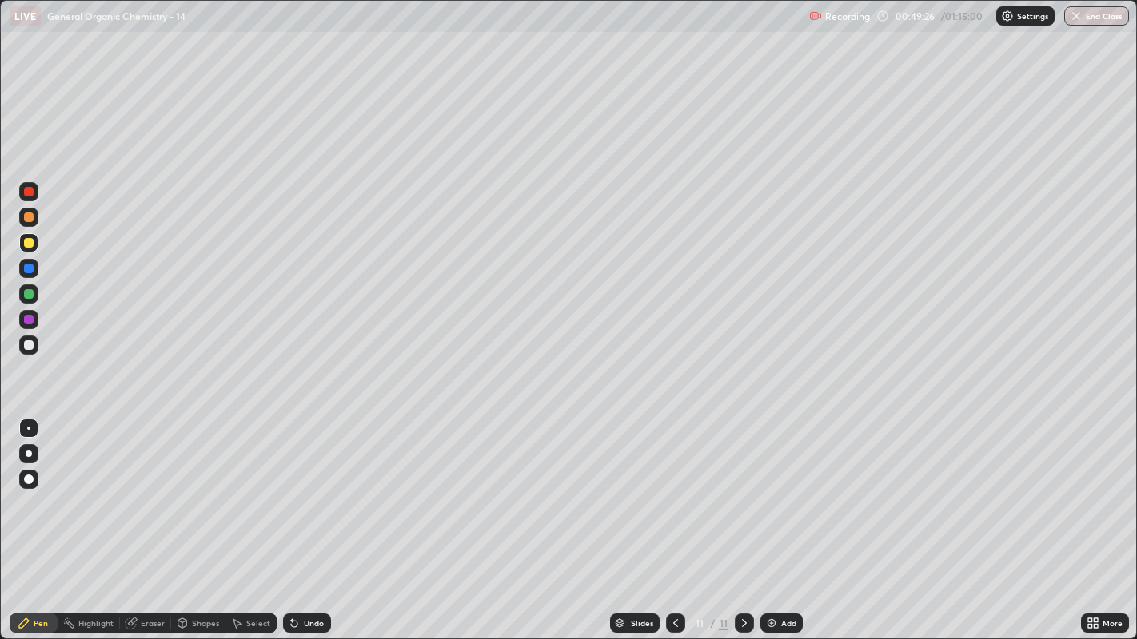
click at [301, 488] on div "Undo" at bounding box center [307, 623] width 48 height 19
click at [28, 349] on div at bounding box center [29, 346] width 10 height 10
click at [193, 488] on div "Shapes" at bounding box center [205, 624] width 27 height 8
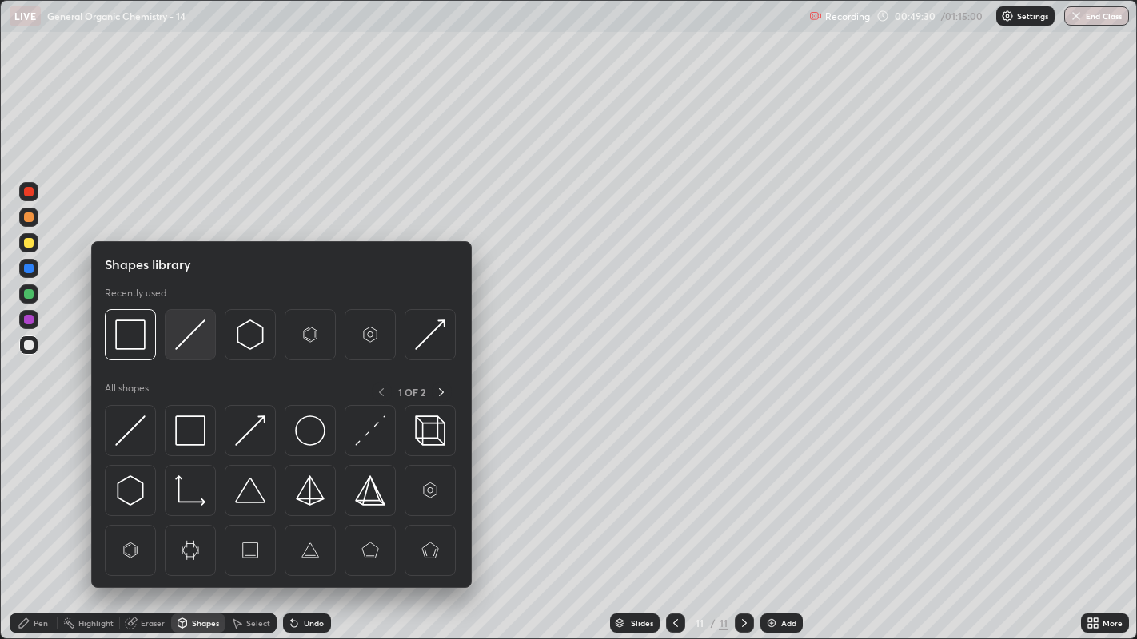
click at [182, 337] on img at bounding box center [190, 335] width 30 height 30
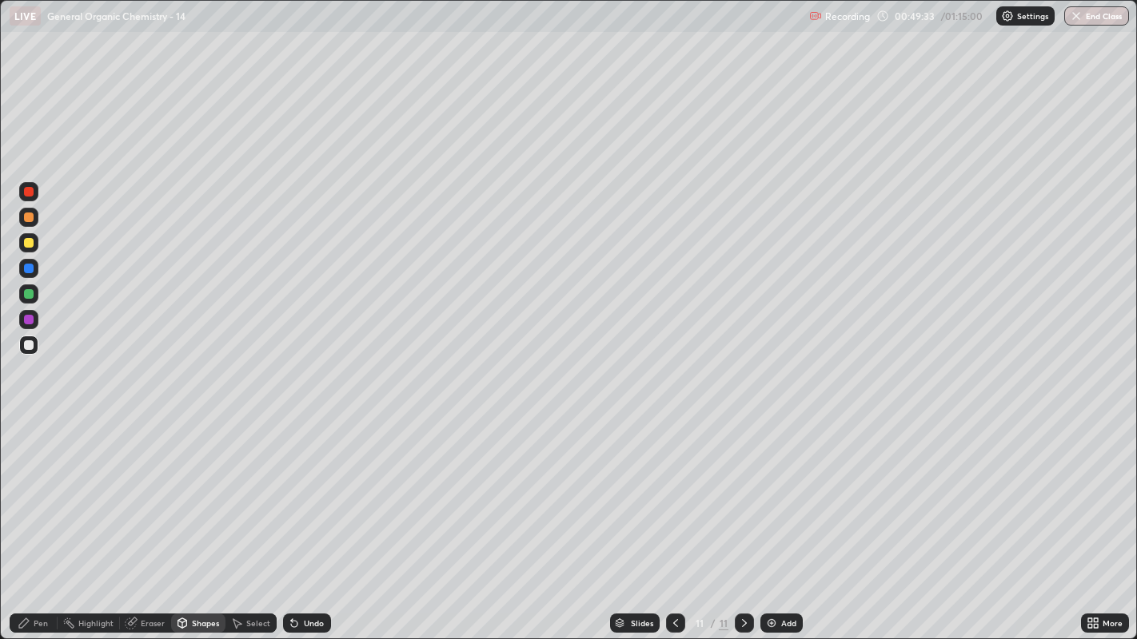
click at [39, 488] on div "Pen" at bounding box center [41, 624] width 14 height 8
click at [291, 488] on icon at bounding box center [294, 623] width 13 height 13
click at [292, 488] on icon at bounding box center [294, 624] width 6 height 6
click at [32, 245] on div at bounding box center [29, 243] width 10 height 10
click at [139, 488] on div "Eraser" at bounding box center [145, 623] width 51 height 19
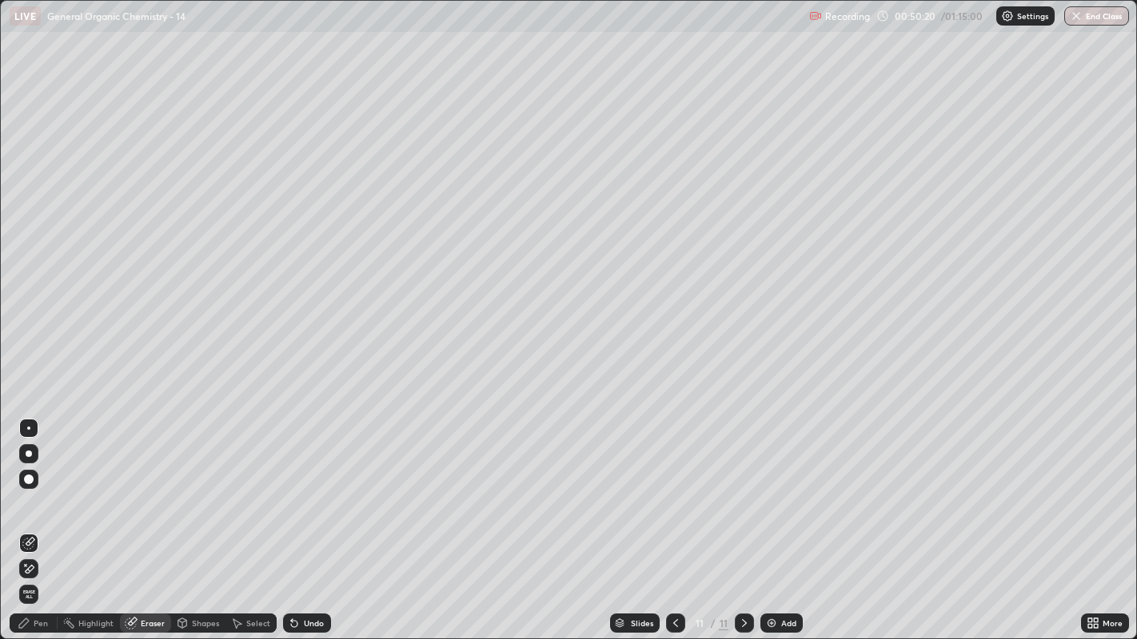
click at [48, 488] on div "Pen" at bounding box center [34, 623] width 48 height 19
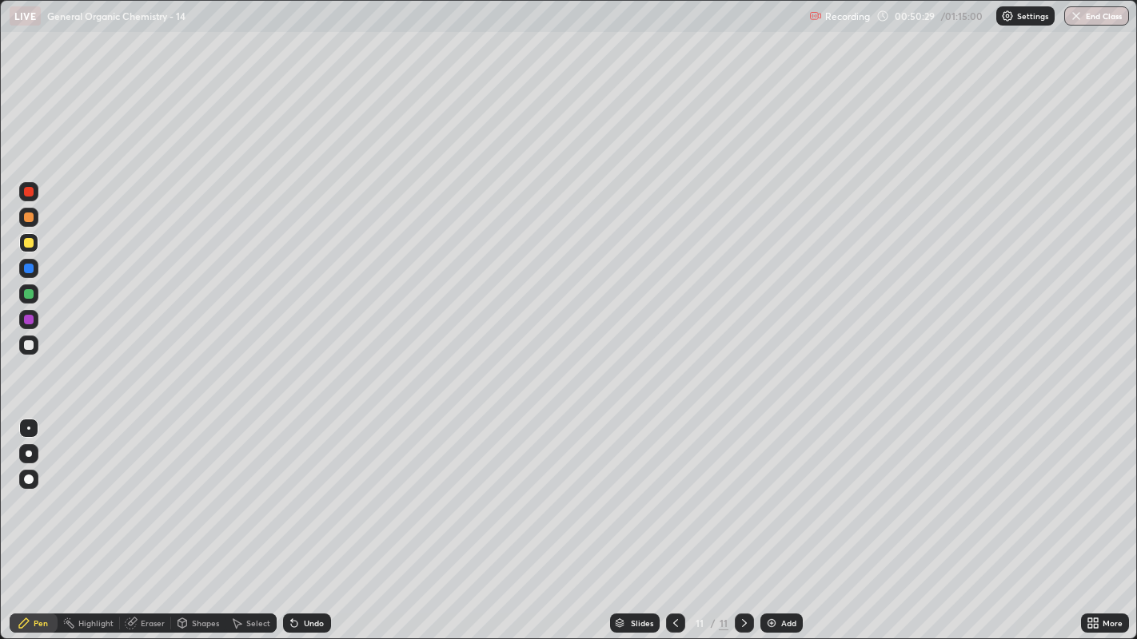
click at [30, 343] on div at bounding box center [29, 346] width 10 height 10
click at [30, 243] on div at bounding box center [29, 243] width 10 height 10
click at [240, 488] on icon at bounding box center [236, 623] width 13 height 13
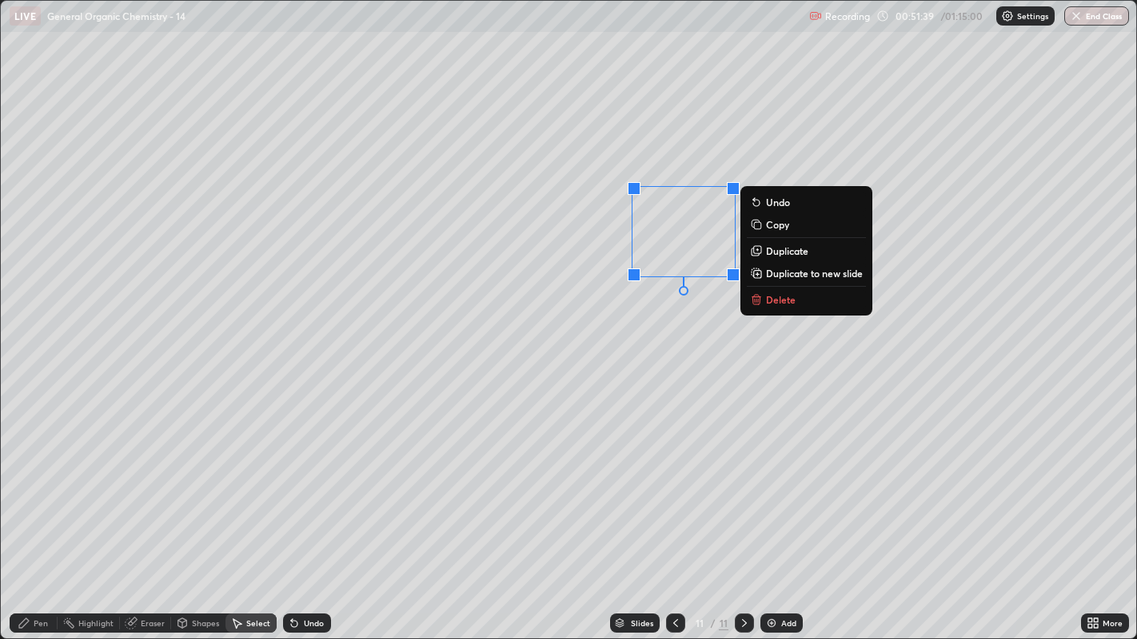
click at [792, 298] on p "Delete" at bounding box center [781, 299] width 30 height 13
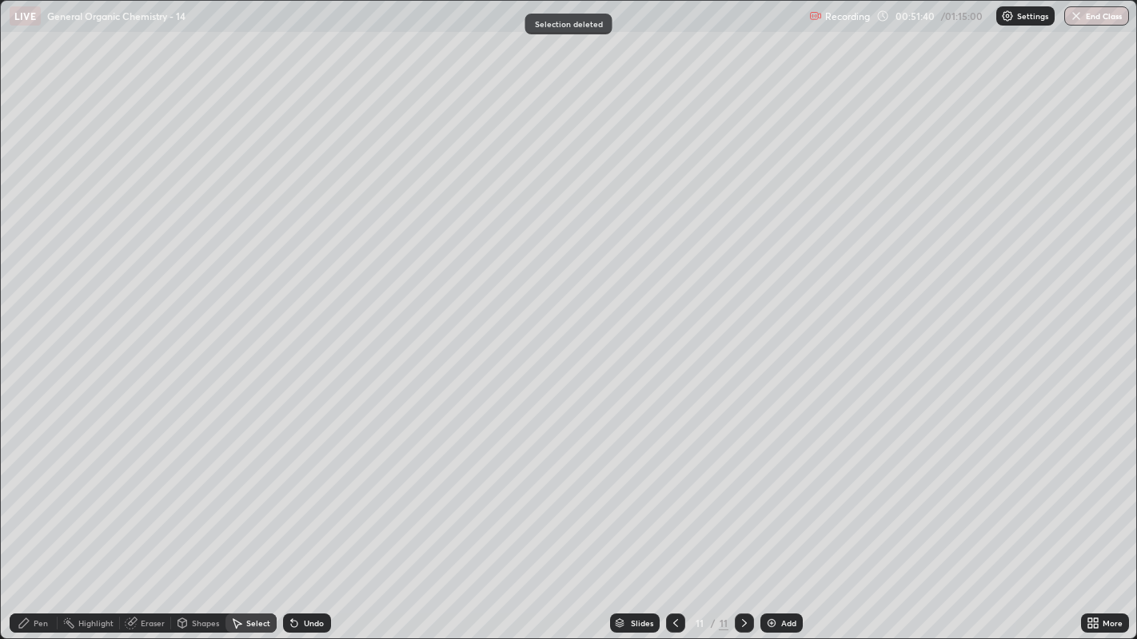
click at [22, 488] on icon at bounding box center [24, 623] width 13 height 13
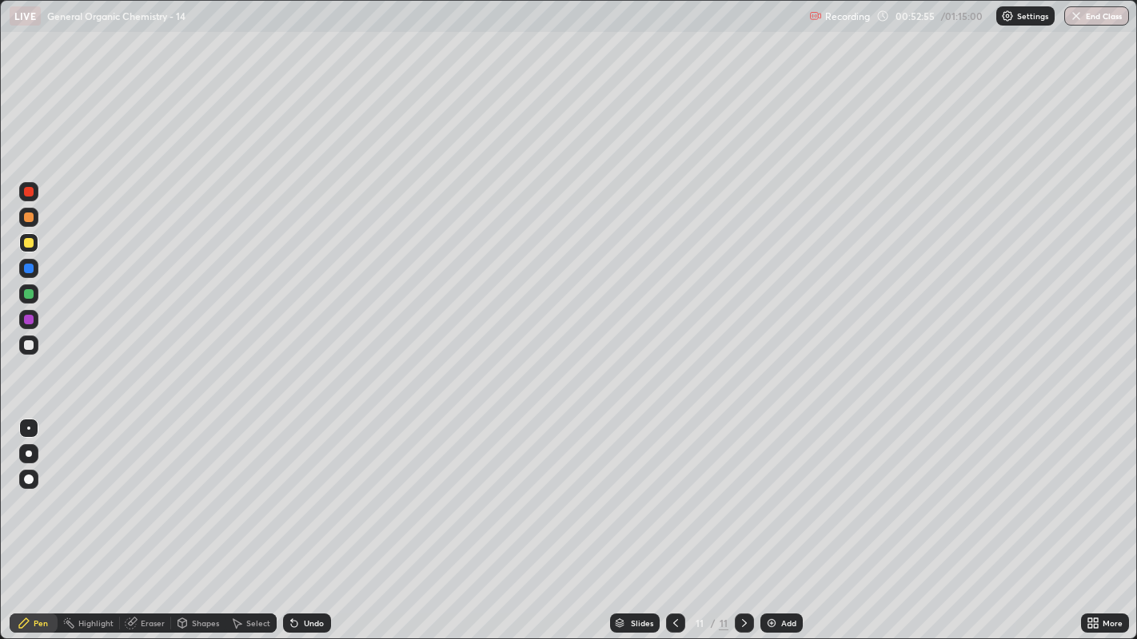
click at [244, 488] on div "Select" at bounding box center [250, 623] width 51 height 19
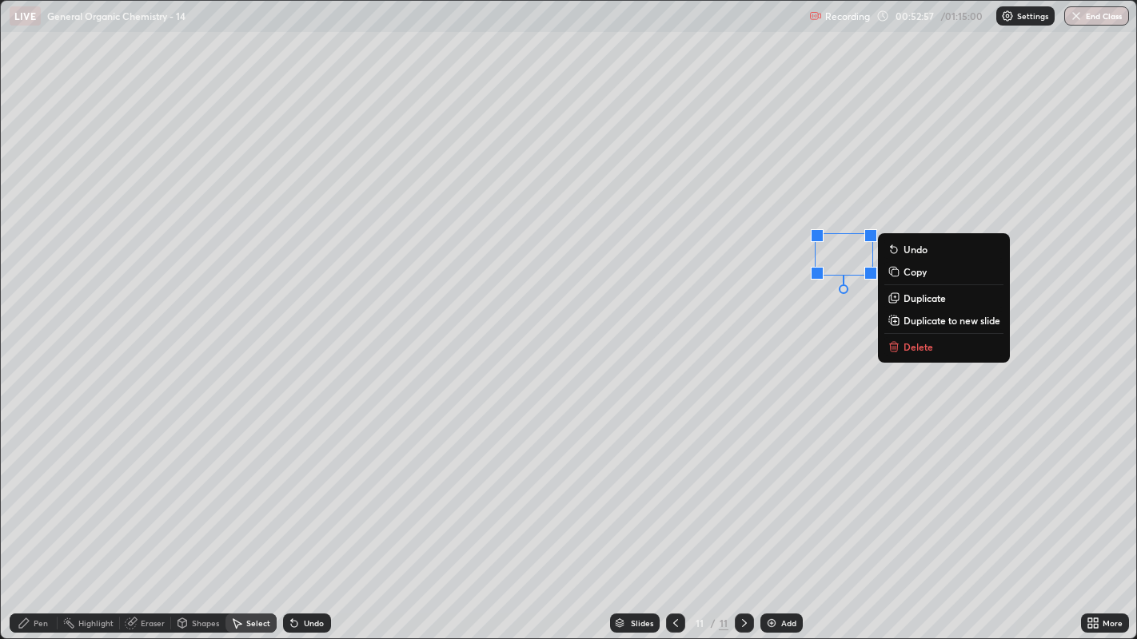
click at [921, 346] on p "Delete" at bounding box center [918, 347] width 30 height 13
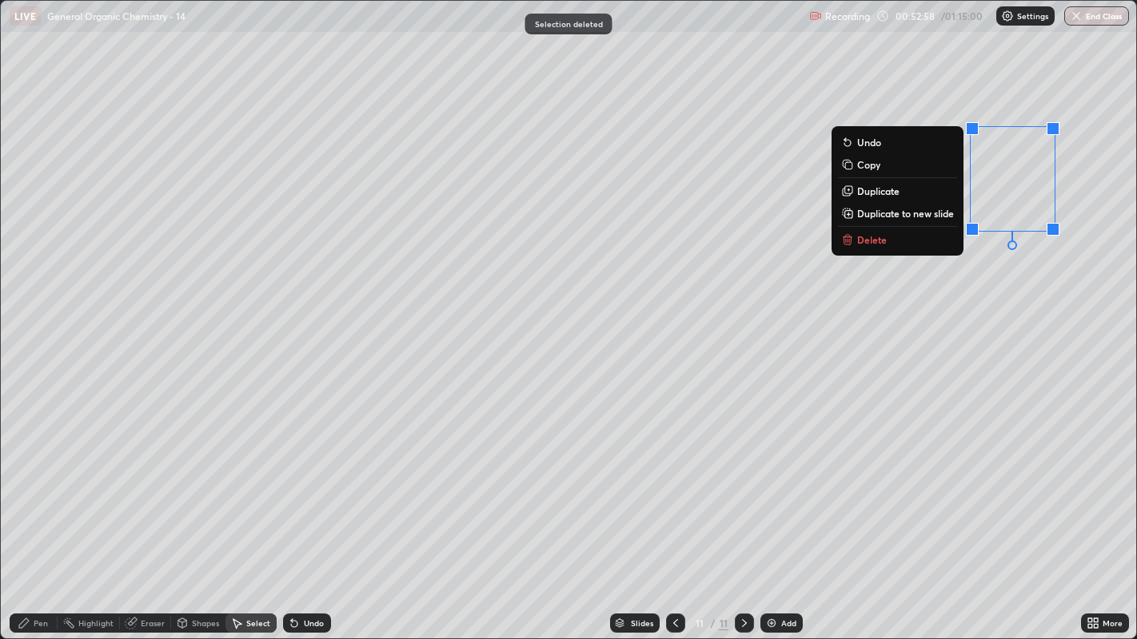
click at [898, 243] on button "Delete" at bounding box center [897, 239] width 119 height 19
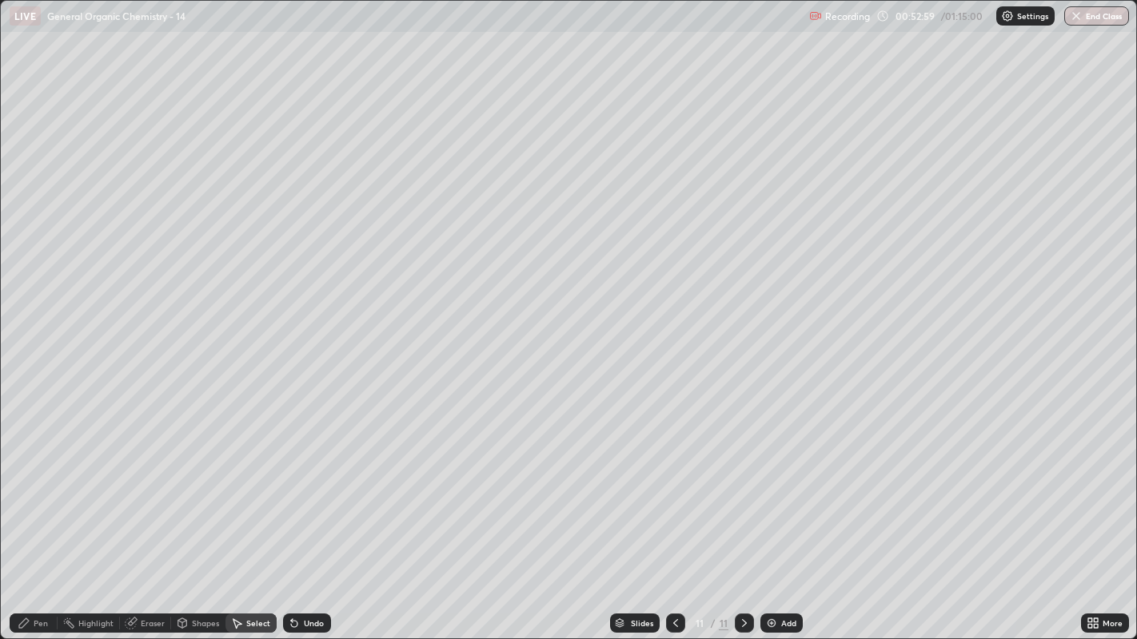
click at [26, 488] on icon at bounding box center [24, 624] width 10 height 10
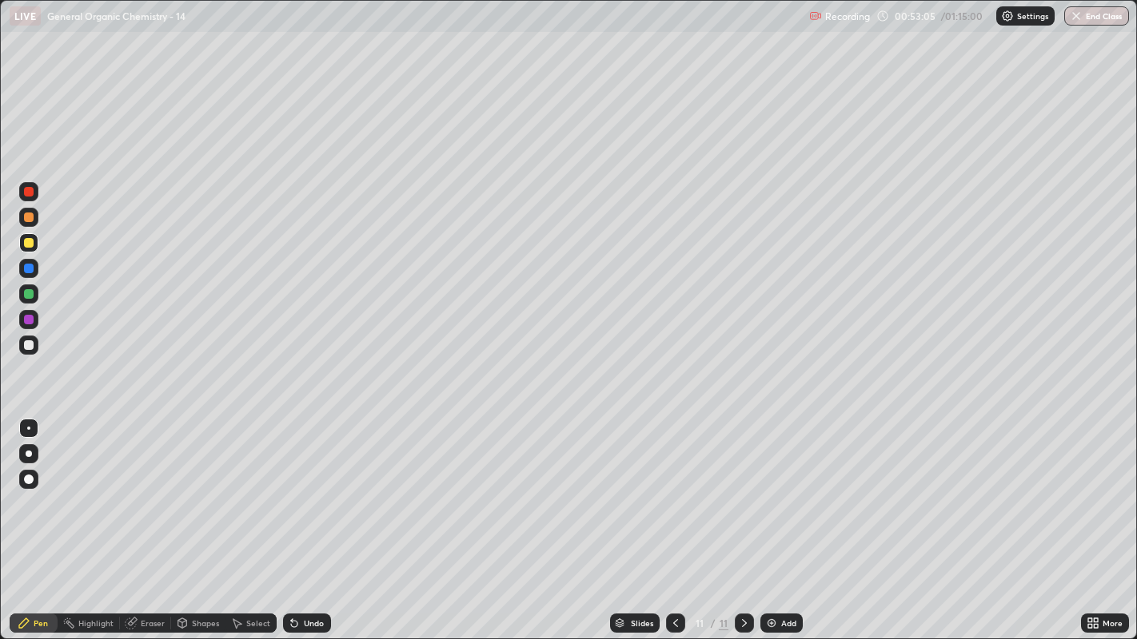
click at [78, 488] on div "Highlight" at bounding box center [95, 624] width 35 height 8
click at [22, 488] on icon at bounding box center [24, 624] width 10 height 10
click at [772, 488] on img at bounding box center [771, 623] width 13 height 13
click at [32, 345] on div at bounding box center [29, 346] width 10 height 10
click at [317, 488] on div "Undo" at bounding box center [307, 623] width 48 height 19
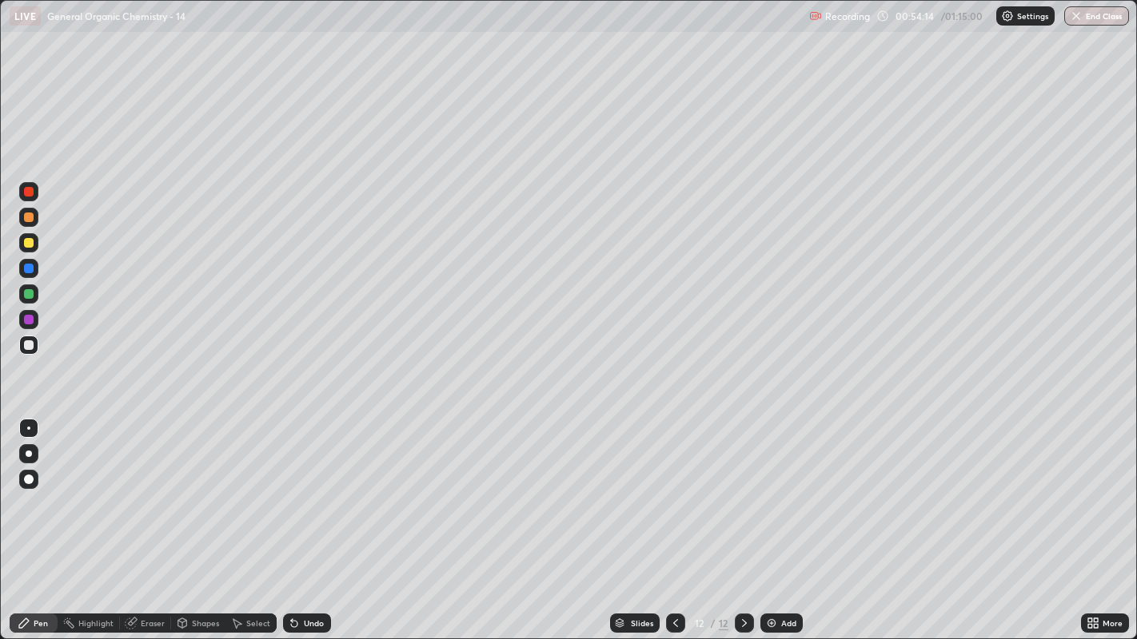
click at [316, 488] on div "Undo" at bounding box center [307, 623] width 48 height 19
click at [319, 488] on div "Undo" at bounding box center [307, 623] width 48 height 19
click at [26, 246] on div at bounding box center [29, 243] width 10 height 10
click at [237, 488] on div "Select" at bounding box center [250, 623] width 51 height 19
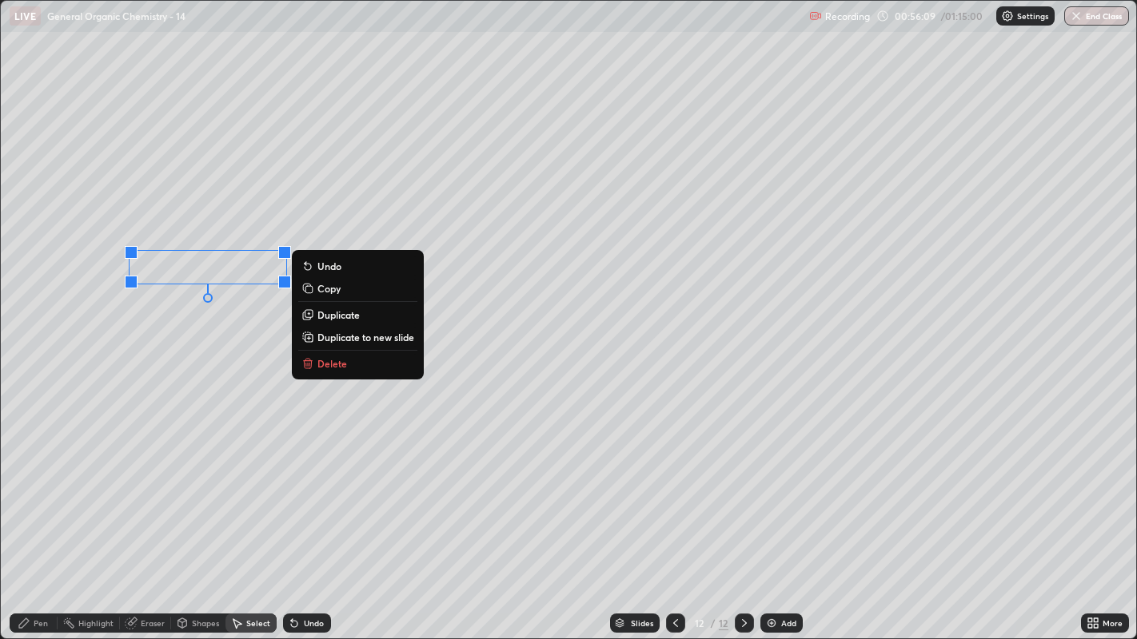
click at [348, 358] on button "Delete" at bounding box center [357, 363] width 119 height 19
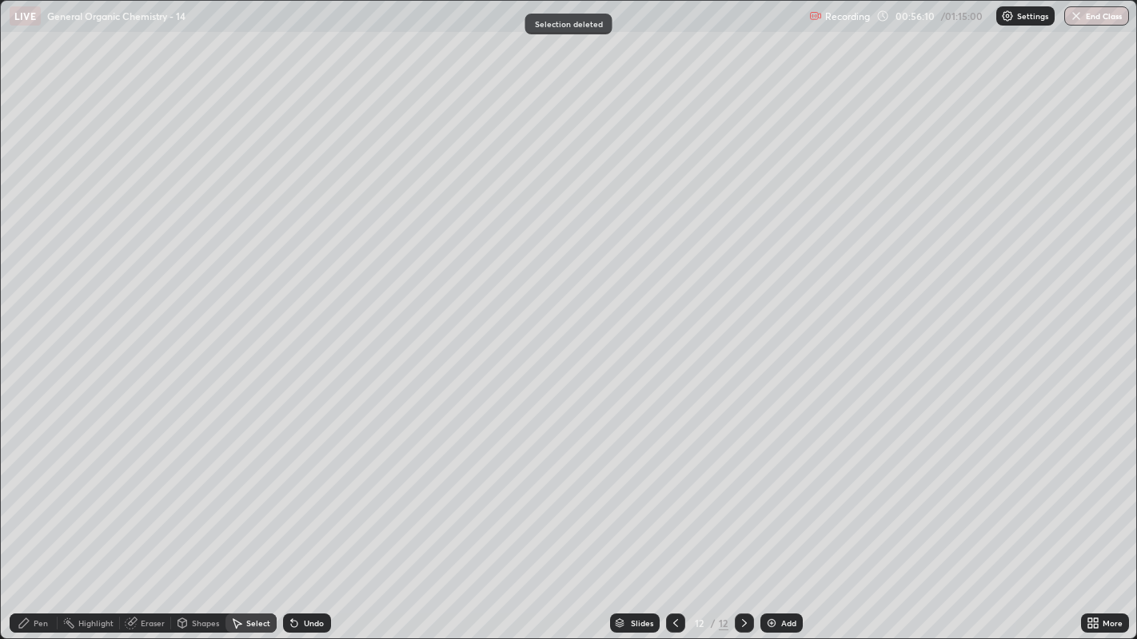
click at [43, 488] on div "Pen" at bounding box center [41, 624] width 14 height 8
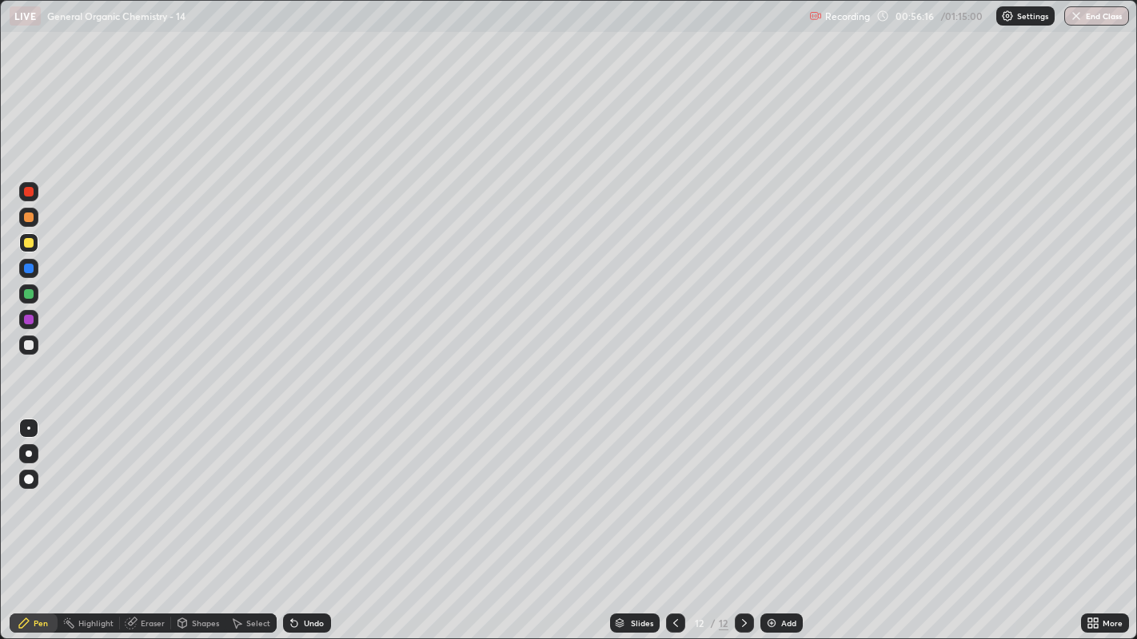
click at [28, 343] on div at bounding box center [29, 346] width 10 height 10
click at [245, 488] on div "Select" at bounding box center [250, 623] width 51 height 19
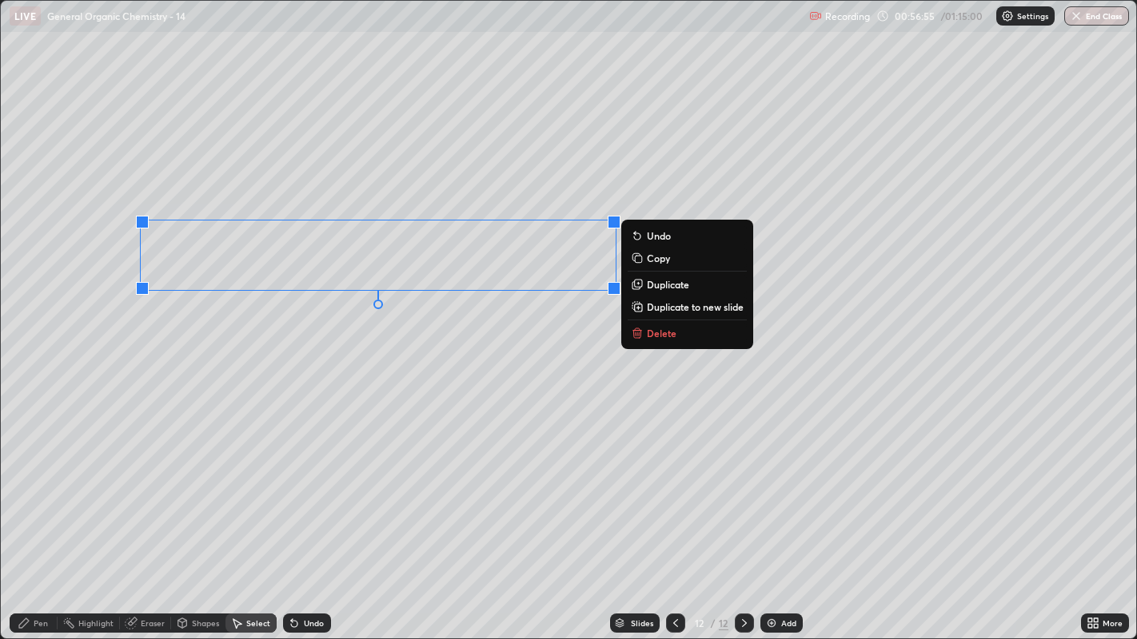
click at [657, 283] on p "Duplicate" at bounding box center [668, 284] width 42 height 13
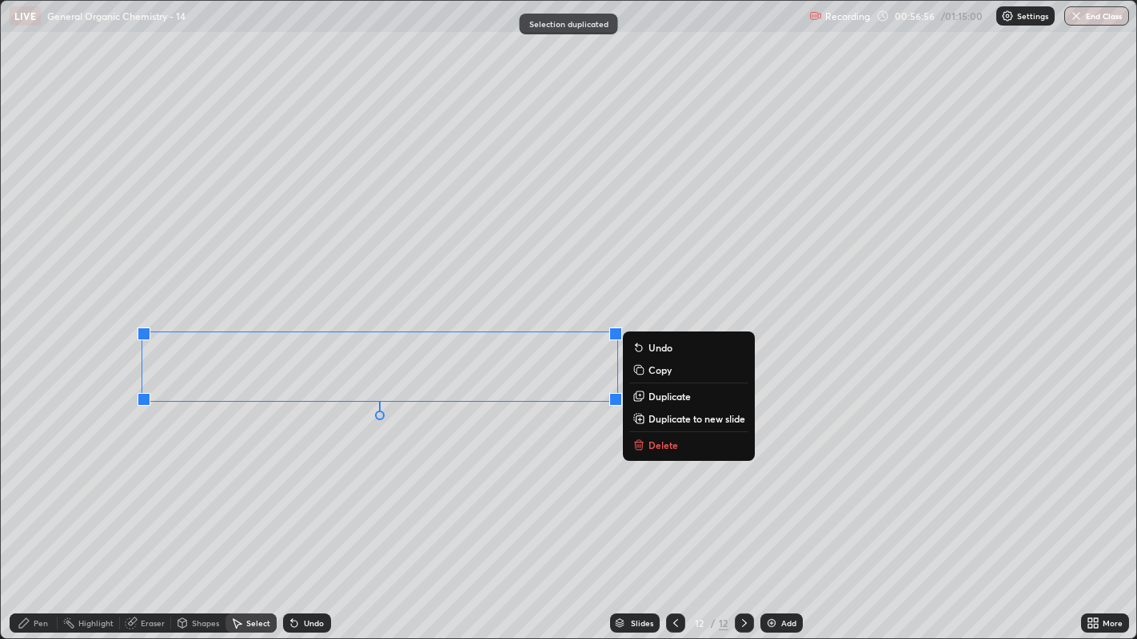
click at [374, 444] on div "0 ° Undo Copy Duplicate Duplicate to new slide Delete" at bounding box center [569, 320] width 1136 height 639
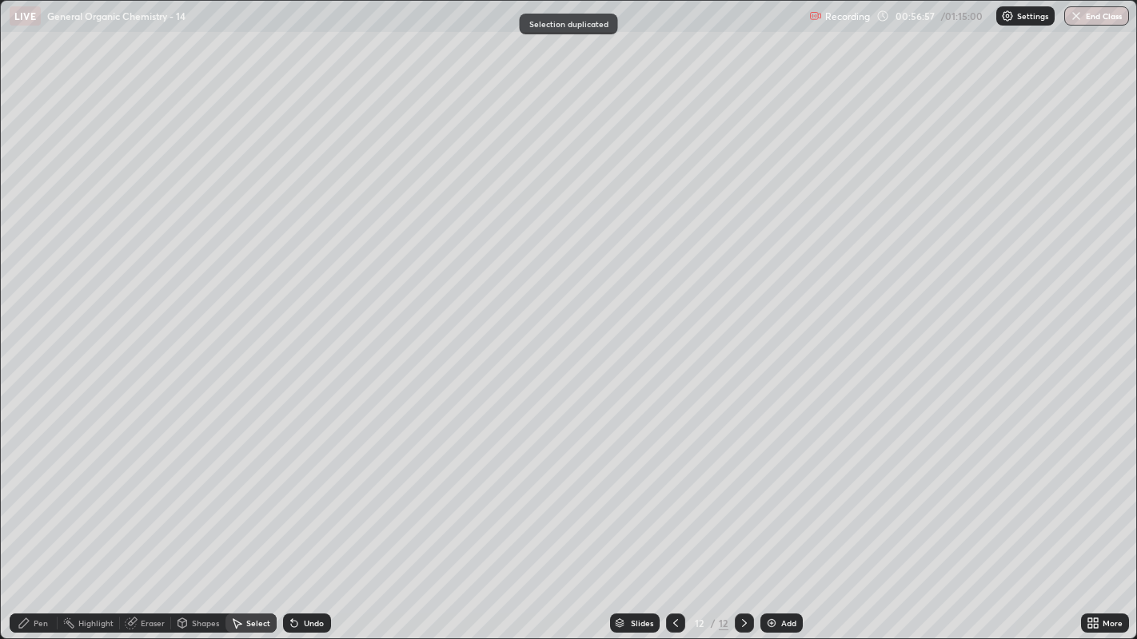
click at [150, 488] on div "Eraser" at bounding box center [153, 624] width 24 height 8
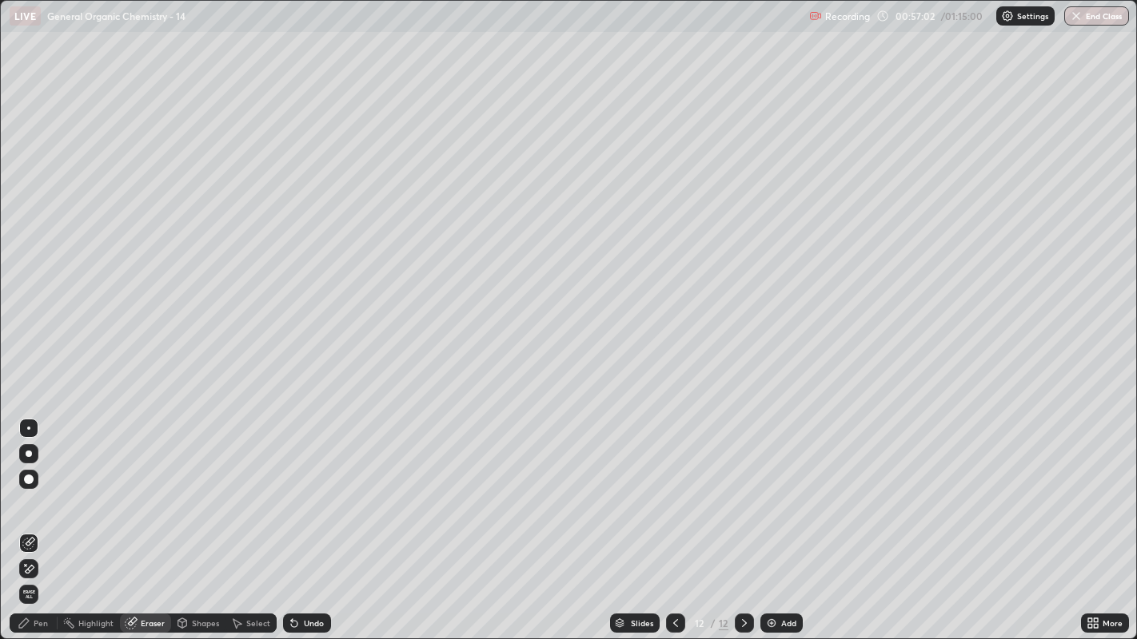
click at [47, 488] on div "Pen" at bounding box center [41, 624] width 14 height 8
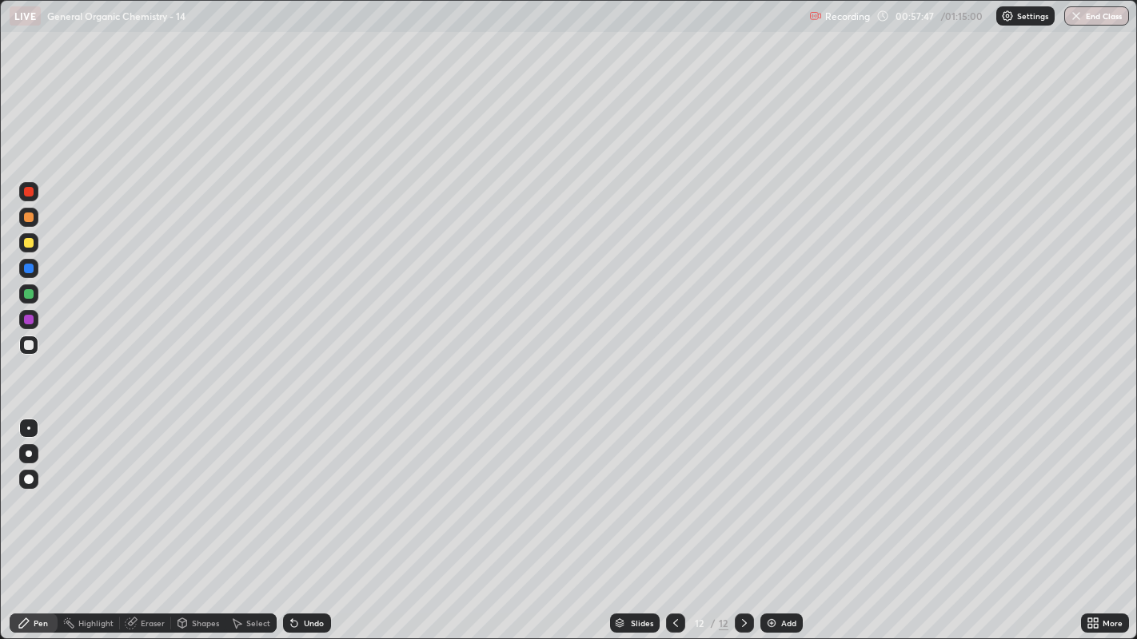
click at [769, 488] on img at bounding box center [771, 623] width 13 height 13
click at [325, 488] on div "Undo" at bounding box center [307, 623] width 48 height 19
click at [326, 488] on div "Undo" at bounding box center [307, 623] width 48 height 19
click at [325, 488] on div "Undo" at bounding box center [307, 623] width 48 height 19
click at [28, 247] on div at bounding box center [29, 243] width 10 height 10
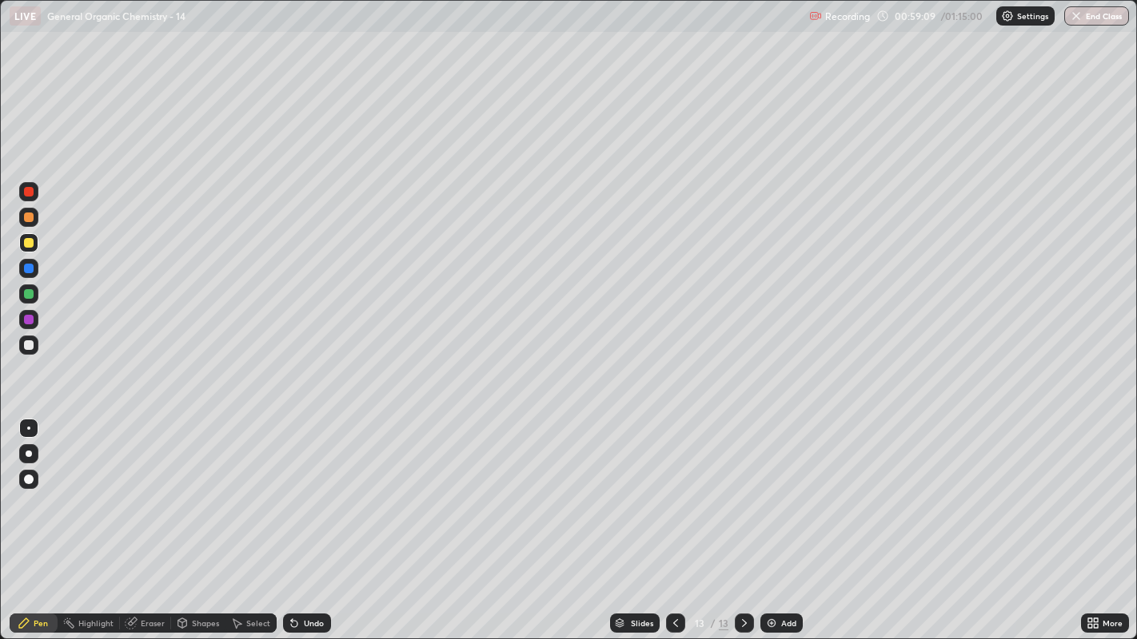
click at [26, 336] on div at bounding box center [28, 345] width 19 height 19
click at [24, 243] on div at bounding box center [29, 243] width 10 height 10
click at [28, 346] on div at bounding box center [29, 346] width 10 height 10
click at [673, 488] on icon at bounding box center [675, 623] width 13 height 13
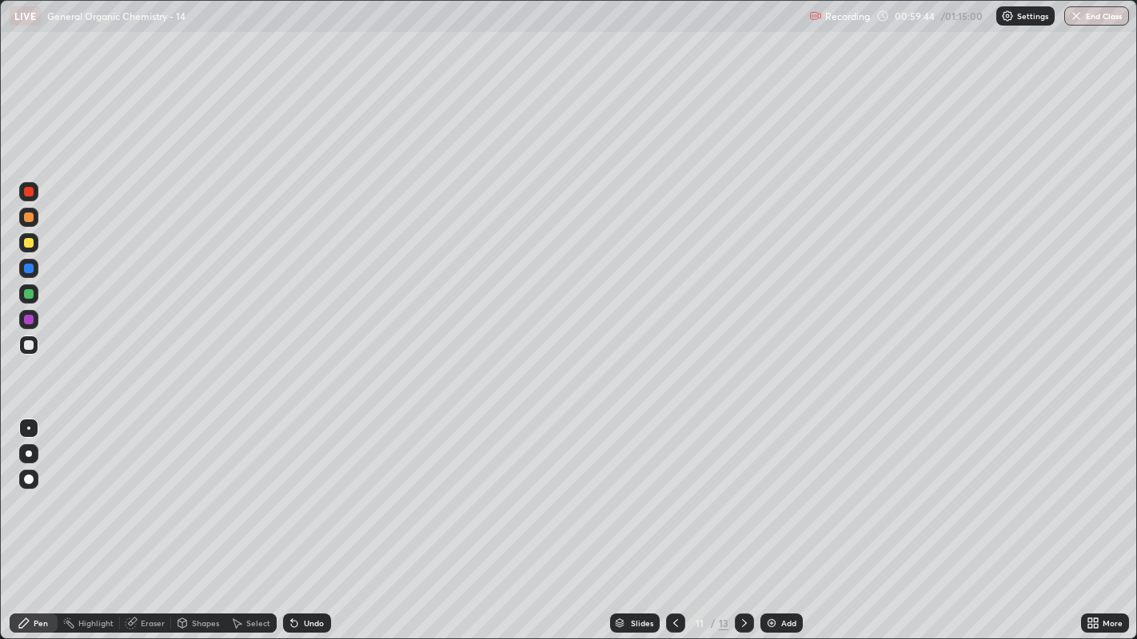
click at [743, 488] on icon at bounding box center [744, 623] width 13 height 13
click at [742, 488] on icon at bounding box center [744, 623] width 13 height 13
click at [309, 488] on div "Undo" at bounding box center [314, 624] width 20 height 8
click at [28, 246] on div at bounding box center [29, 243] width 10 height 10
click at [29, 345] on div at bounding box center [29, 346] width 10 height 10
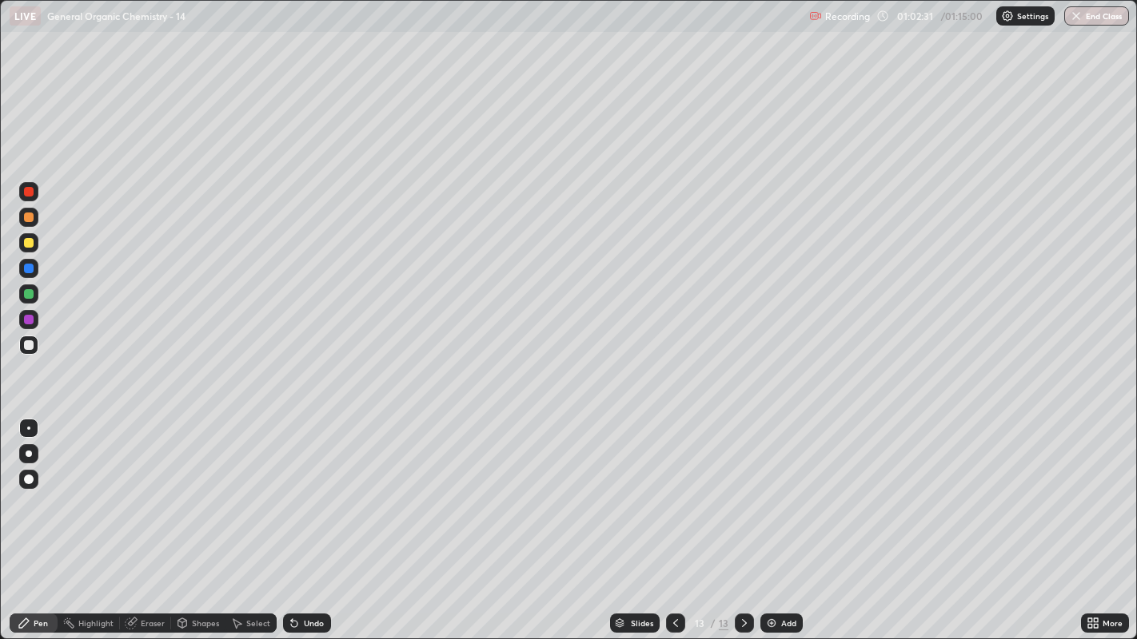
click at [255, 488] on div "Select" at bounding box center [258, 624] width 24 height 8
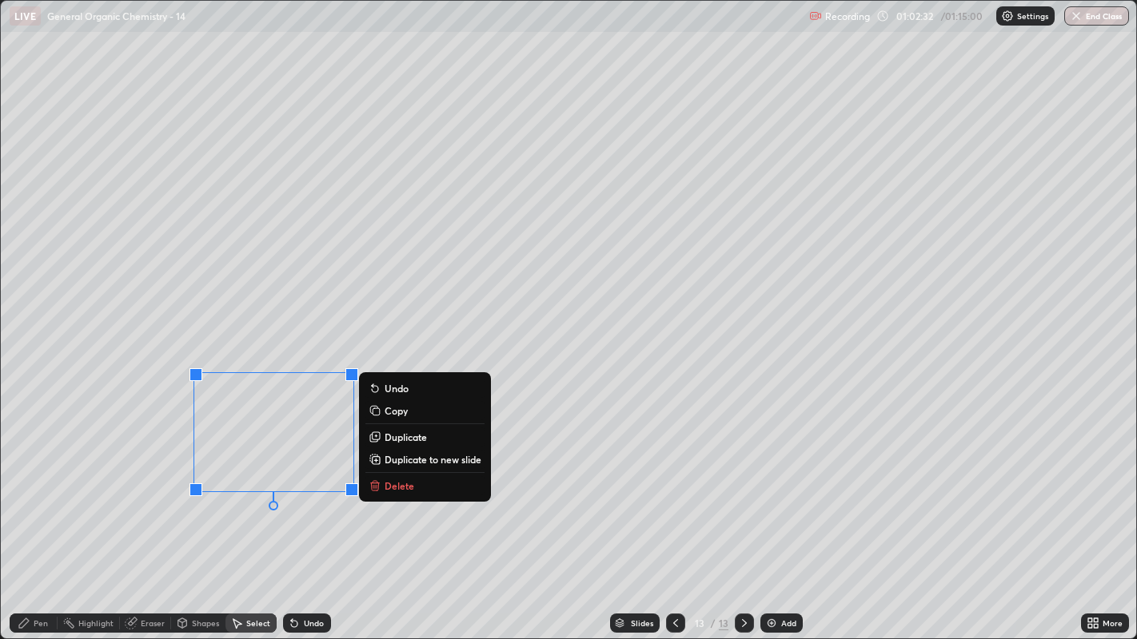
click at [394, 434] on p "Duplicate" at bounding box center [405, 437] width 42 height 13
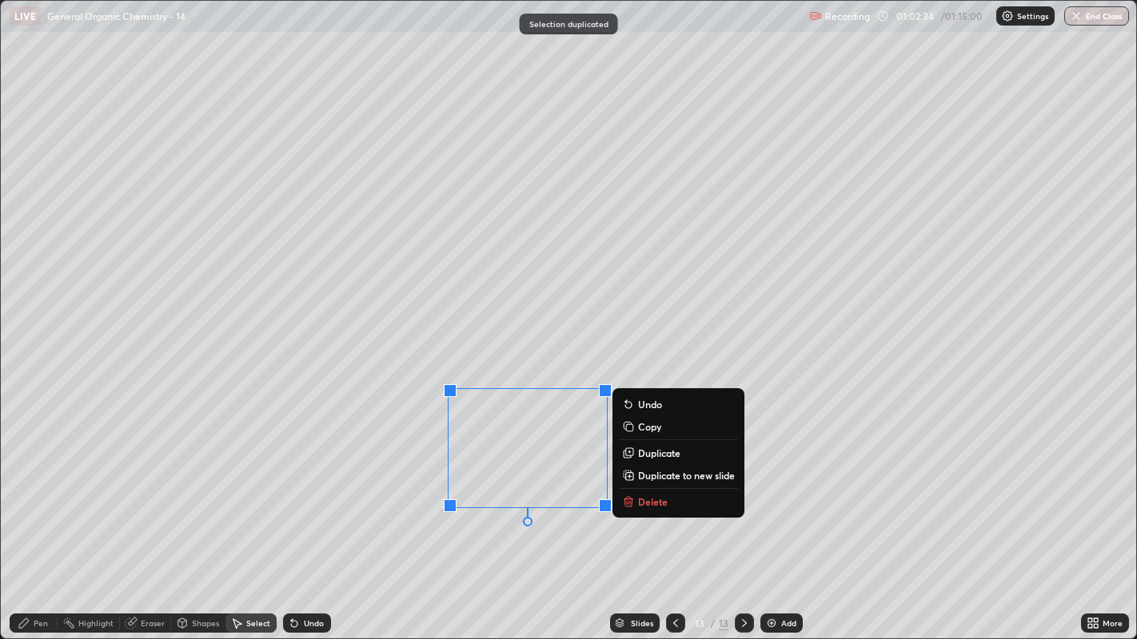
click at [417, 488] on div "0 ° Undo Copy Duplicate Duplicate to new slide Delete" at bounding box center [569, 320] width 1136 height 639
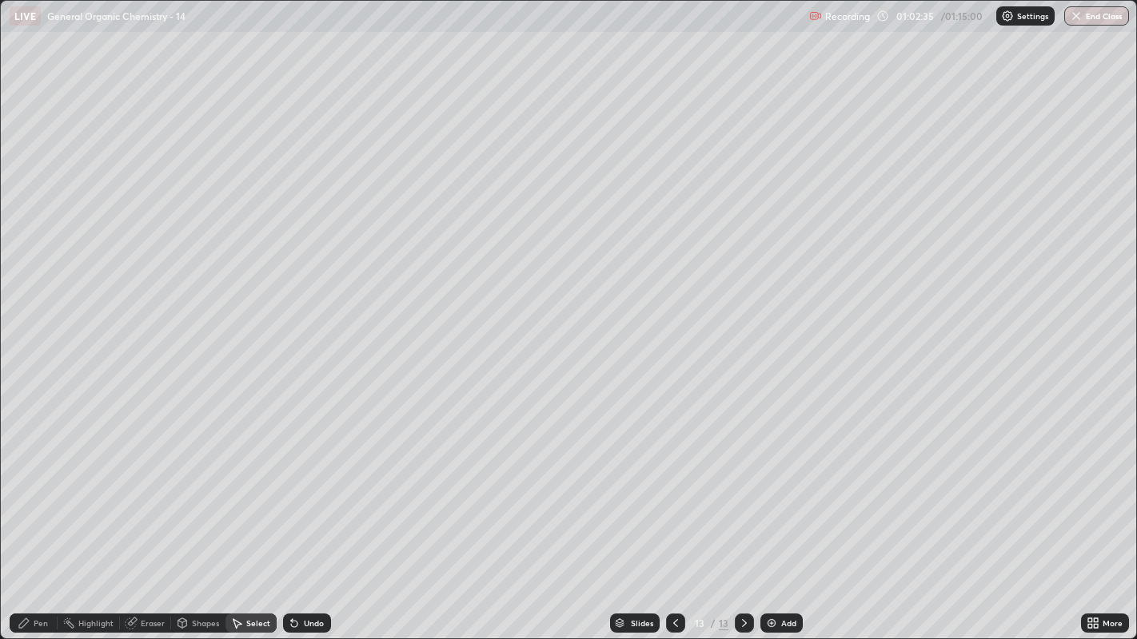
click at [149, 488] on div "Eraser" at bounding box center [153, 624] width 24 height 8
click at [250, 488] on div "Select" at bounding box center [258, 624] width 24 height 8
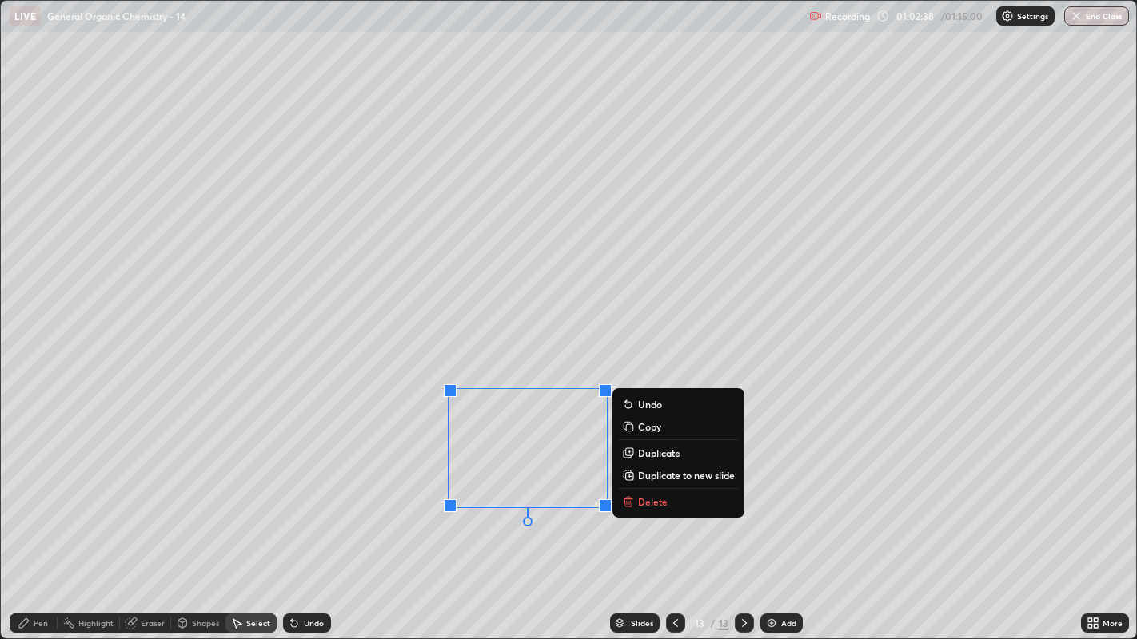
click at [661, 452] on p "Duplicate" at bounding box center [659, 453] width 42 height 13
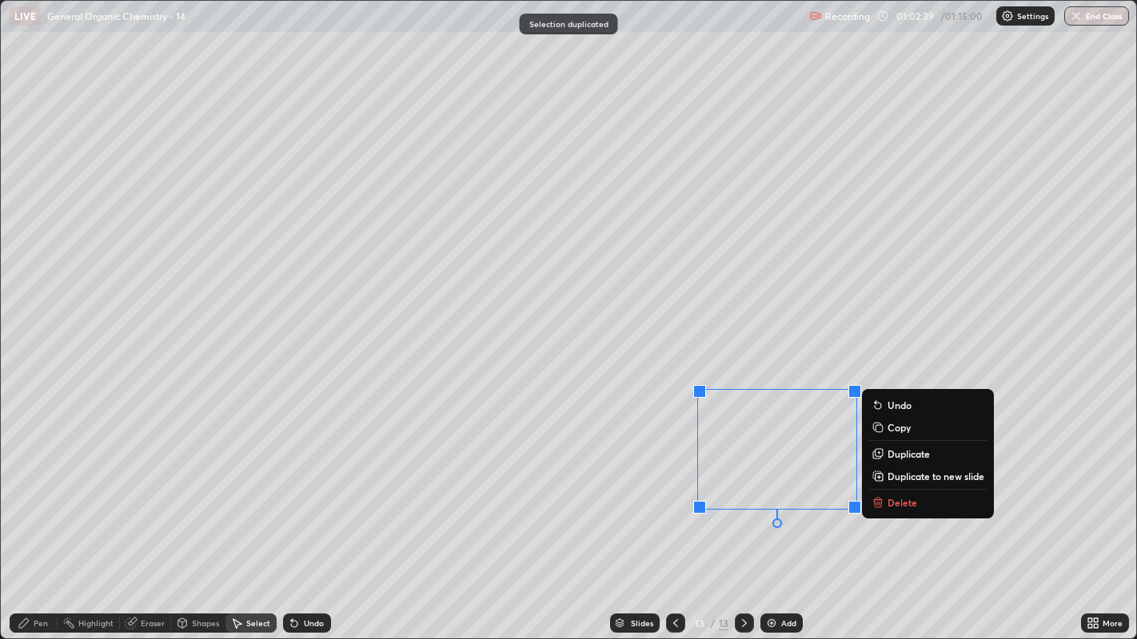
click at [637, 488] on div "0 ° Undo Copy Duplicate Duplicate to new slide Delete" at bounding box center [569, 320] width 1136 height 639
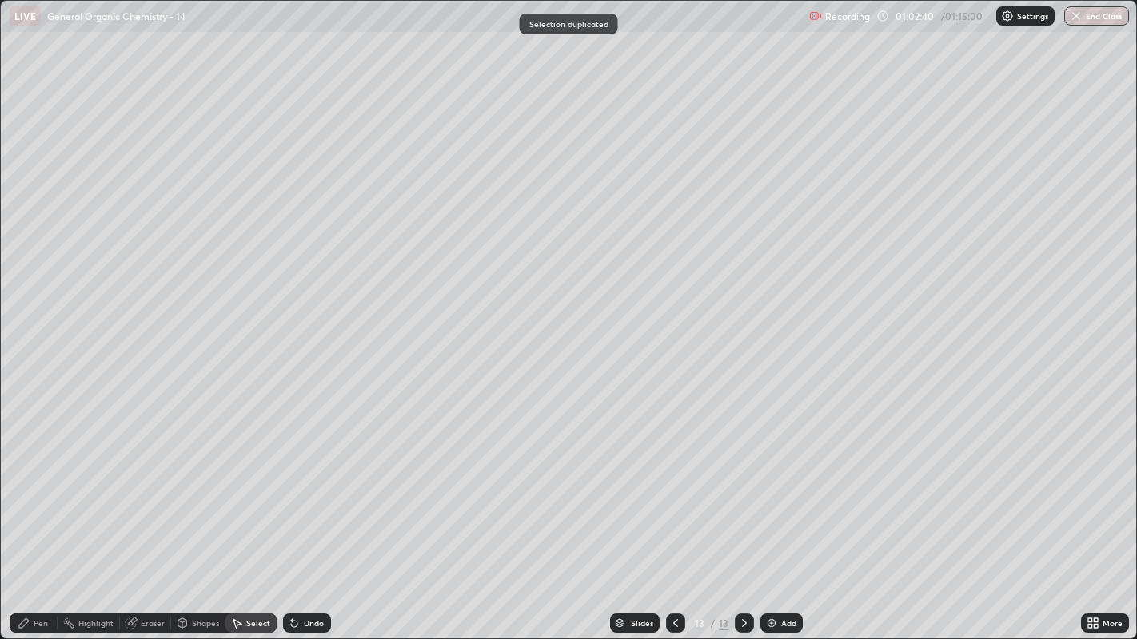
click at [133, 488] on icon at bounding box center [132, 622] width 9 height 8
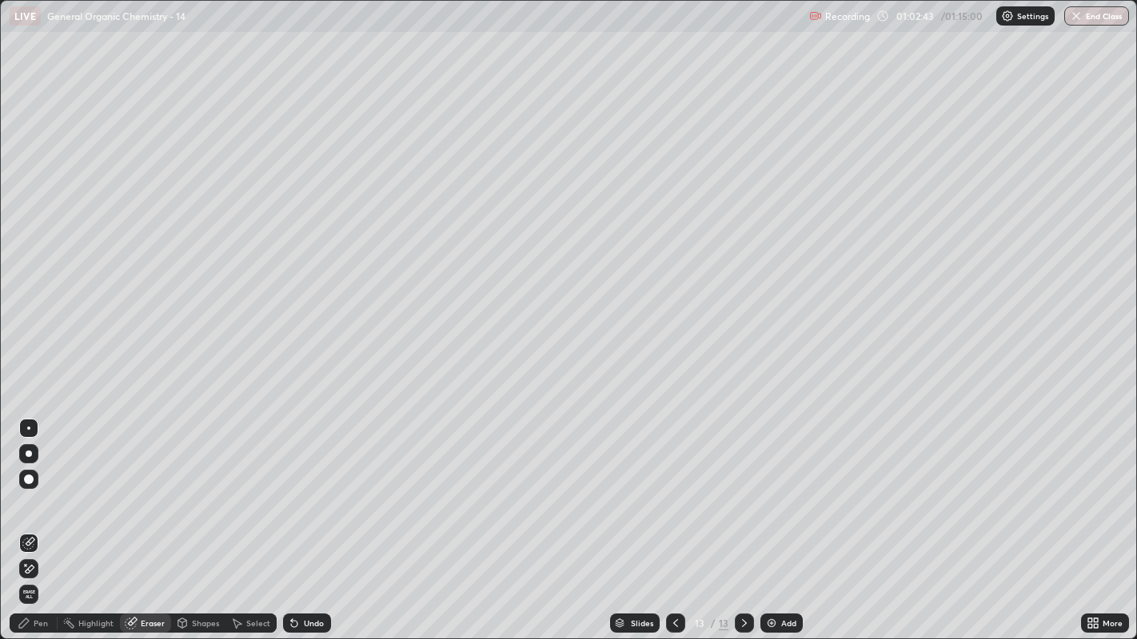
click at [28, 488] on icon at bounding box center [24, 624] width 10 height 10
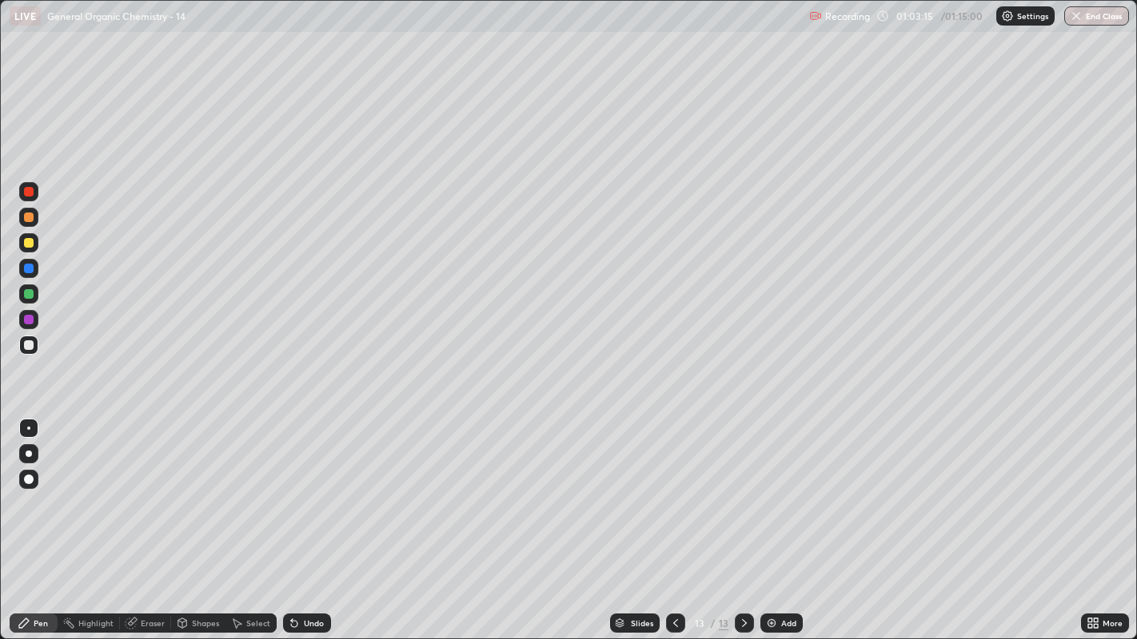
click at [249, 488] on div "Select" at bounding box center [258, 624] width 24 height 8
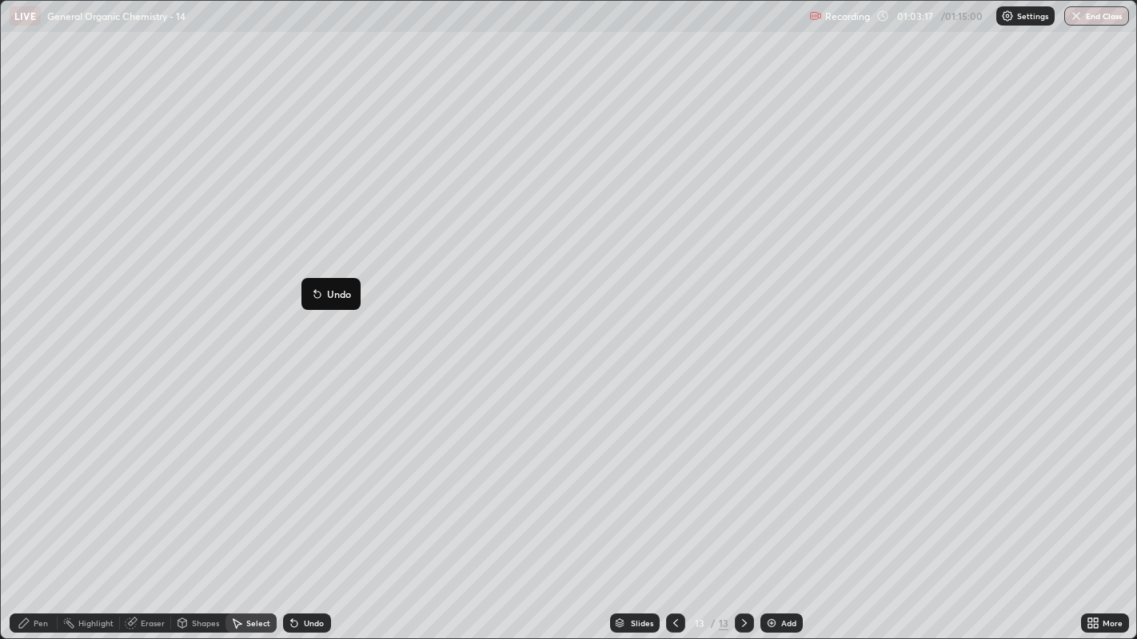
click at [257, 355] on div "0 ° Undo Copy Duplicate Duplicate to new slide Delete" at bounding box center [569, 320] width 1136 height 639
click at [273, 283] on div "0 ° Undo Copy Duplicate Duplicate to new slide Delete" at bounding box center [569, 320] width 1136 height 639
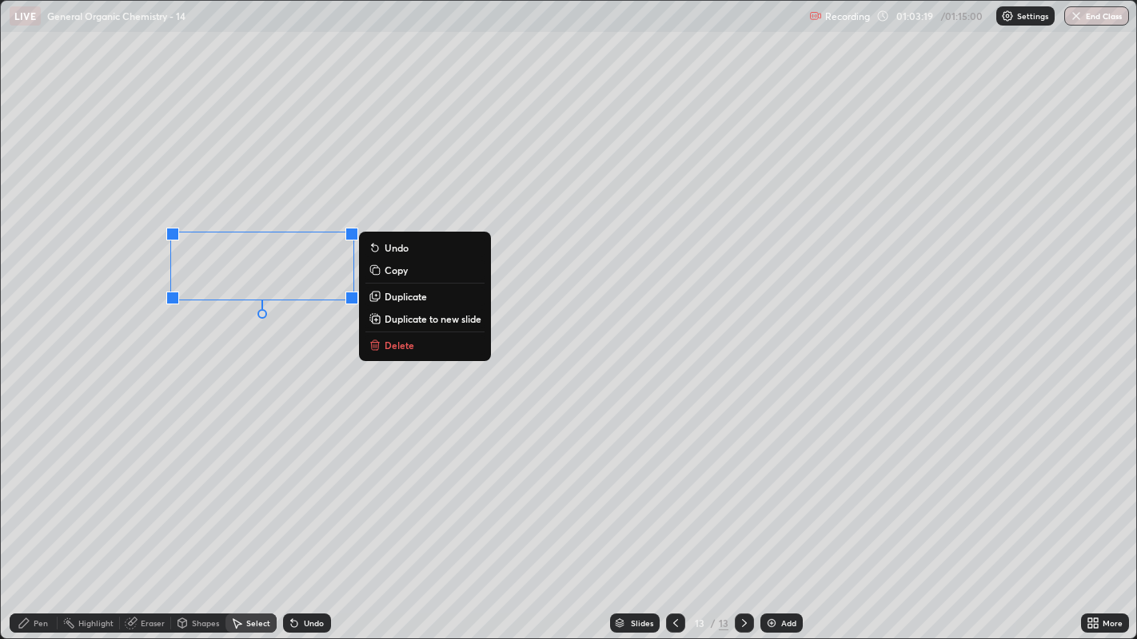
click at [251, 344] on div "0 ° Undo Copy Duplicate Duplicate to new slide Delete" at bounding box center [569, 320] width 1136 height 639
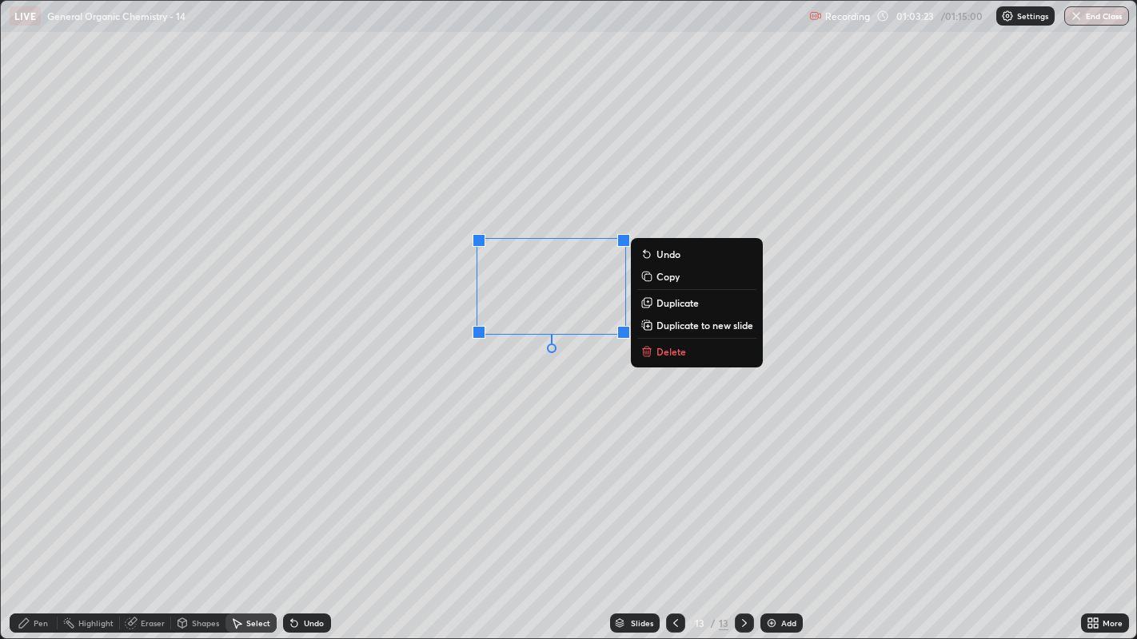
click at [392, 304] on div "0 ° Undo Copy Duplicate Duplicate to new slide Delete" at bounding box center [569, 320] width 1136 height 639
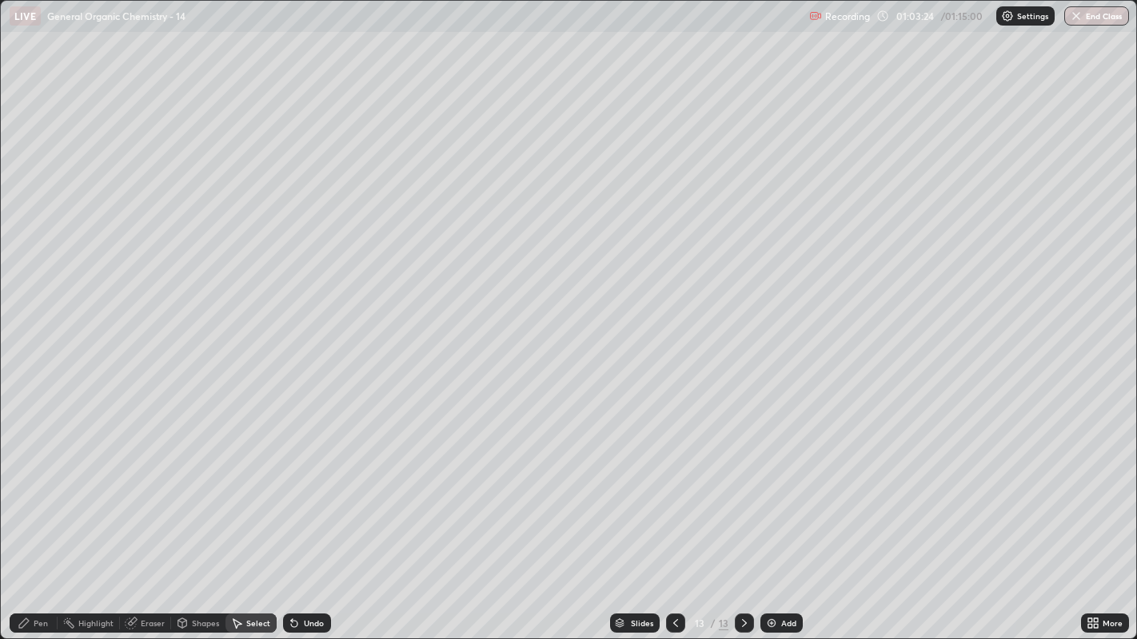
click at [24, 488] on icon at bounding box center [24, 624] width 10 height 10
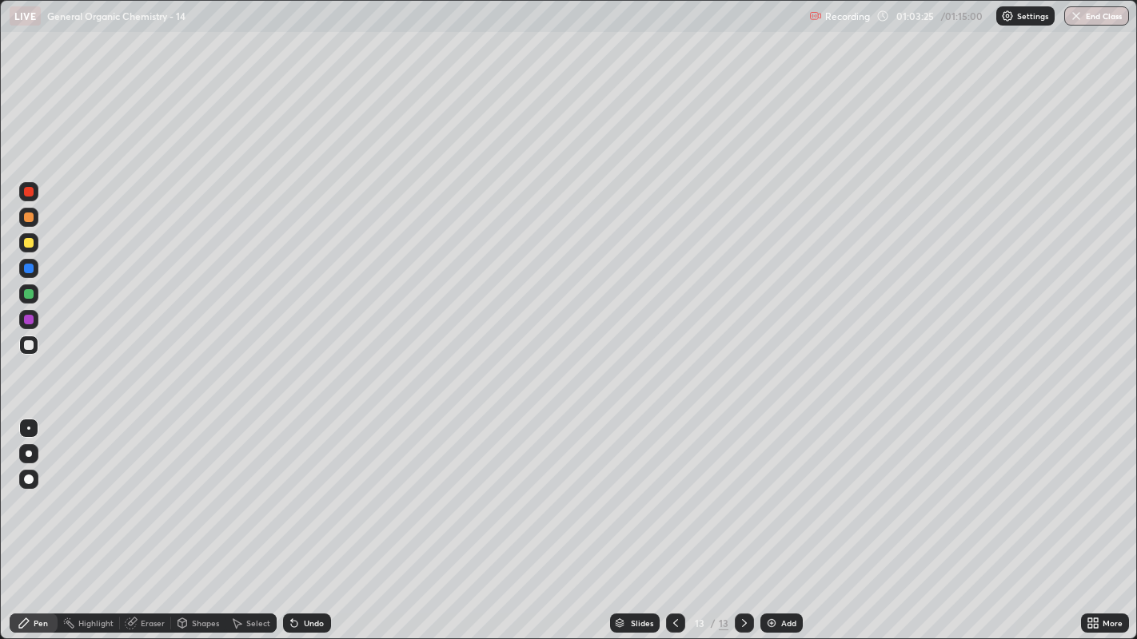
click at [30, 241] on div at bounding box center [29, 243] width 10 height 10
click at [110, 488] on div "Highlight" at bounding box center [95, 624] width 35 height 8
click at [28, 488] on icon at bounding box center [24, 623] width 13 height 13
click at [138, 488] on div "Eraser" at bounding box center [145, 623] width 51 height 19
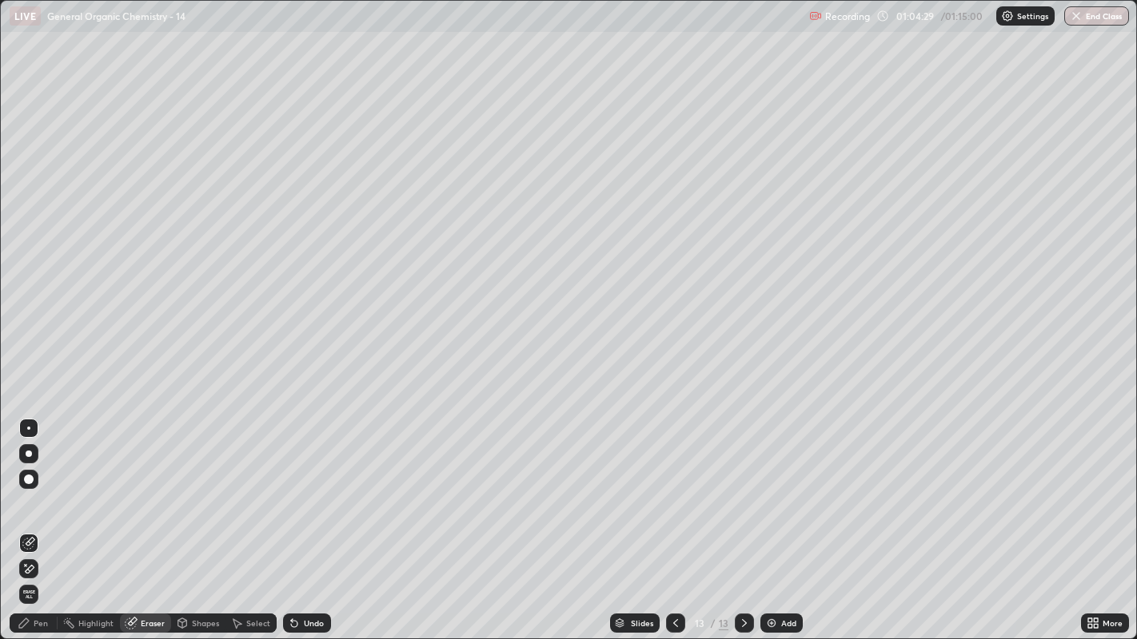
click at [40, 488] on div "Pen" at bounding box center [41, 624] width 14 height 8
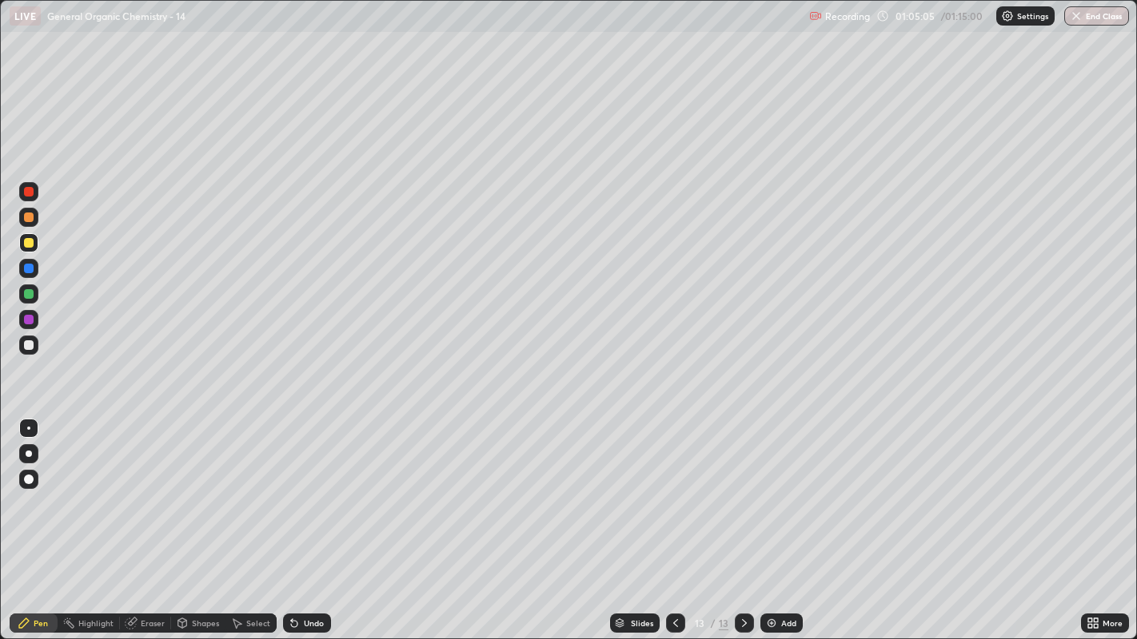
click at [291, 488] on icon at bounding box center [292, 621] width 2 height 2
click at [796, 488] on div "Add" at bounding box center [781, 623] width 42 height 19
click at [30, 346] on div at bounding box center [29, 346] width 10 height 10
click at [673, 488] on icon at bounding box center [675, 623] width 13 height 13
click at [742, 488] on icon at bounding box center [744, 623] width 13 height 13
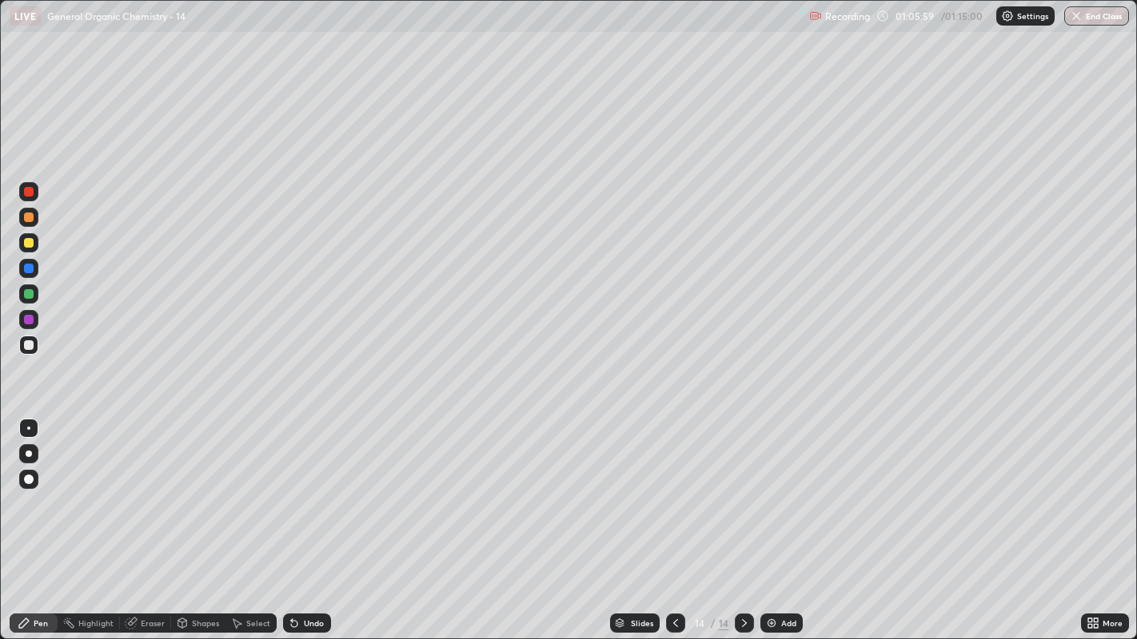
click at [313, 488] on div "Undo" at bounding box center [314, 624] width 20 height 8
click at [317, 488] on div "Undo" at bounding box center [307, 623] width 48 height 19
click at [313, 488] on div "Undo" at bounding box center [314, 624] width 20 height 8
click at [32, 241] on div at bounding box center [29, 243] width 10 height 10
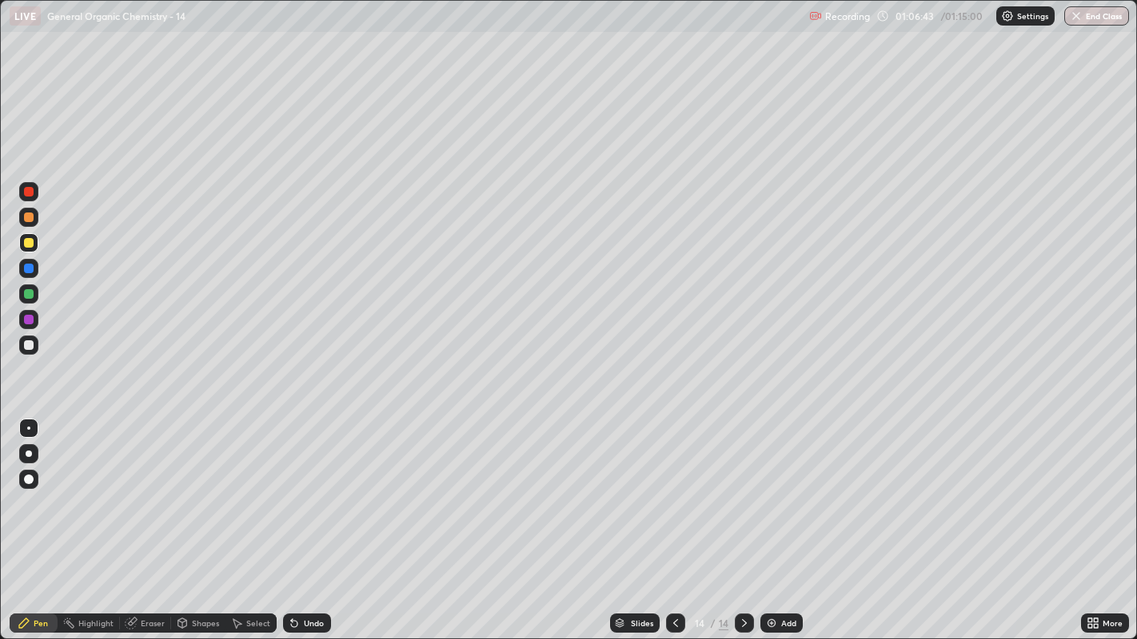
click at [201, 488] on div "Shapes" at bounding box center [198, 623] width 54 height 19
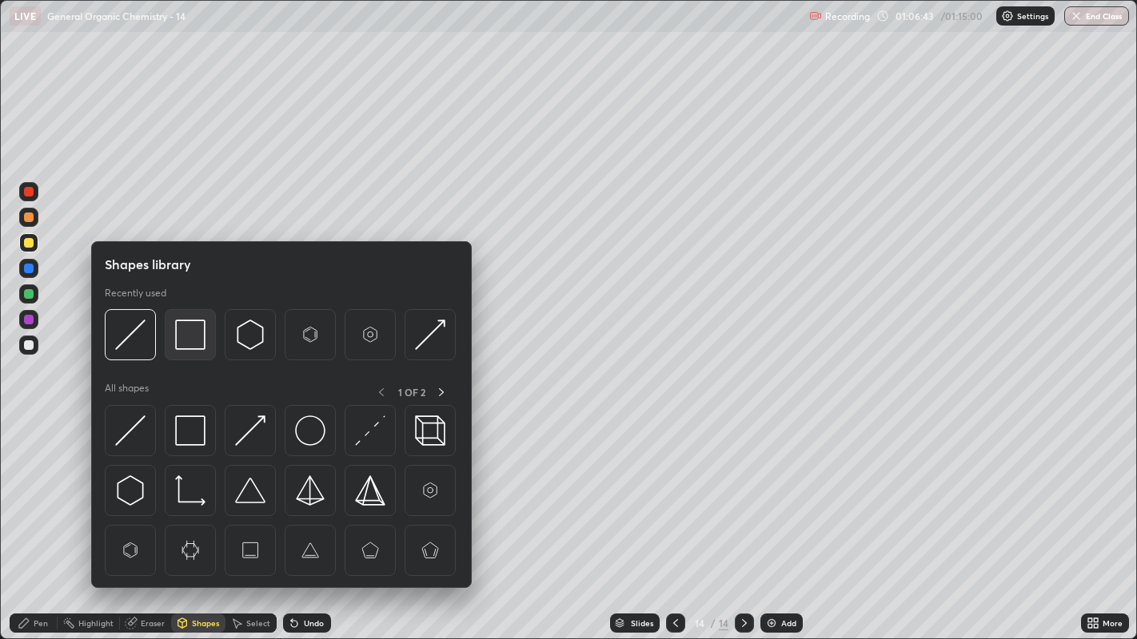
click at [193, 332] on img at bounding box center [190, 335] width 30 height 30
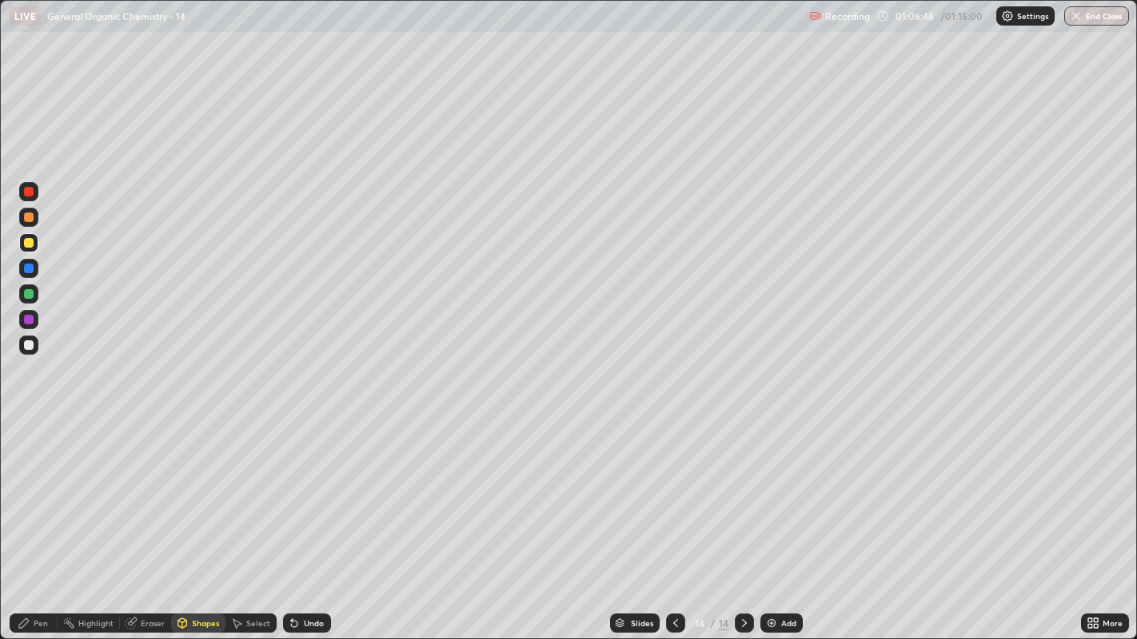
click at [34, 488] on div "Pen" at bounding box center [41, 624] width 14 height 8
click at [237, 488] on icon at bounding box center [236, 623] width 13 height 13
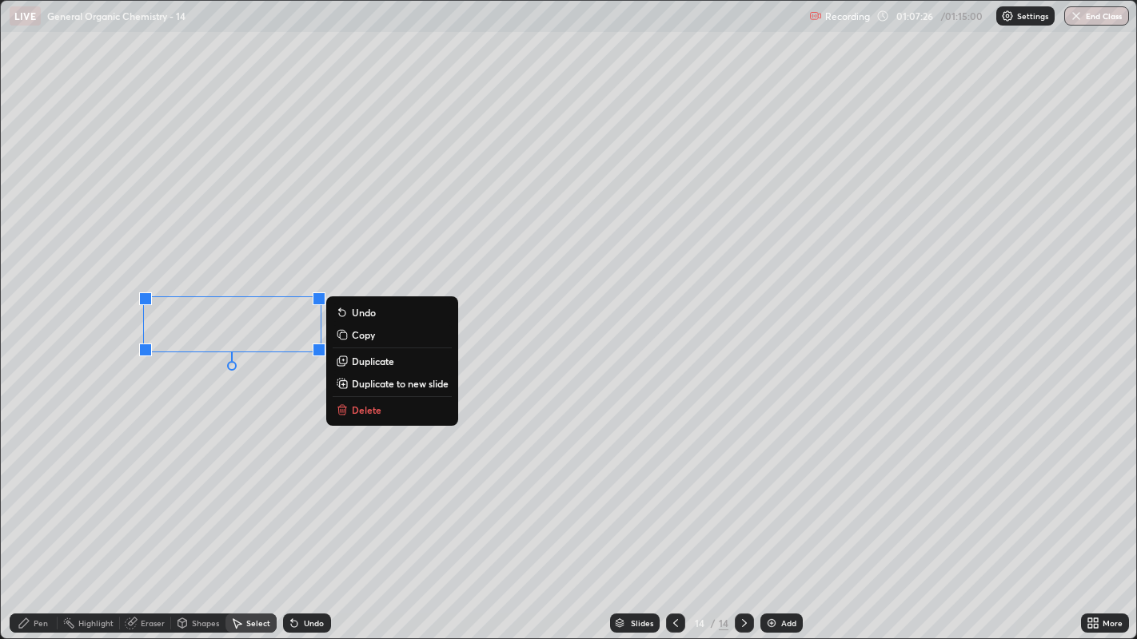
click at [373, 405] on p "Delete" at bounding box center [367, 410] width 30 height 13
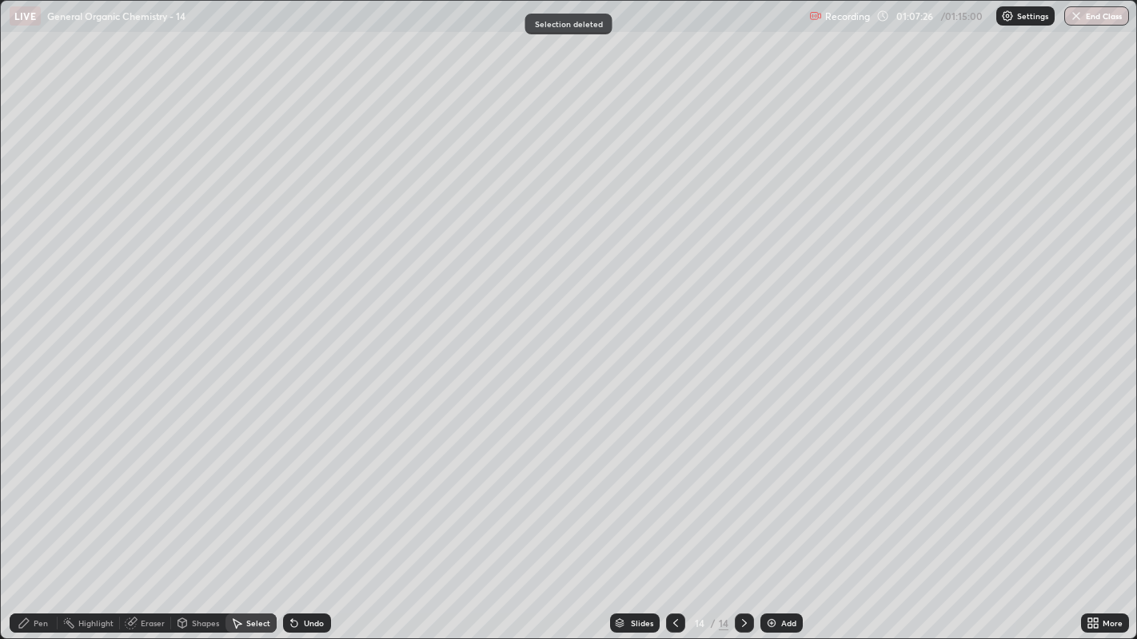
click at [26, 488] on icon at bounding box center [24, 623] width 13 height 13
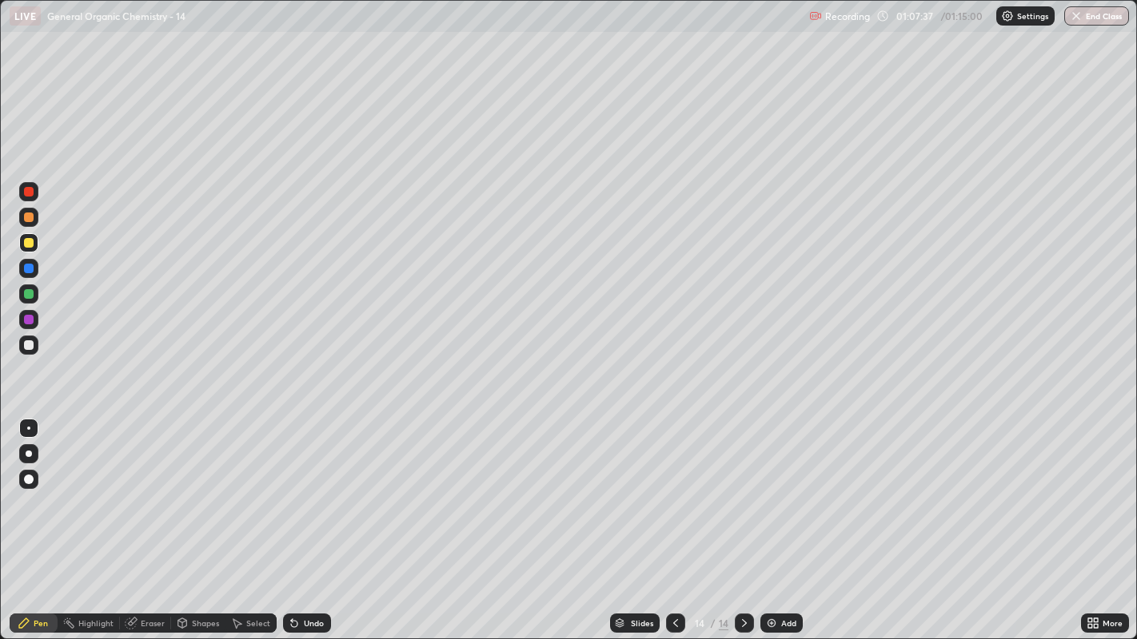
click at [292, 488] on icon at bounding box center [294, 624] width 6 height 6
click at [30, 268] on div at bounding box center [29, 269] width 10 height 10
click at [309, 488] on div "Undo" at bounding box center [314, 624] width 20 height 8
click at [29, 243] on div at bounding box center [29, 243] width 10 height 10
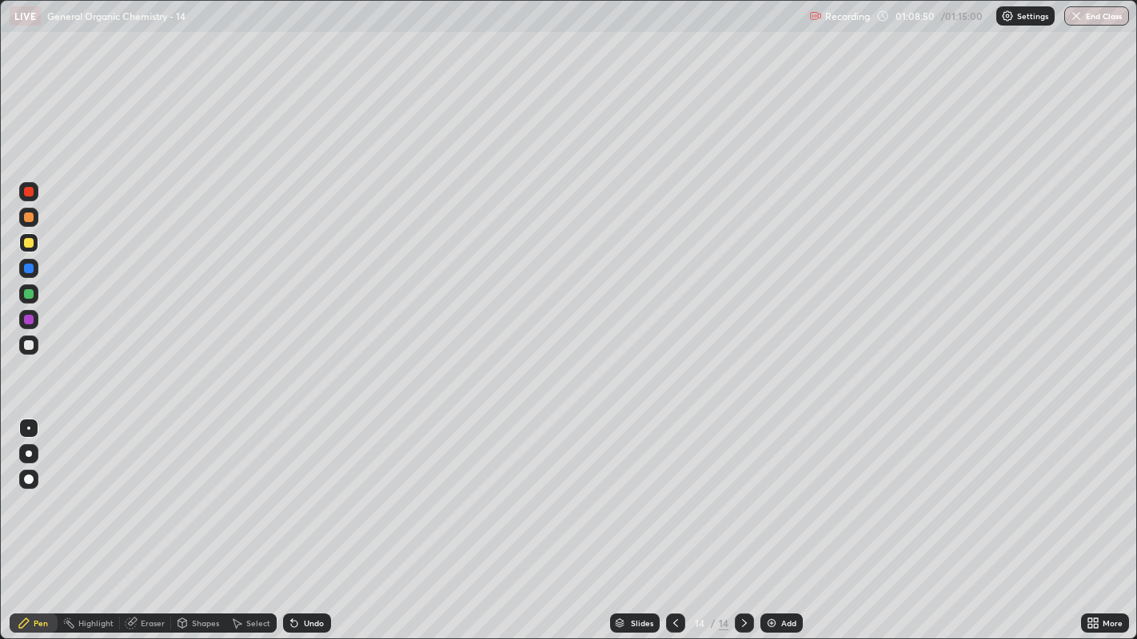
click at [301, 488] on div "Undo" at bounding box center [307, 623] width 48 height 19
click at [303, 488] on div "Undo" at bounding box center [307, 623] width 48 height 19
click at [305, 488] on div "Undo" at bounding box center [307, 623] width 48 height 19
click at [307, 488] on div "Undo" at bounding box center [307, 623] width 48 height 19
click at [305, 488] on div "Undo" at bounding box center [307, 623] width 48 height 19
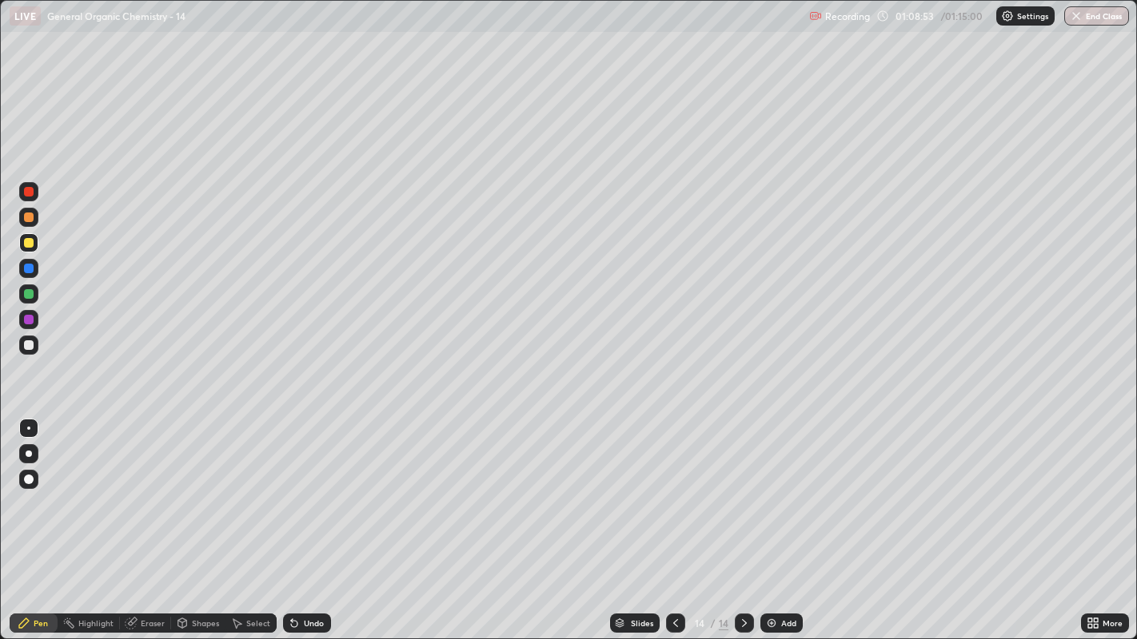
click at [305, 488] on div "Undo" at bounding box center [307, 623] width 48 height 19
click at [1084, 14] on button "End Class" at bounding box center [1097, 15] width 63 height 19
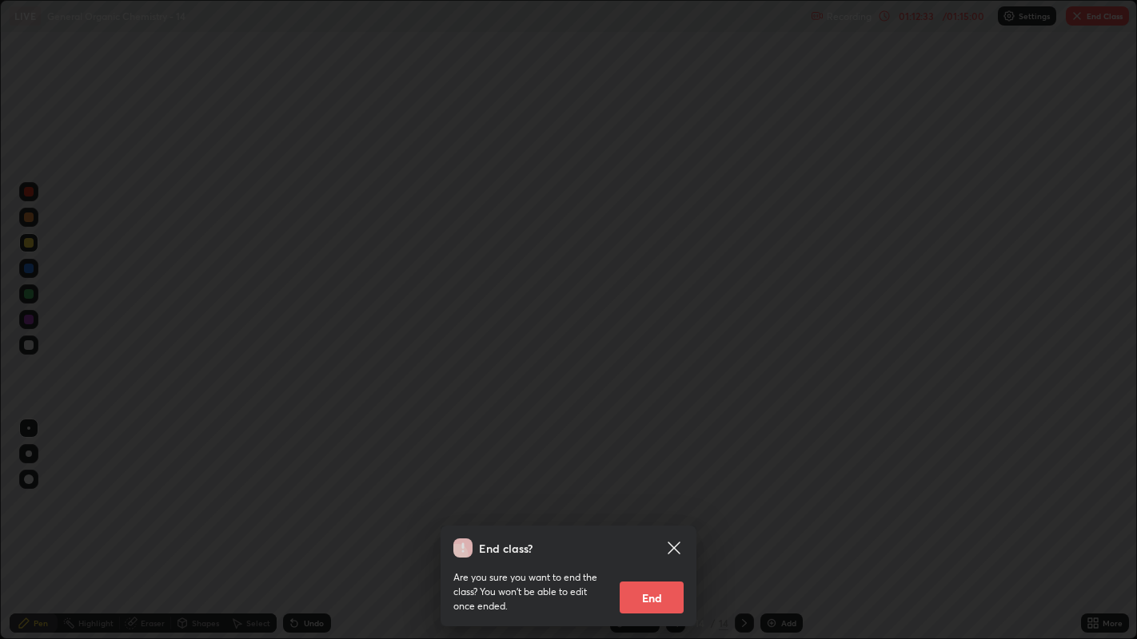
click at [638, 488] on button "End" at bounding box center [652, 598] width 64 height 32
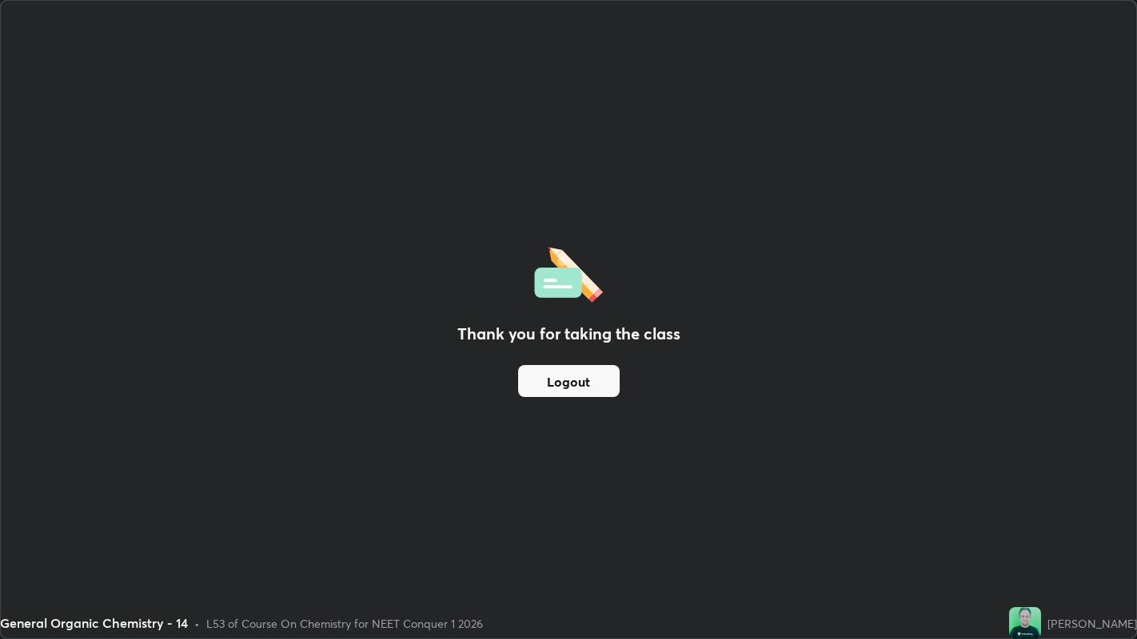
click at [588, 377] on button "Logout" at bounding box center [569, 381] width 102 height 32
click at [590, 385] on button "Logout" at bounding box center [569, 381] width 102 height 32
click at [592, 388] on button "Logout" at bounding box center [569, 381] width 102 height 32
click at [598, 384] on button "Logout" at bounding box center [569, 381] width 102 height 32
